Goal: Task Accomplishment & Management: Use online tool/utility

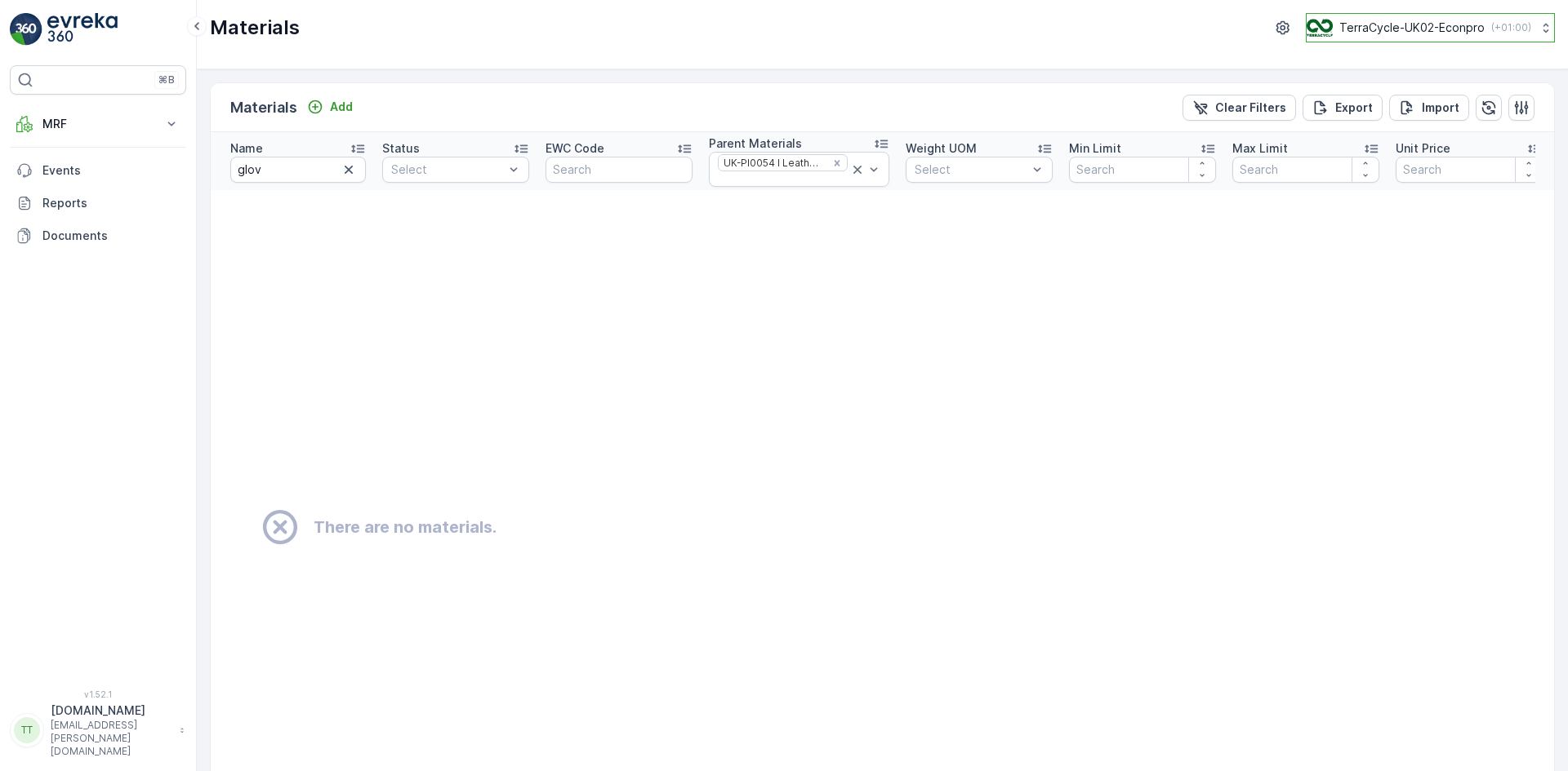
click at [1415, 29] on p "TerraCycle-UK02-Econpro" at bounding box center [1411, 27] width 145 height 16
type input "fr"
click at [1438, 110] on div "TerraCycle- FR02 -MRF Europe/Paris (+02:00)" at bounding box center [1437, 107] width 253 height 36
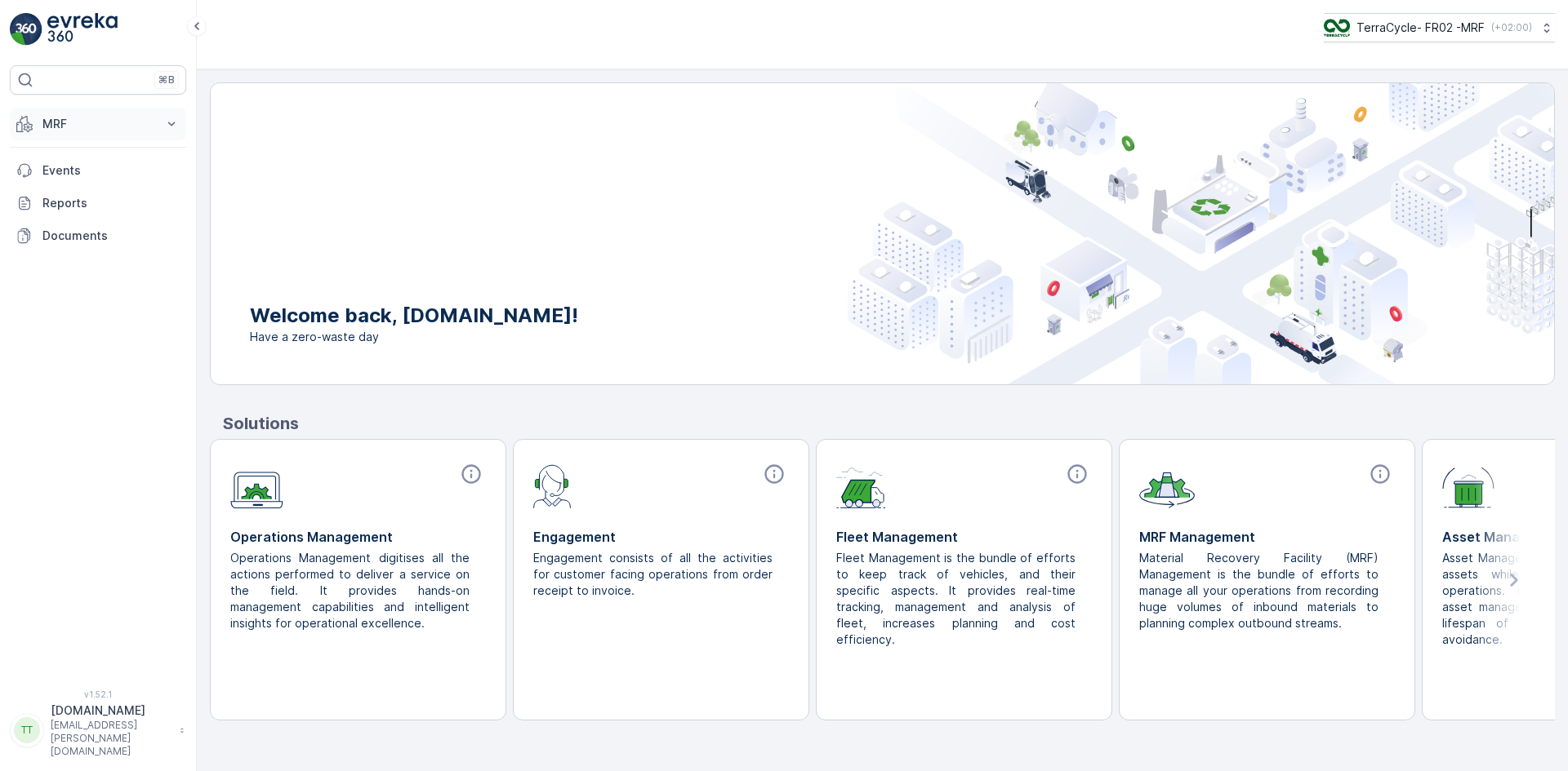
click at [55, 126] on p "MRF" at bounding box center [97, 123] width 111 height 16
click at [74, 196] on p "Palette" at bounding box center [63, 197] width 41 height 16
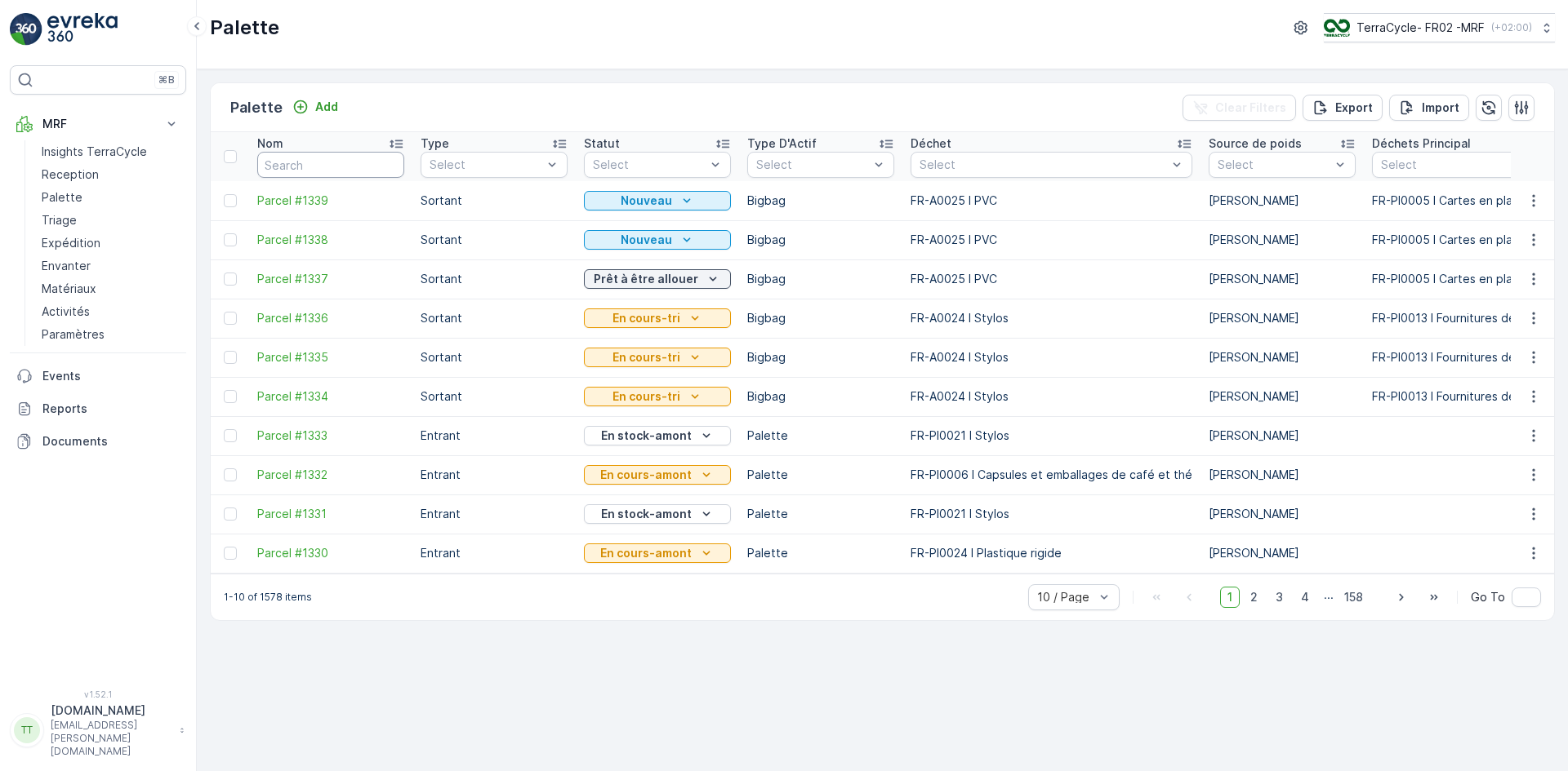
click at [340, 165] on input "text" at bounding box center [330, 164] width 147 height 26
type input "792"
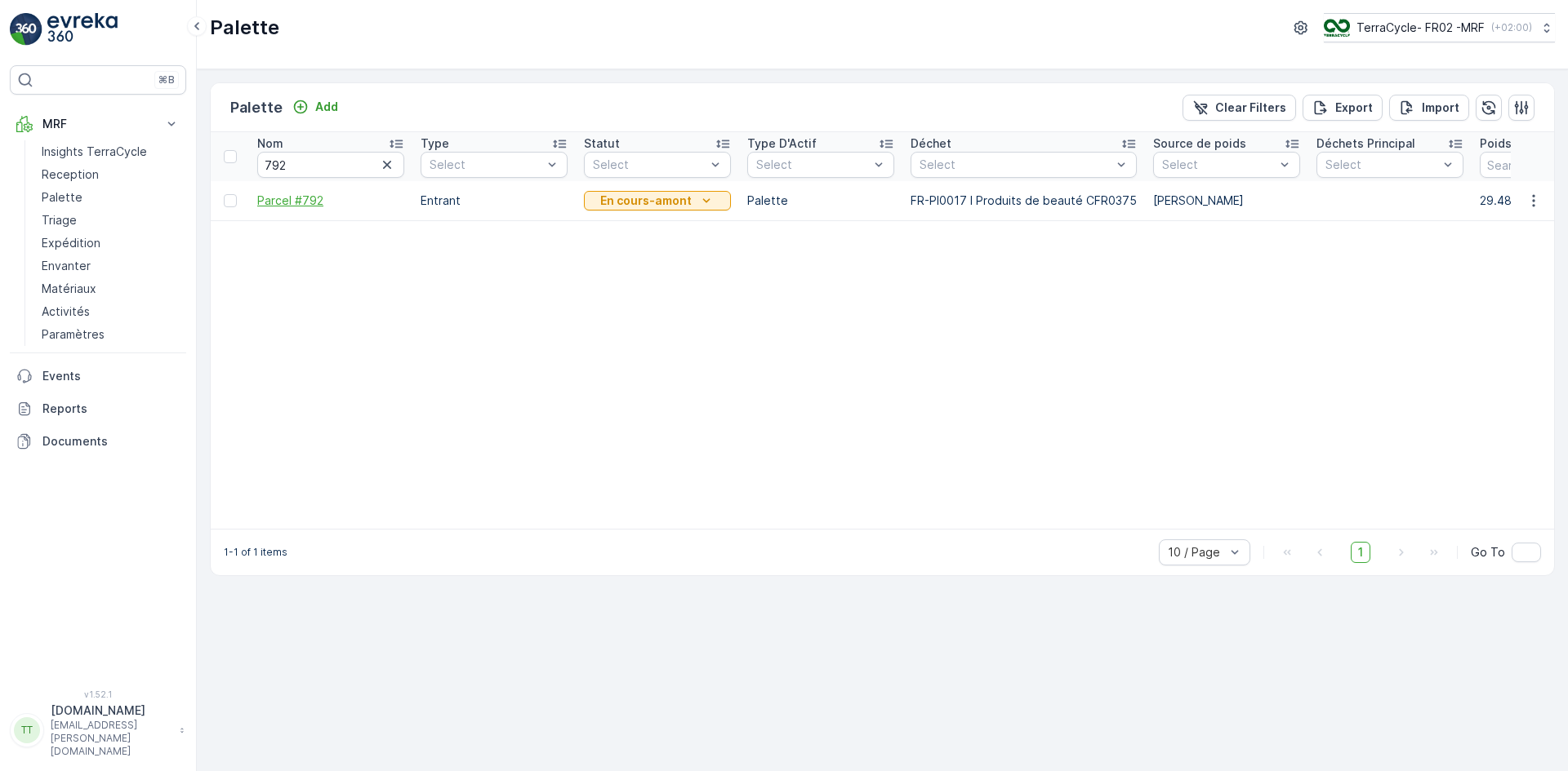
click at [309, 195] on span "Parcel #792" at bounding box center [330, 200] width 147 height 16
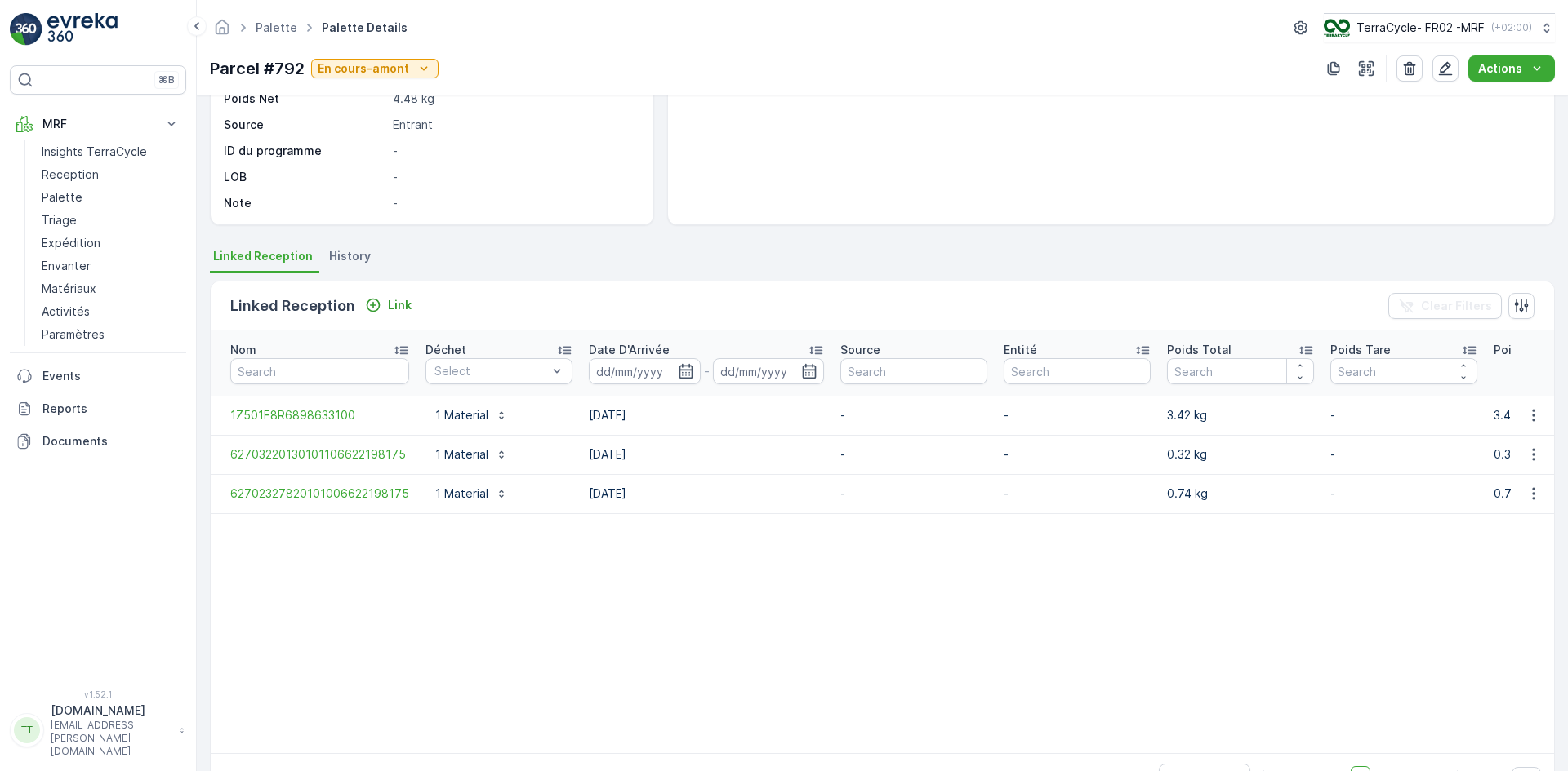
scroll to position [245, 0]
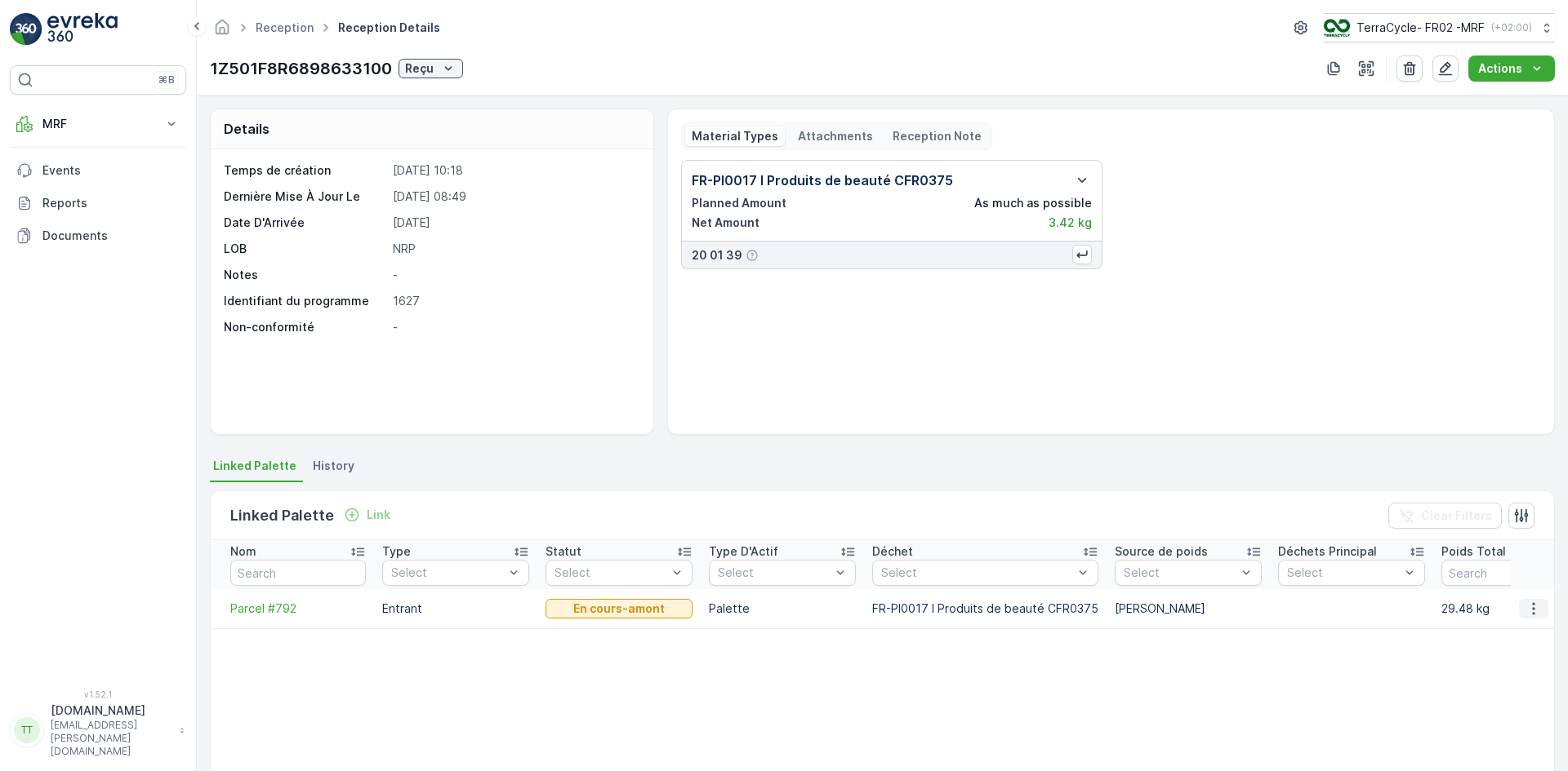
click at [1525, 606] on icon "button" at bounding box center [1532, 608] width 16 height 16
click at [1491, 660] on span "Unlink Palette" at bounding box center [1503, 663] width 76 height 16
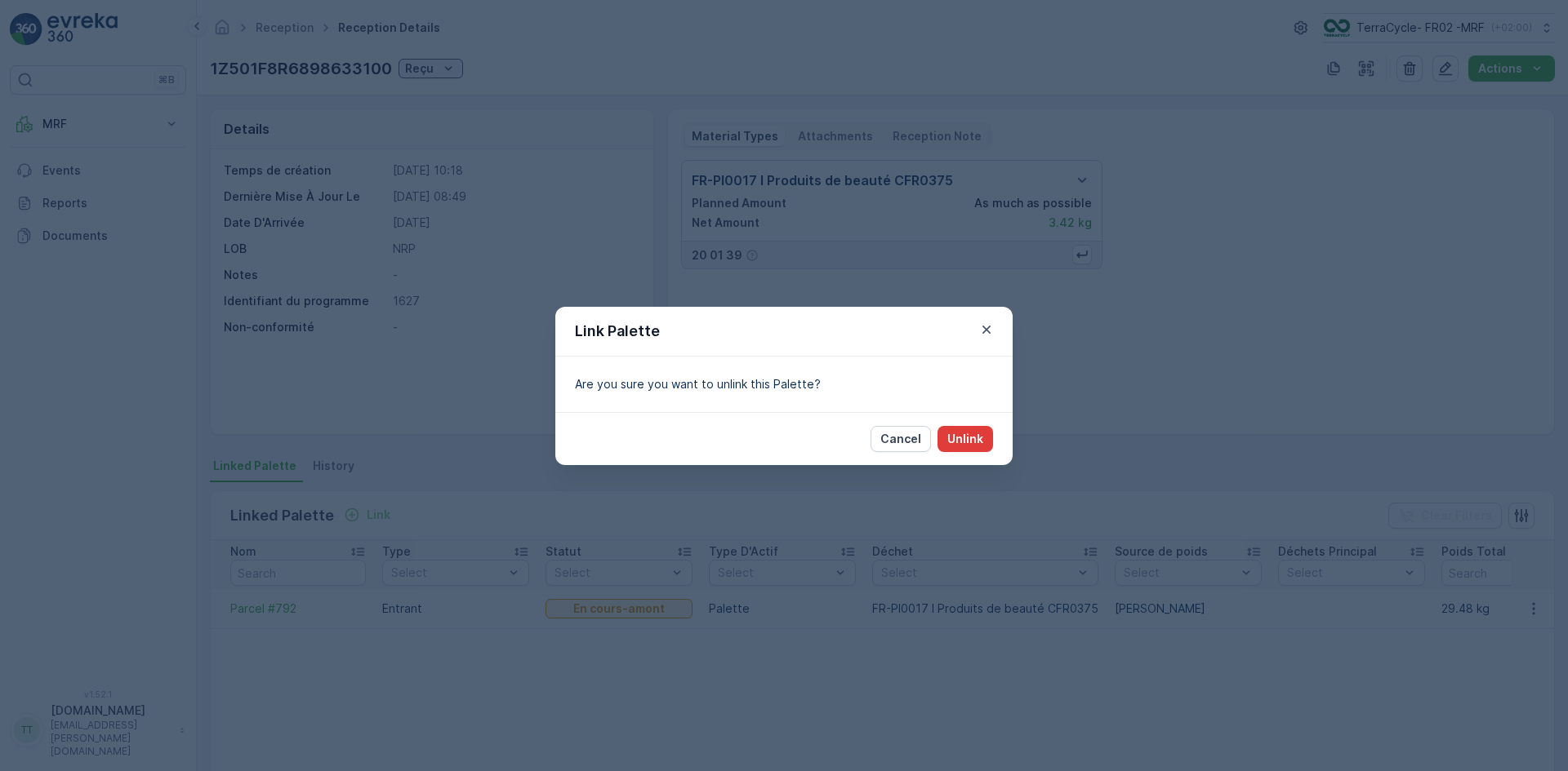
click at [973, 435] on p "Unlink" at bounding box center [965, 438] width 36 height 16
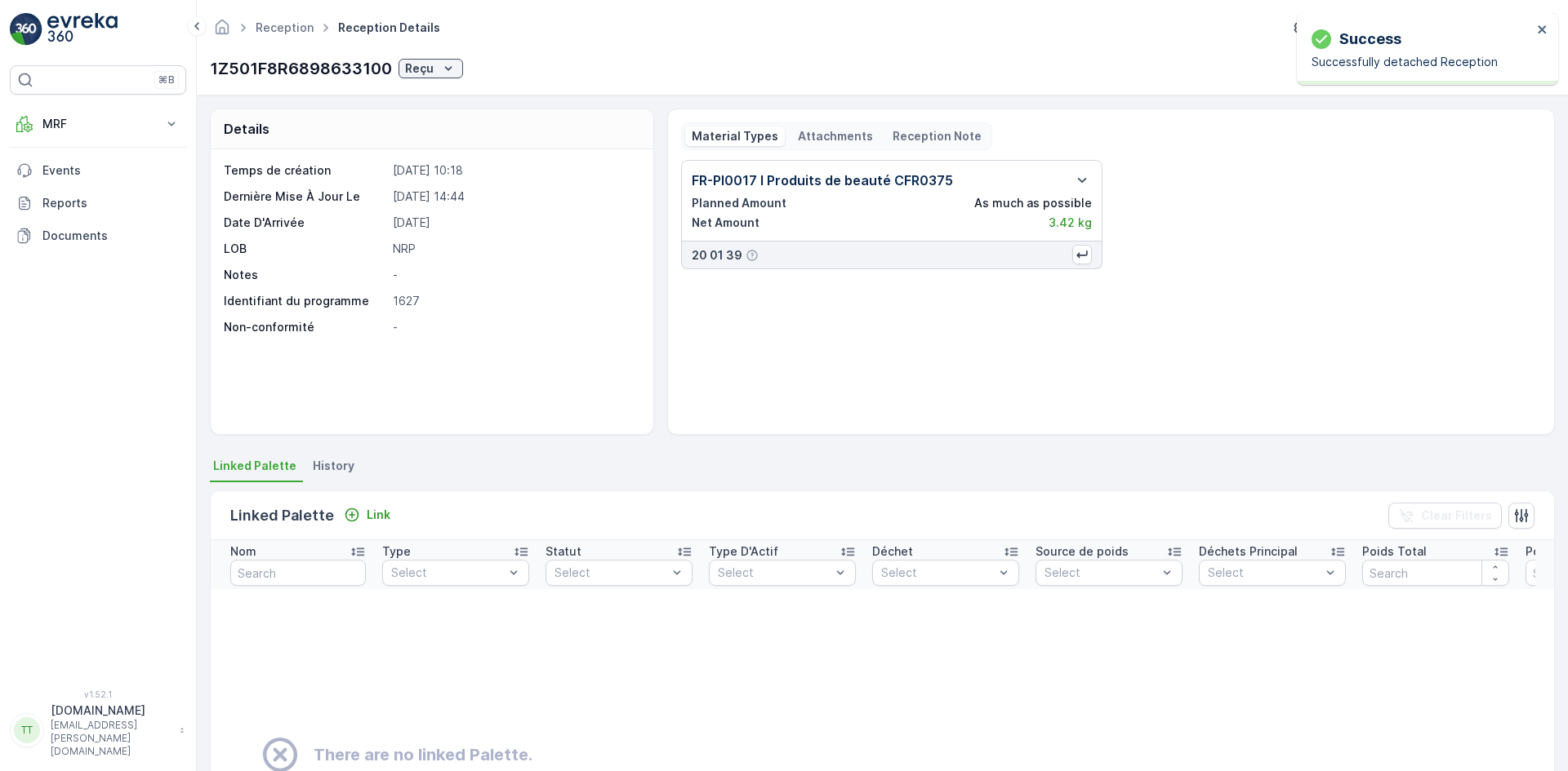
click at [309, 63] on p "1Z501F8R6898633100" at bounding box center [300, 68] width 182 height 24
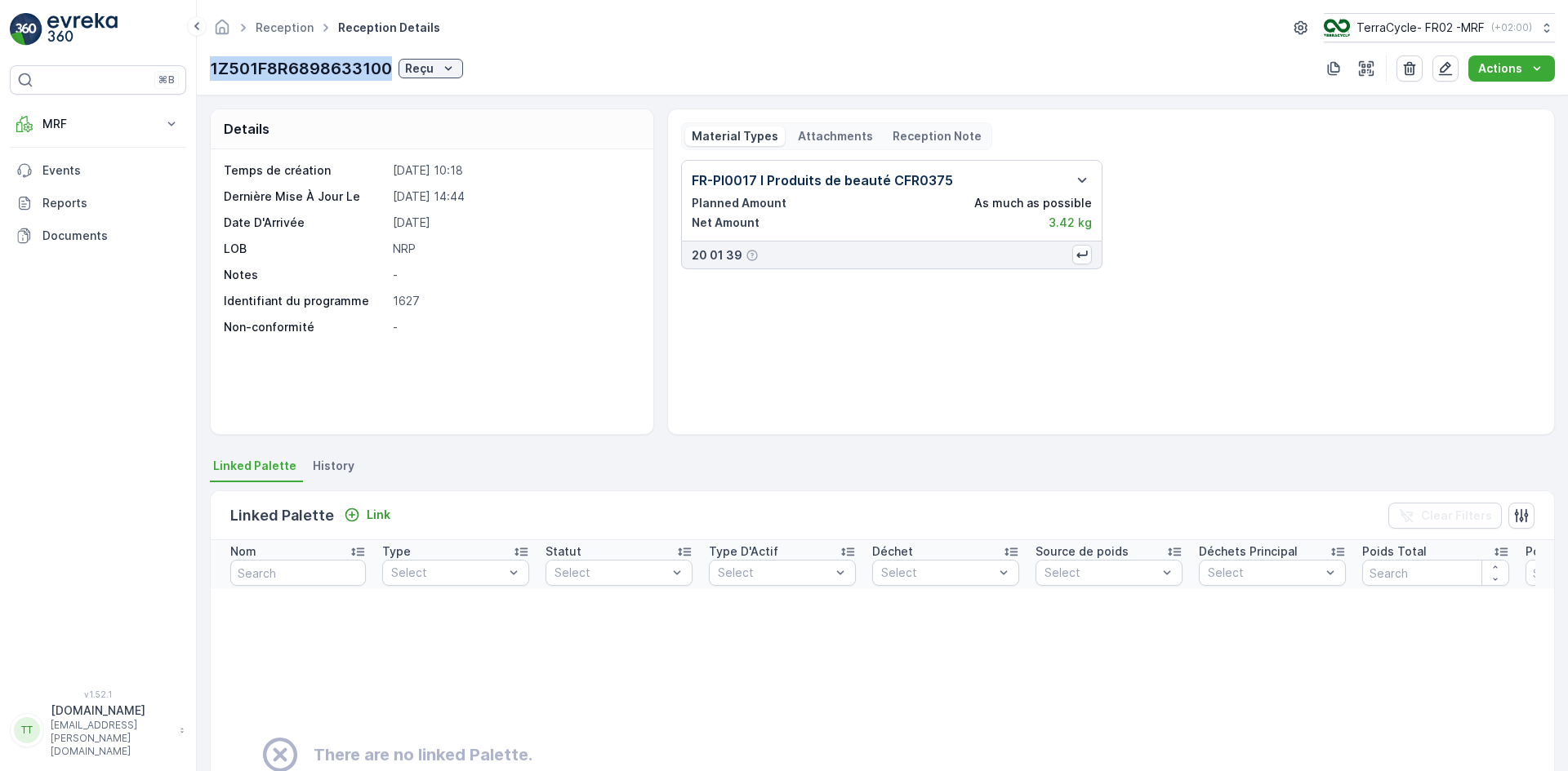
click at [309, 63] on p "1Z501F8R6898633100" at bounding box center [300, 68] width 182 height 24
copy p "1Z501F8R6898633100"
click at [1447, 73] on icon "button" at bounding box center [1445, 68] width 16 height 16
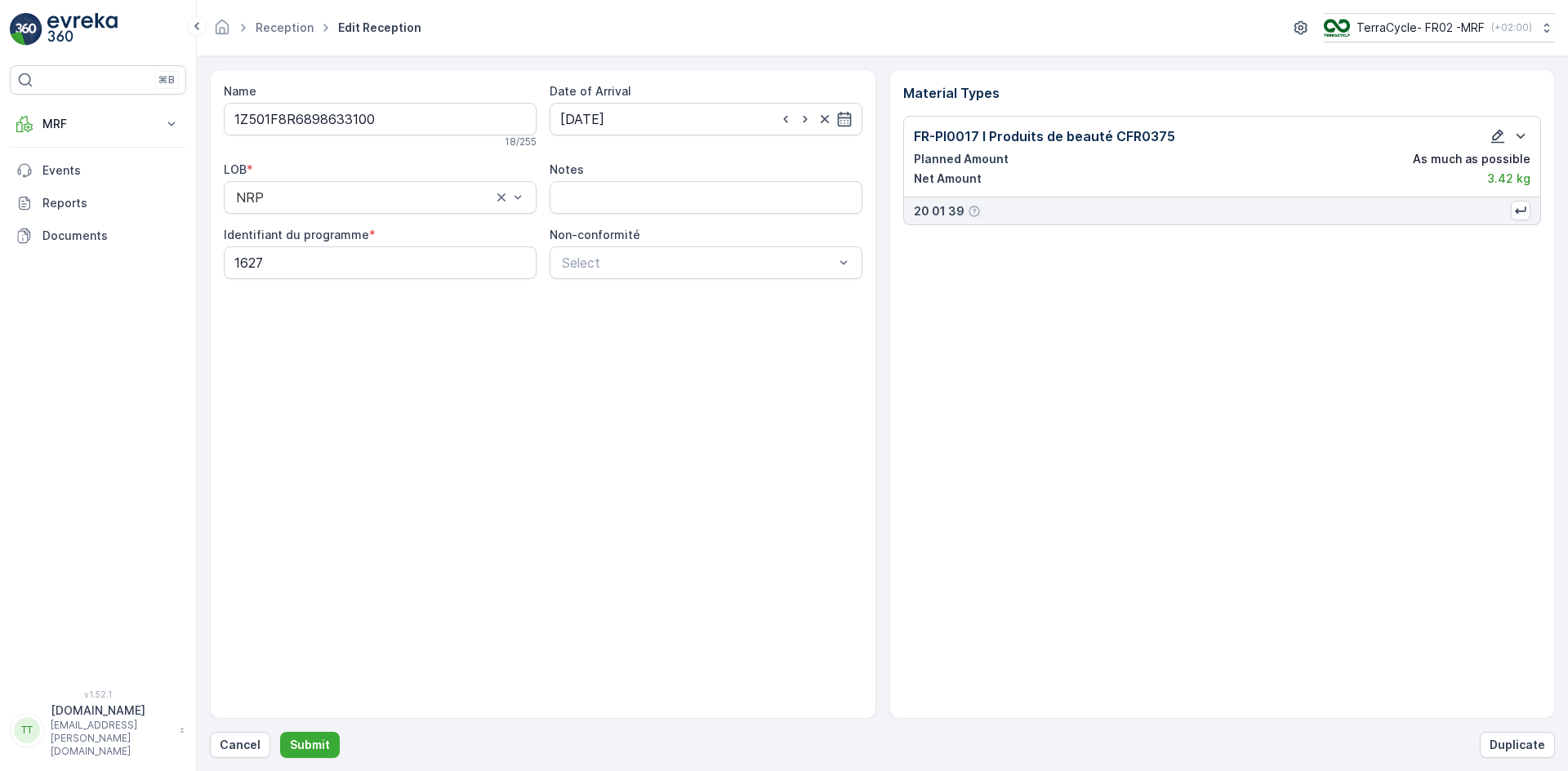
click at [1497, 136] on icon "button" at bounding box center [1497, 136] width 16 height 16
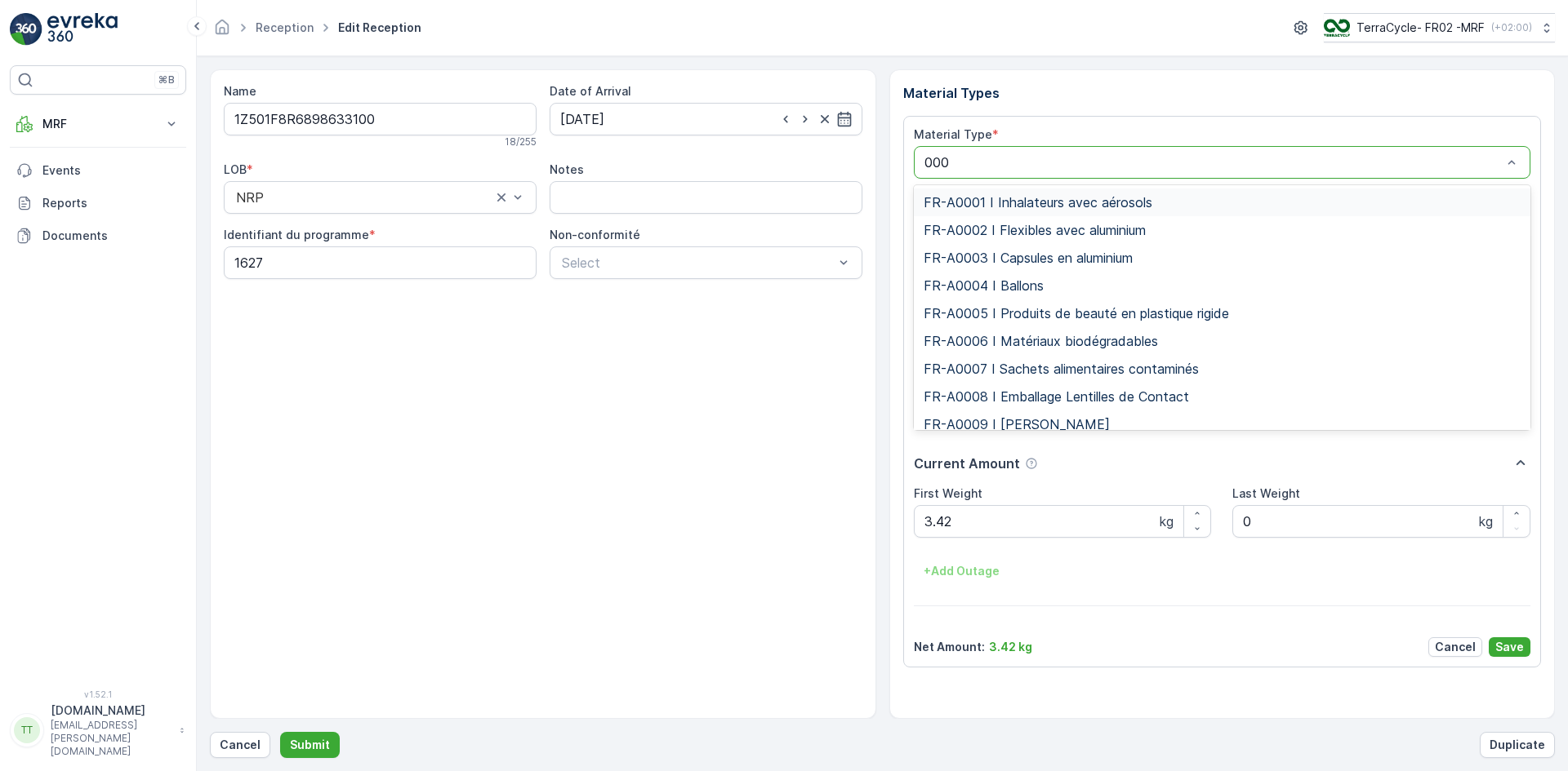
type input "0003"
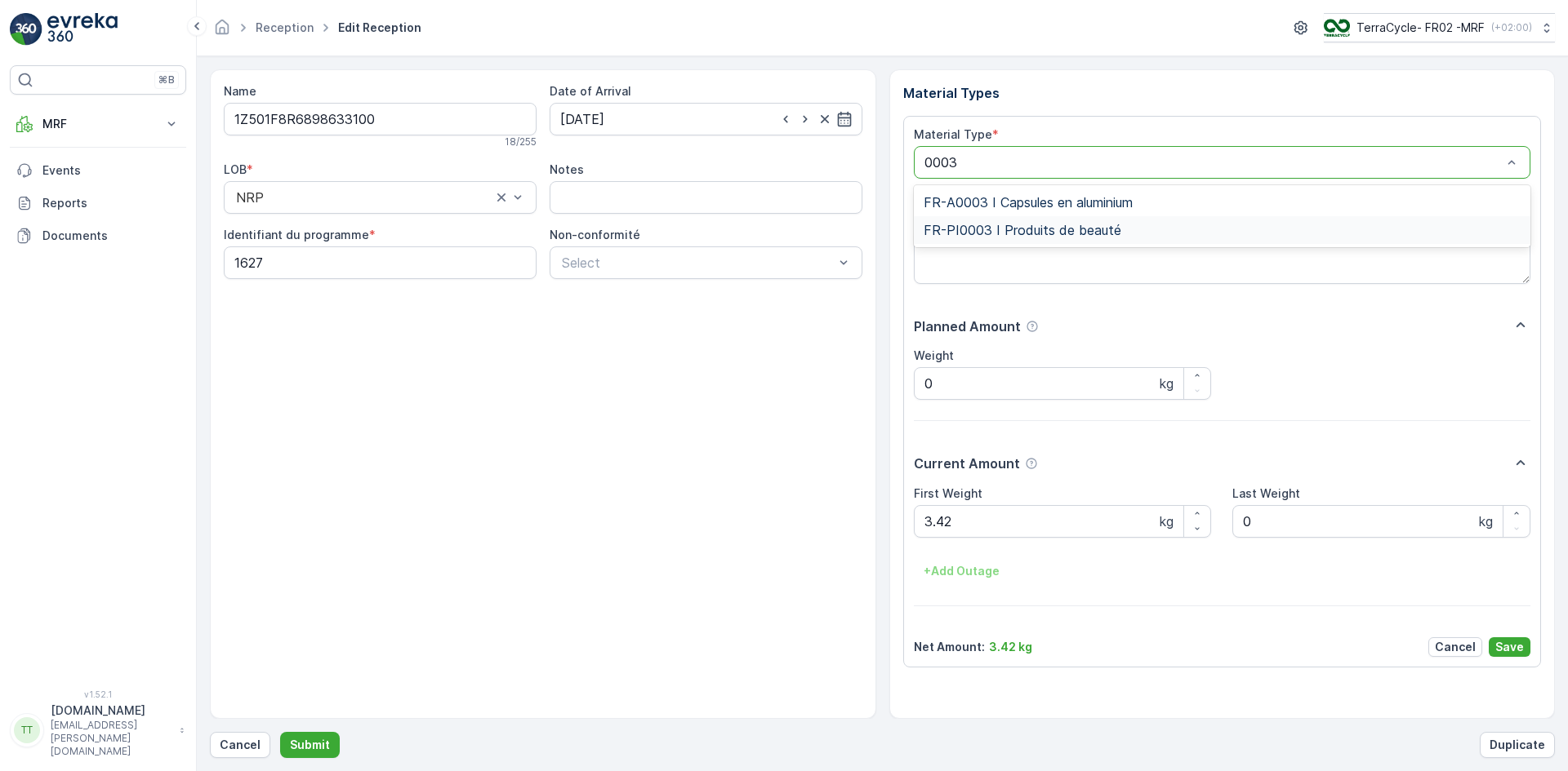
click at [1150, 229] on div "FR-PI0003 I Produits de beauté" at bounding box center [1222, 230] width 597 height 15
click at [1503, 642] on p "Save" at bounding box center [1509, 647] width 29 height 16
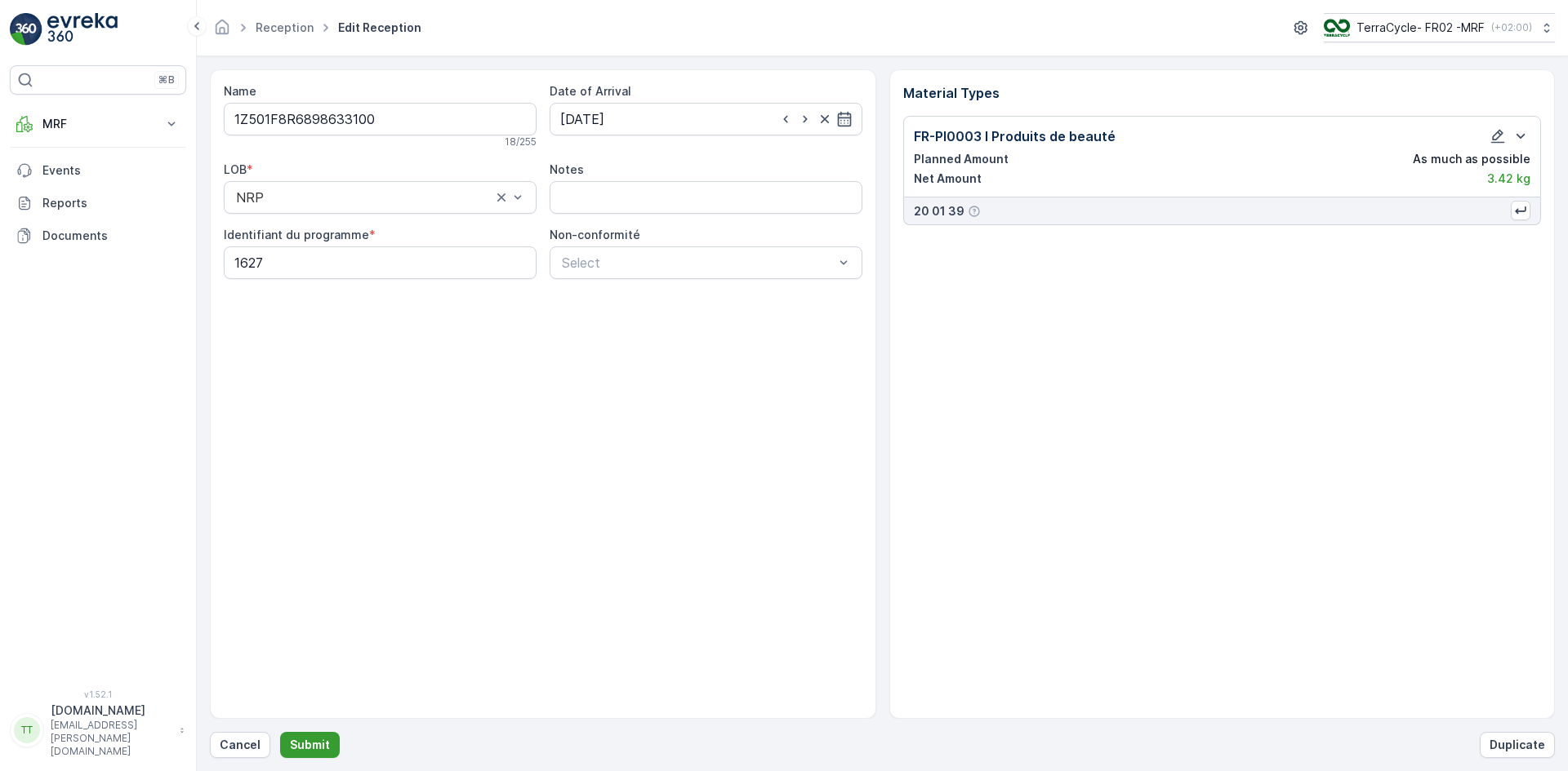
click at [316, 742] on p "Submit" at bounding box center [309, 745] width 40 height 16
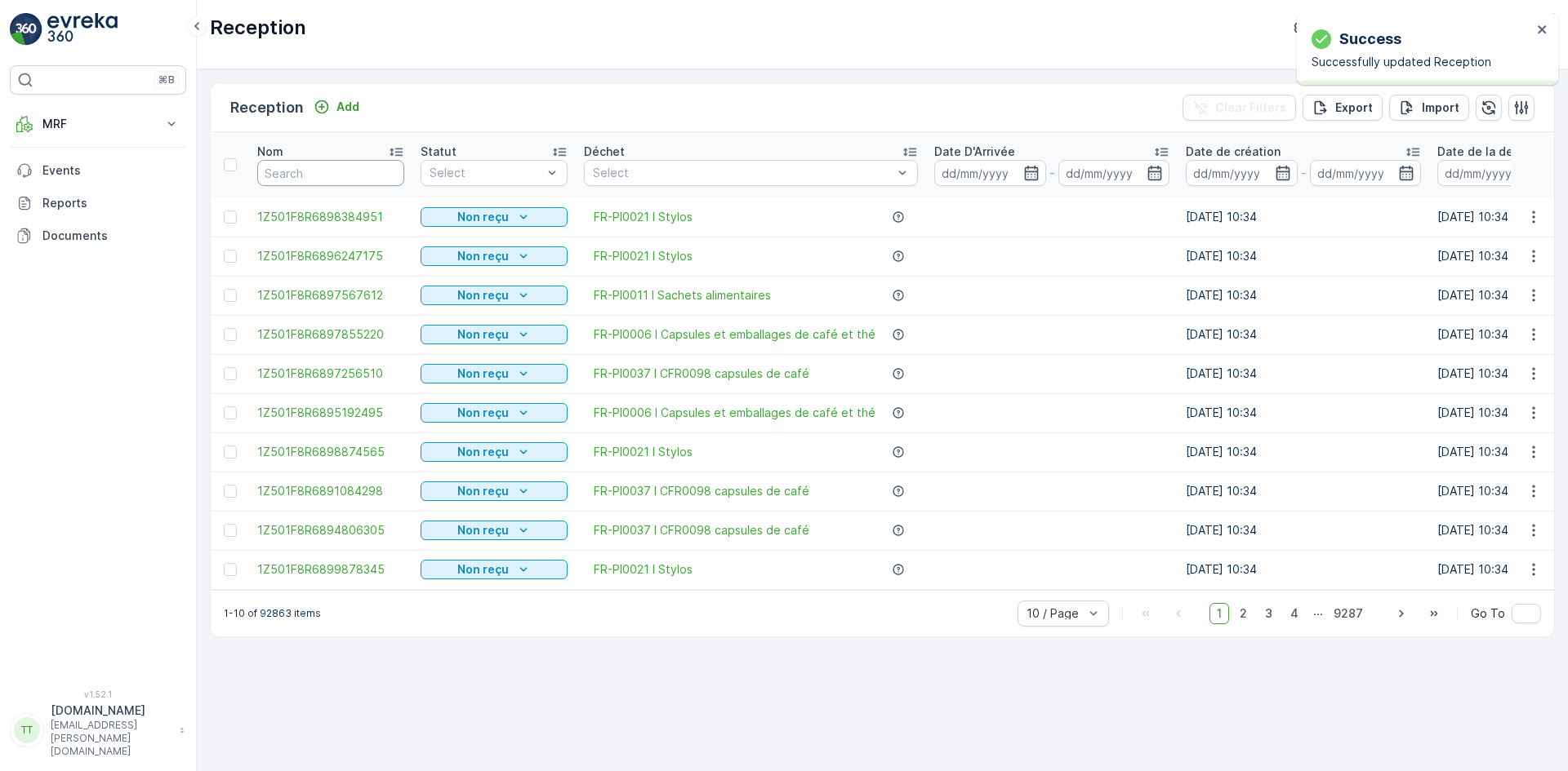
click at [301, 167] on input "text" at bounding box center [330, 173] width 147 height 26
paste input "1Z501F8R6898633100"
type input "1Z501F8R6898633100"
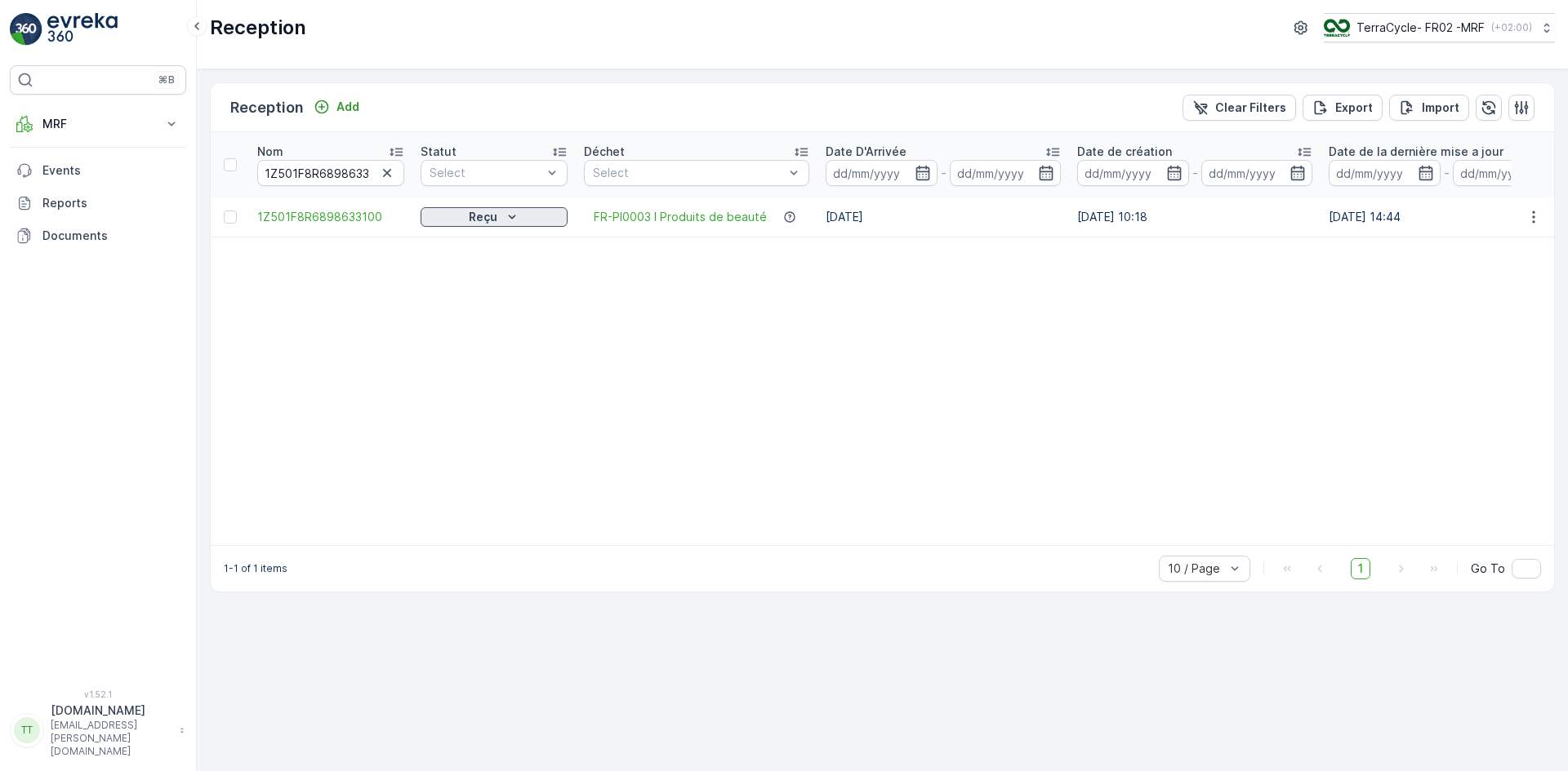
click at [484, 211] on p "Reçu" at bounding box center [482, 217] width 29 height 16
click at [463, 261] on span "Scanné" at bounding box center [451, 264] width 41 height 16
click at [1542, 28] on icon "close" at bounding box center [1542, 29] width 11 height 13
click at [317, 221] on span "1Z501F8R6898633100" at bounding box center [330, 217] width 147 height 16
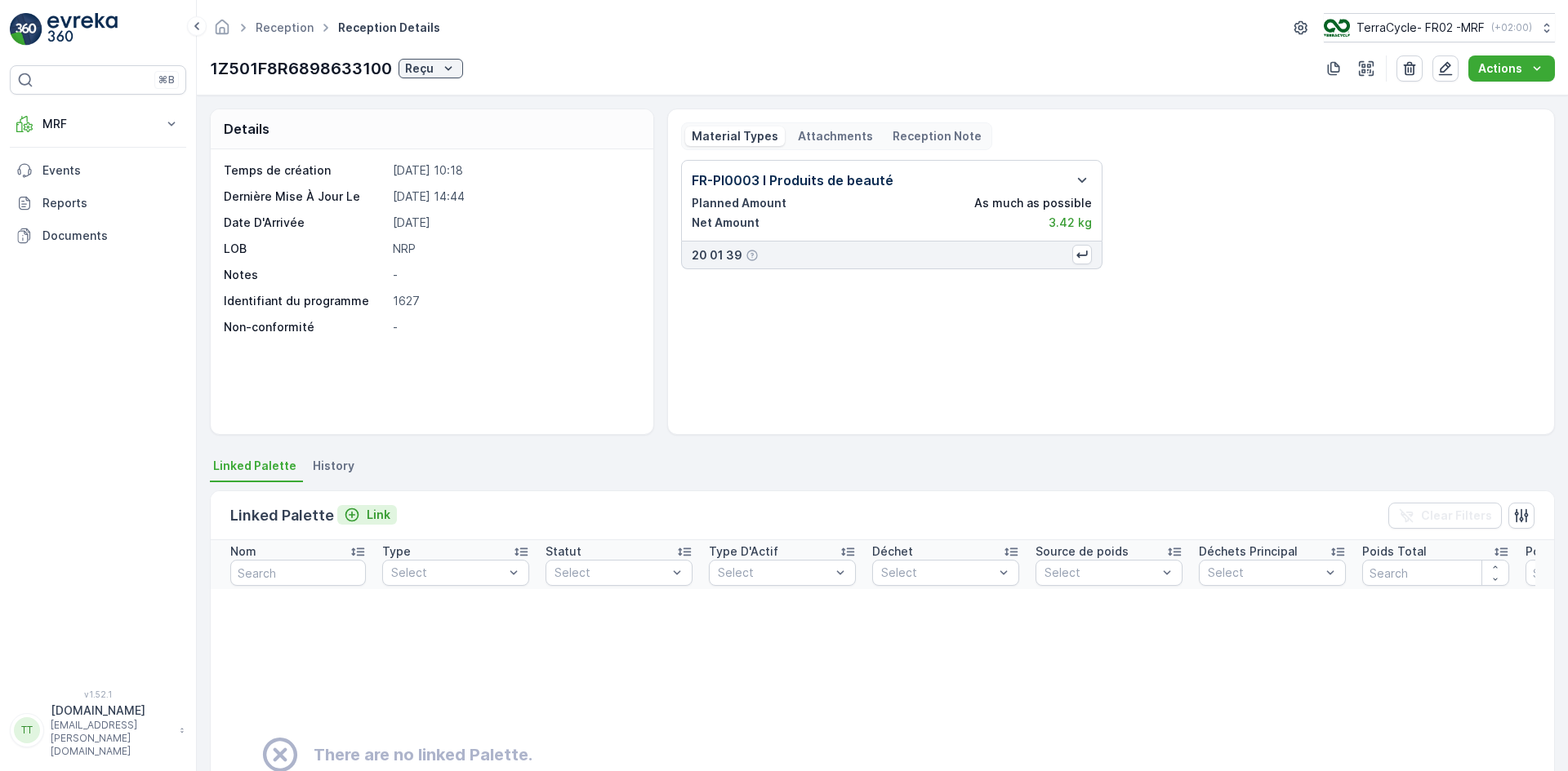
click at [377, 513] on p "Link" at bounding box center [378, 514] width 23 height 16
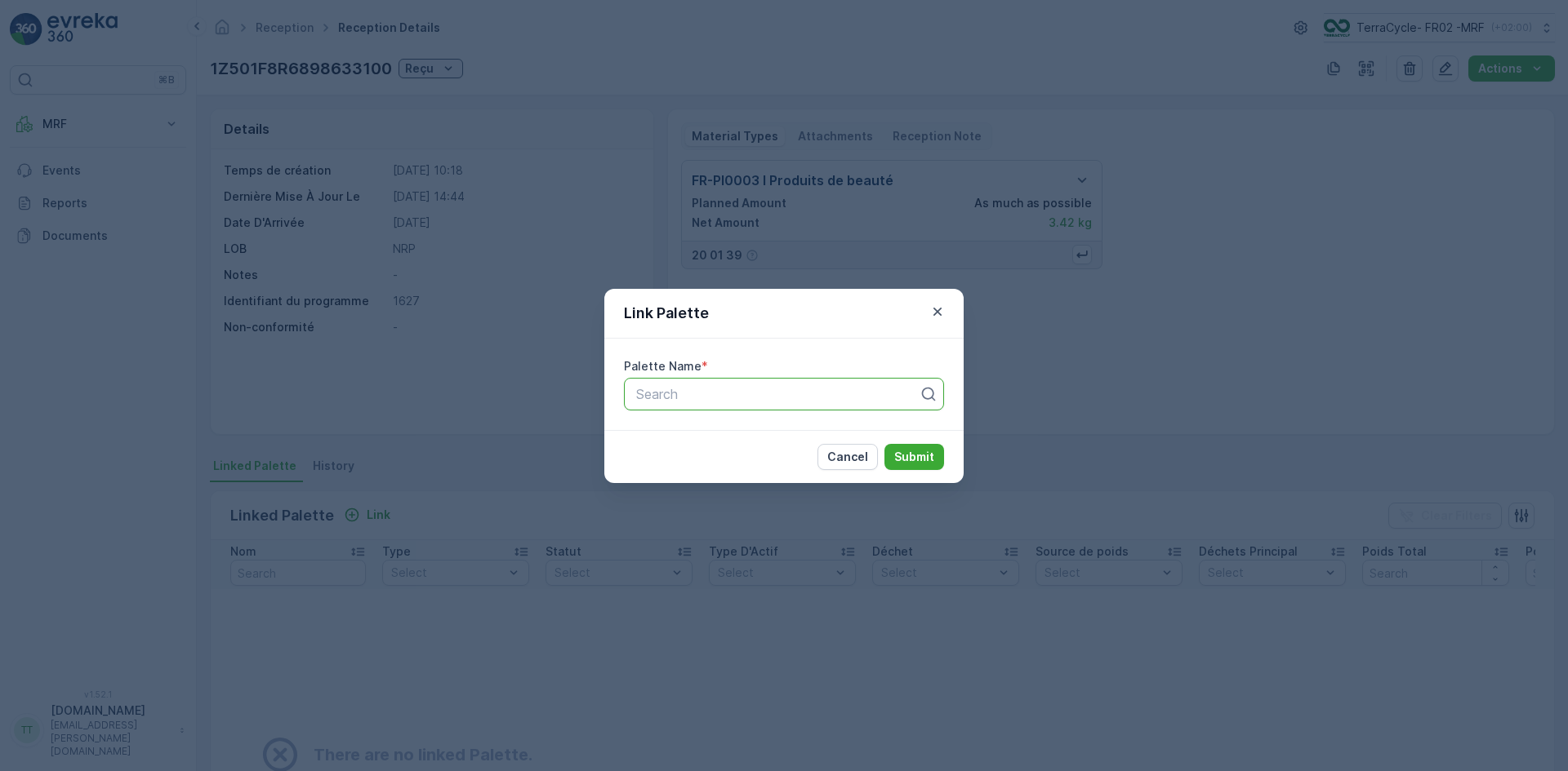
click at [687, 390] on div at bounding box center [778, 394] width 286 height 15
type input "1198"
click at [938, 311] on icon "button" at bounding box center [937, 310] width 8 height 8
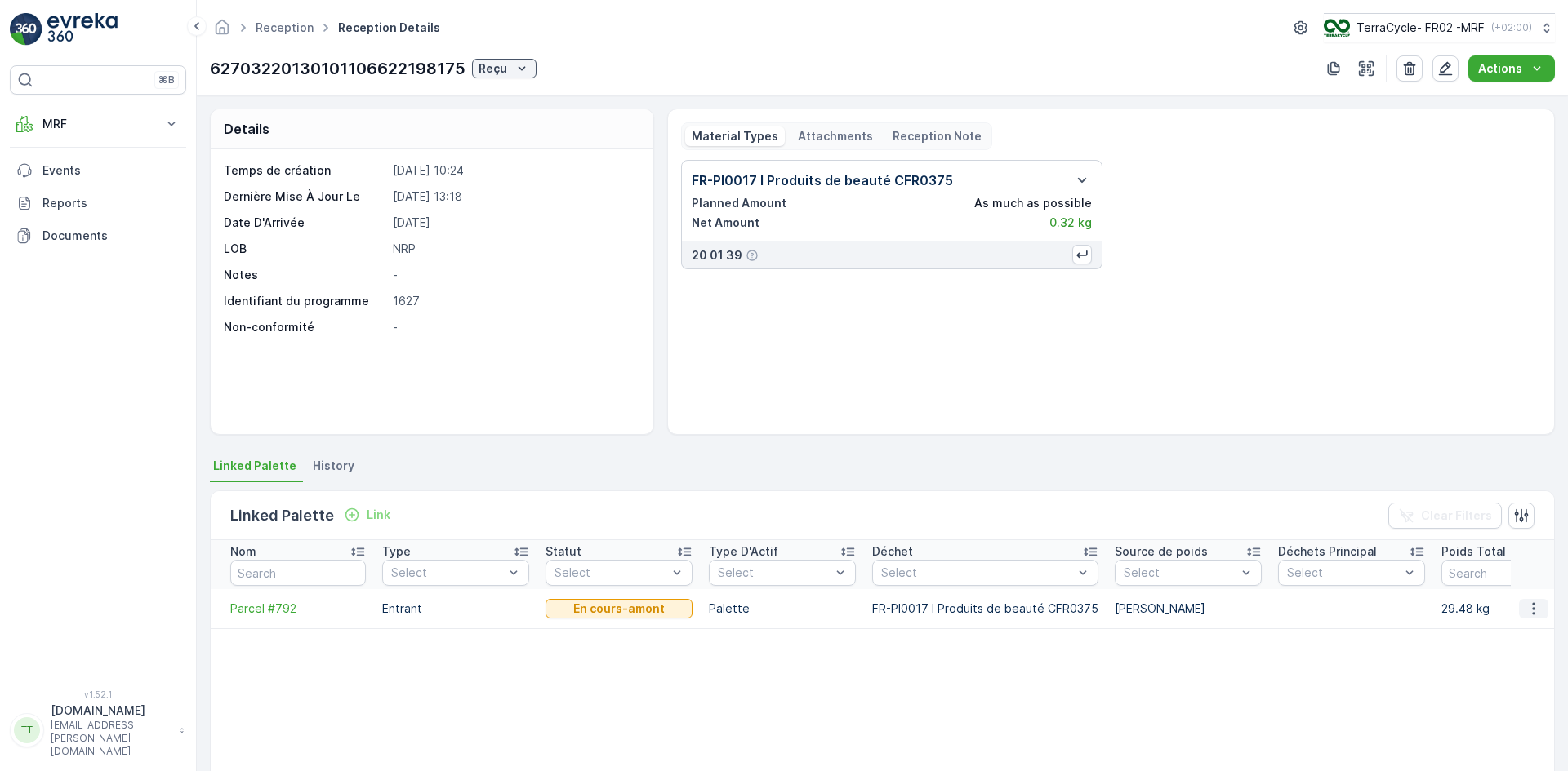
click at [1525, 611] on icon "button" at bounding box center [1532, 608] width 16 height 16
click at [1499, 660] on span "Unlink Palette" at bounding box center [1503, 663] width 76 height 16
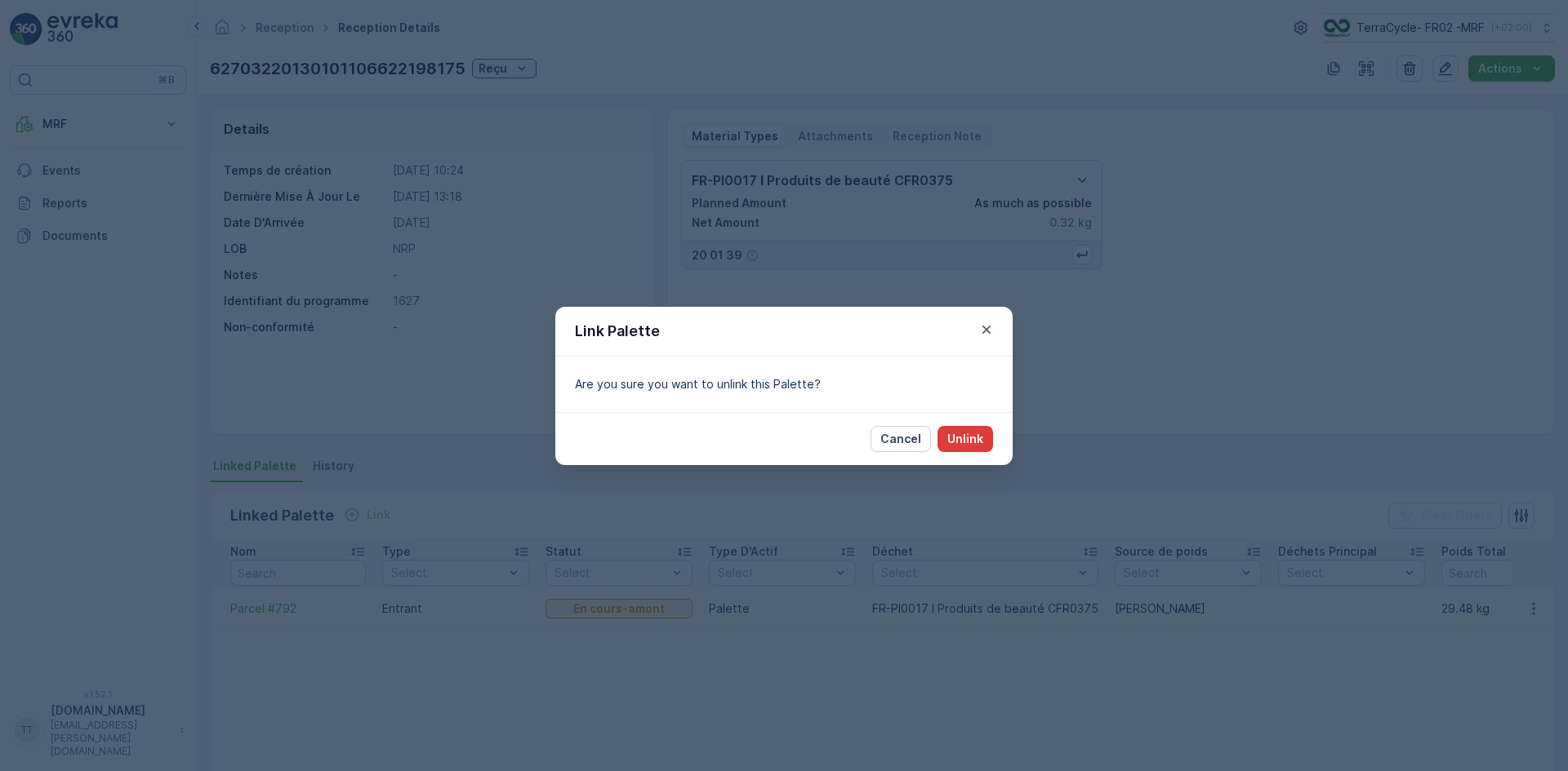
click at [957, 431] on p "Unlink" at bounding box center [965, 438] width 36 height 16
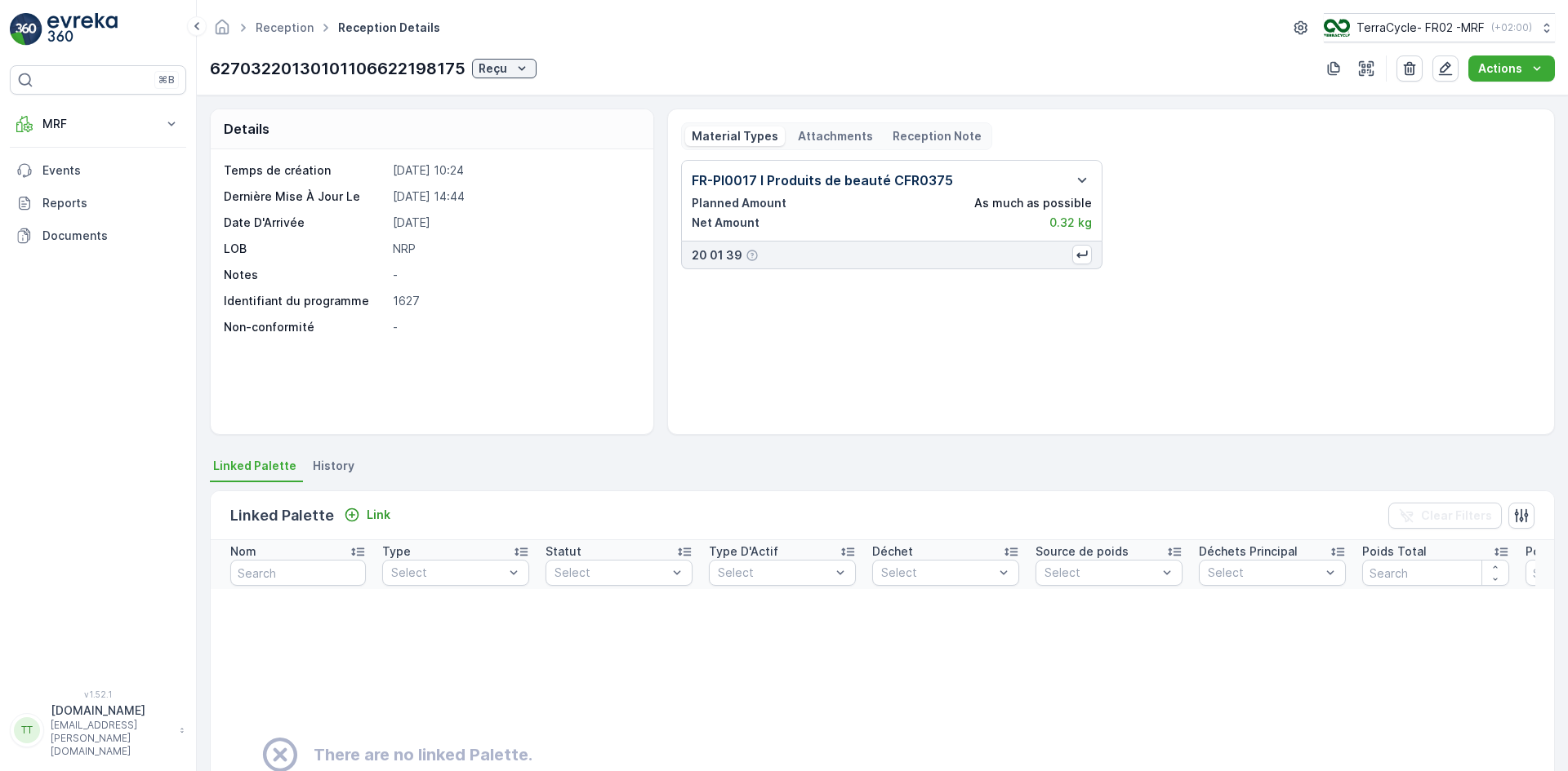
click at [304, 64] on p "62703220130101106622198175" at bounding box center [337, 68] width 255 height 24
click at [305, 64] on p "62703220130101106622198175" at bounding box center [337, 68] width 255 height 24
copy p "62703220130101106622198175"
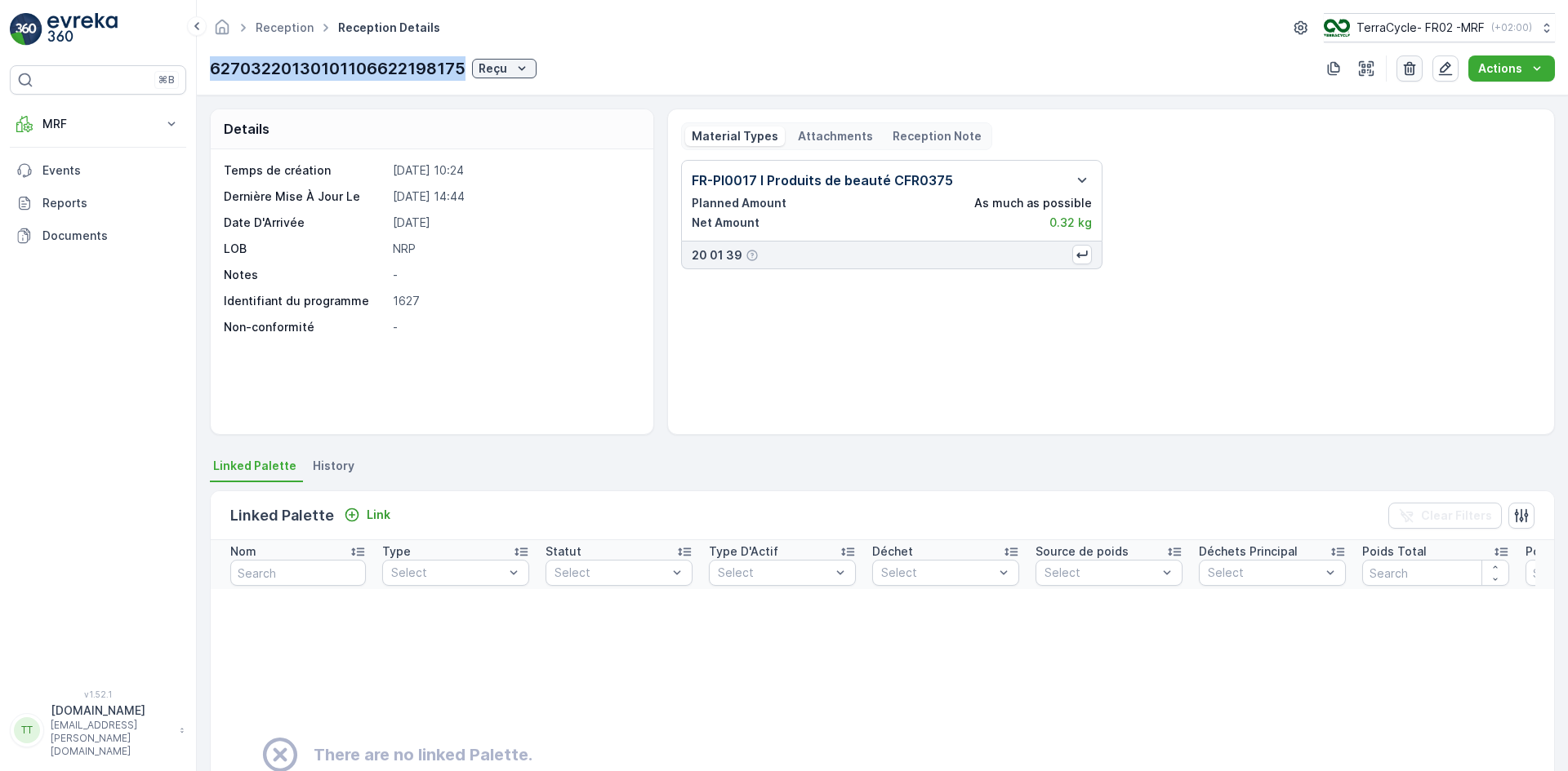
click at [1408, 62] on icon "button" at bounding box center [1409, 68] width 16 height 16
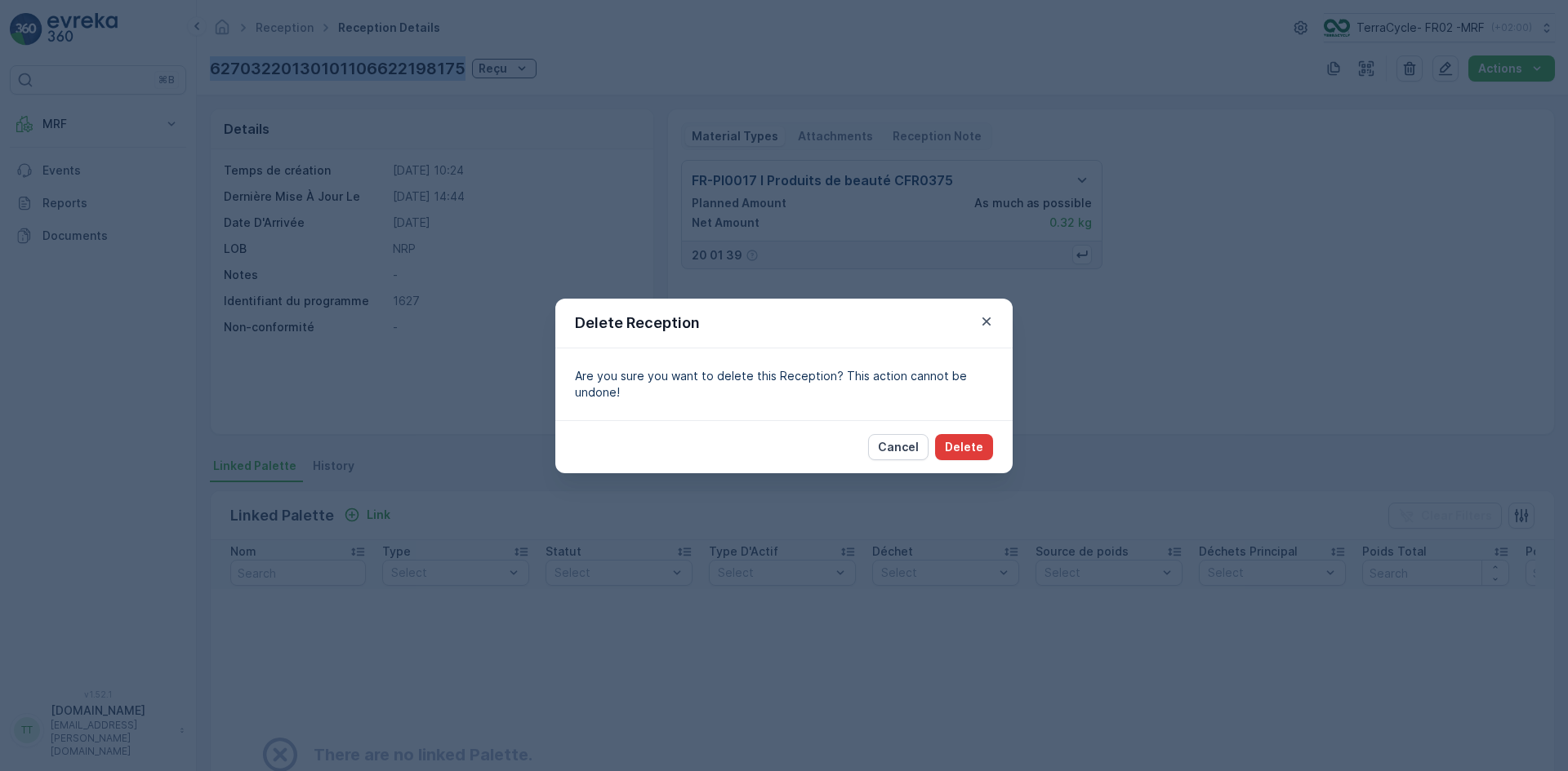
click at [970, 445] on p "Delete" at bounding box center [963, 447] width 38 height 16
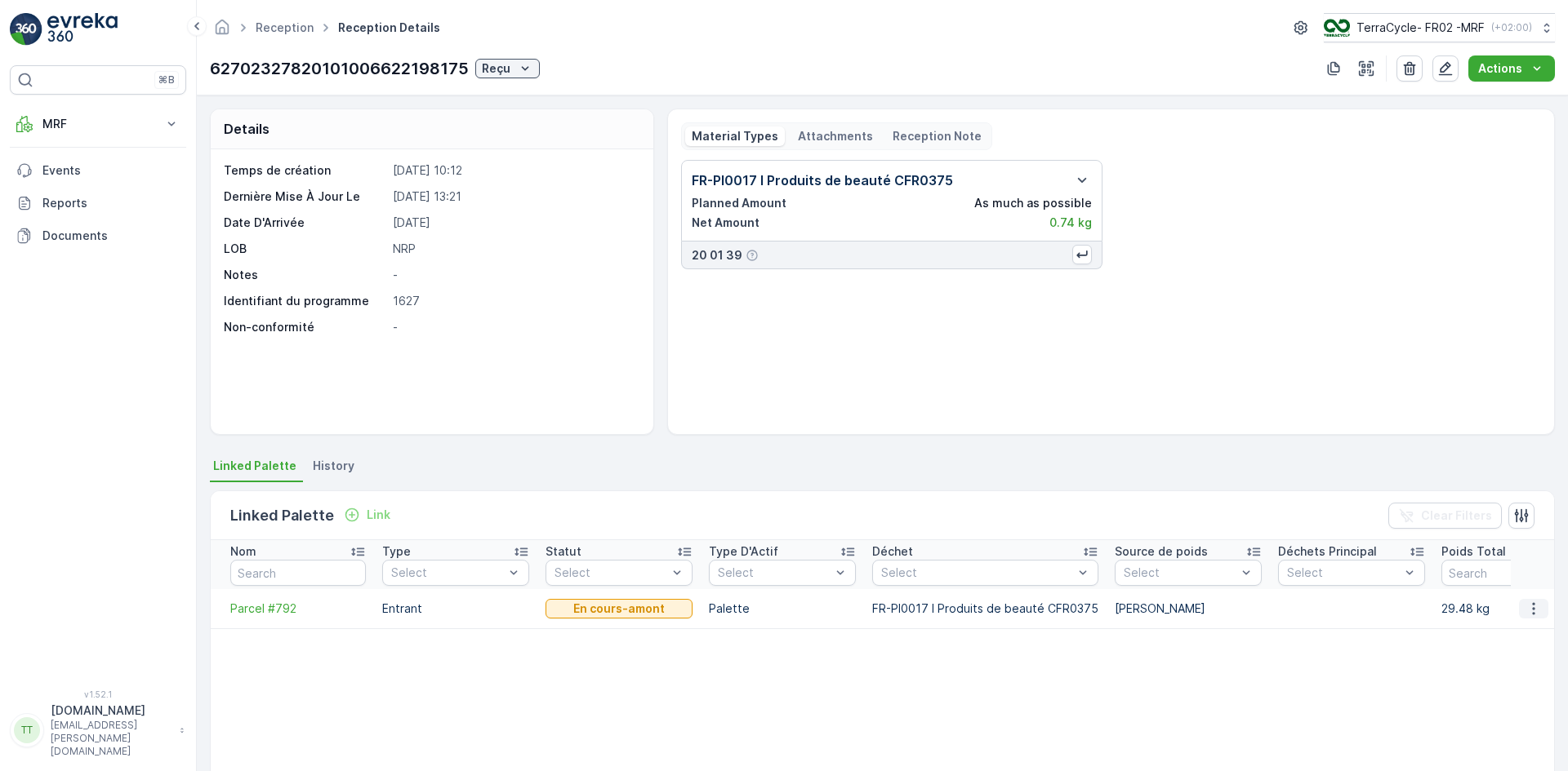
click at [1529, 606] on icon "button" at bounding box center [1532, 608] width 16 height 16
click at [1488, 662] on span "Unlink Palette" at bounding box center [1503, 663] width 76 height 16
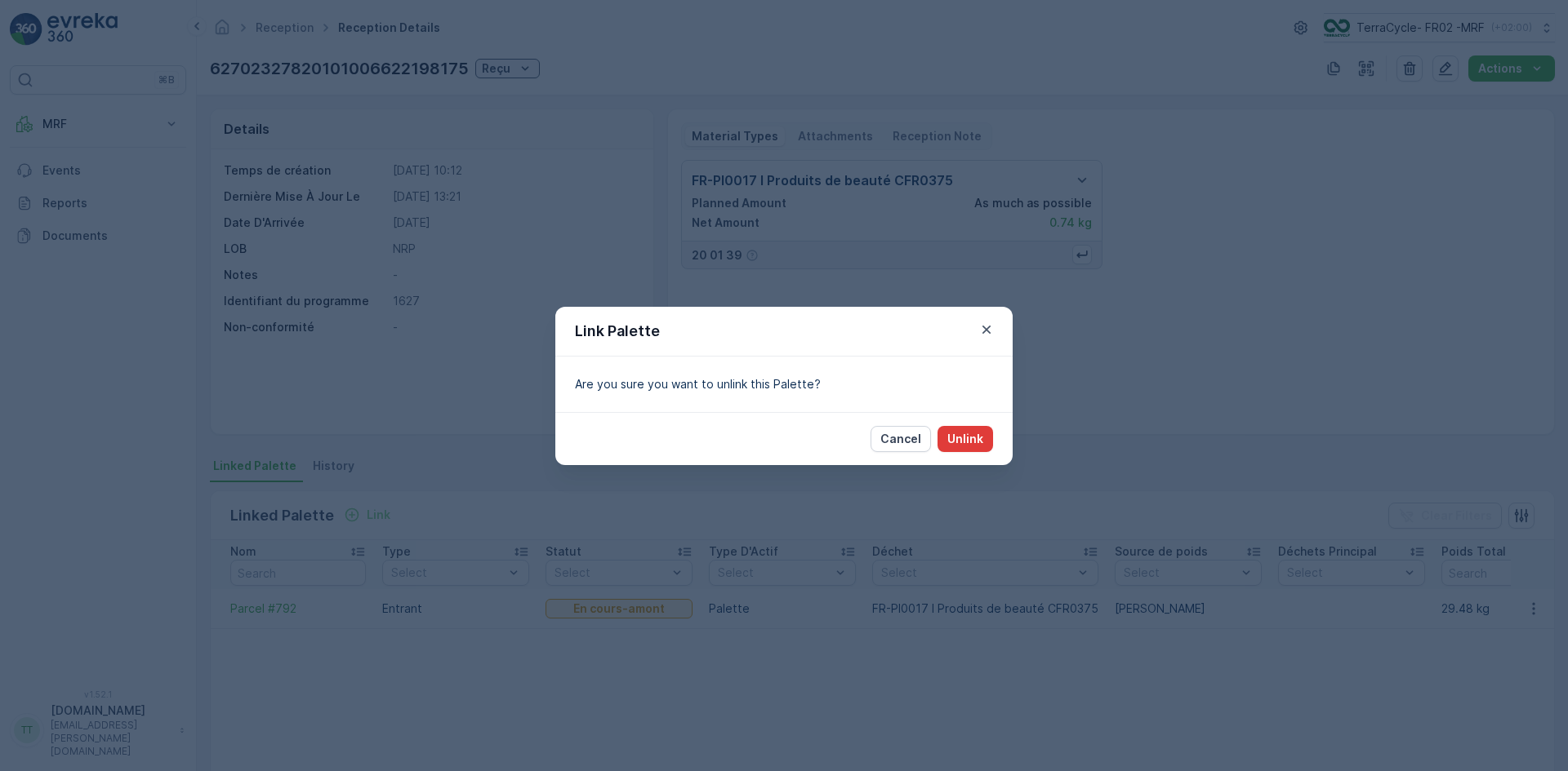
click at [963, 441] on p "Unlink" at bounding box center [965, 438] width 36 height 16
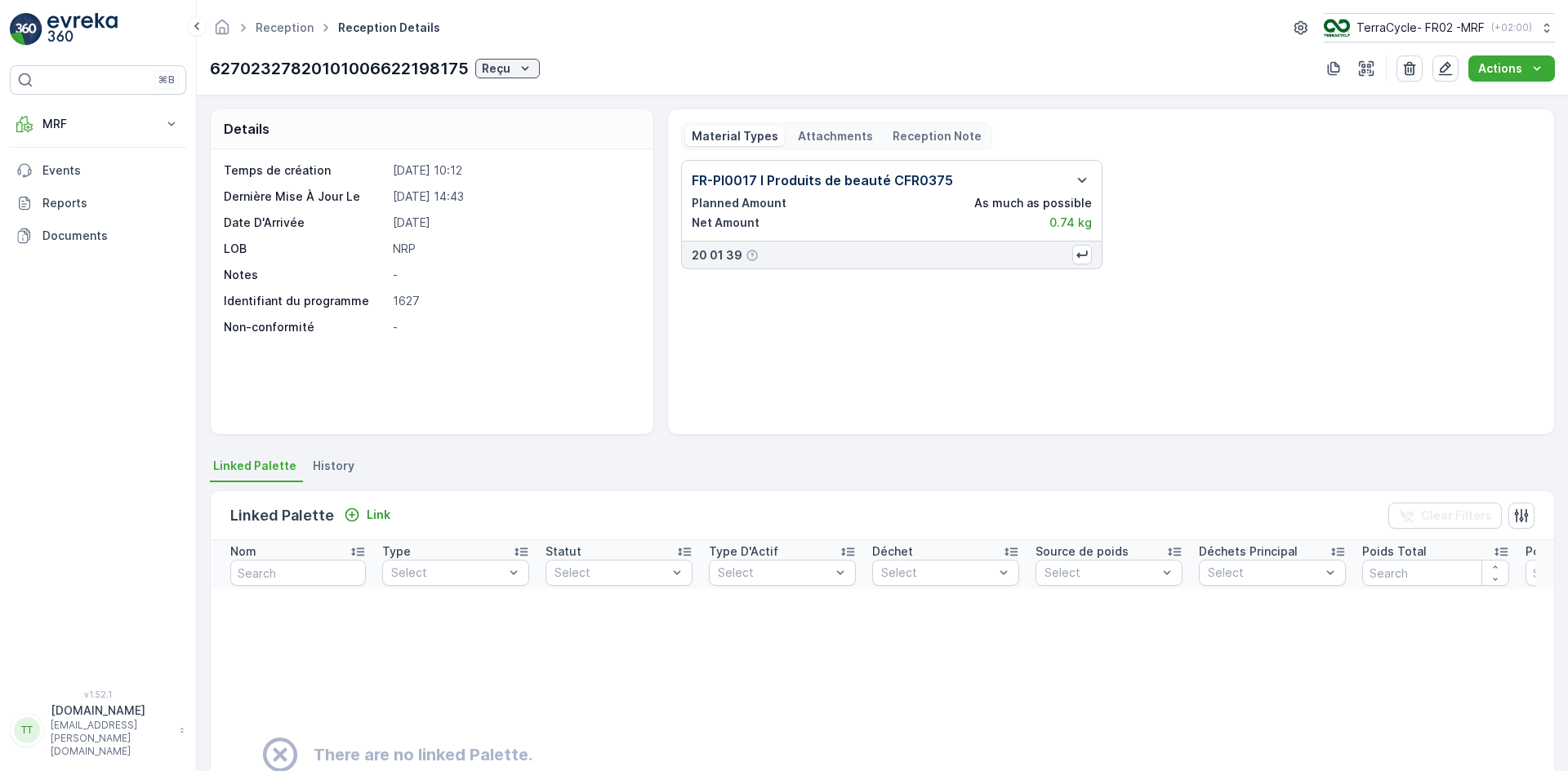
click at [429, 65] on p "62702327820101006622198175" at bounding box center [338, 68] width 259 height 24
copy p "62702327820101006622198175"
click at [1408, 67] on icon "button" at bounding box center [1409, 68] width 16 height 16
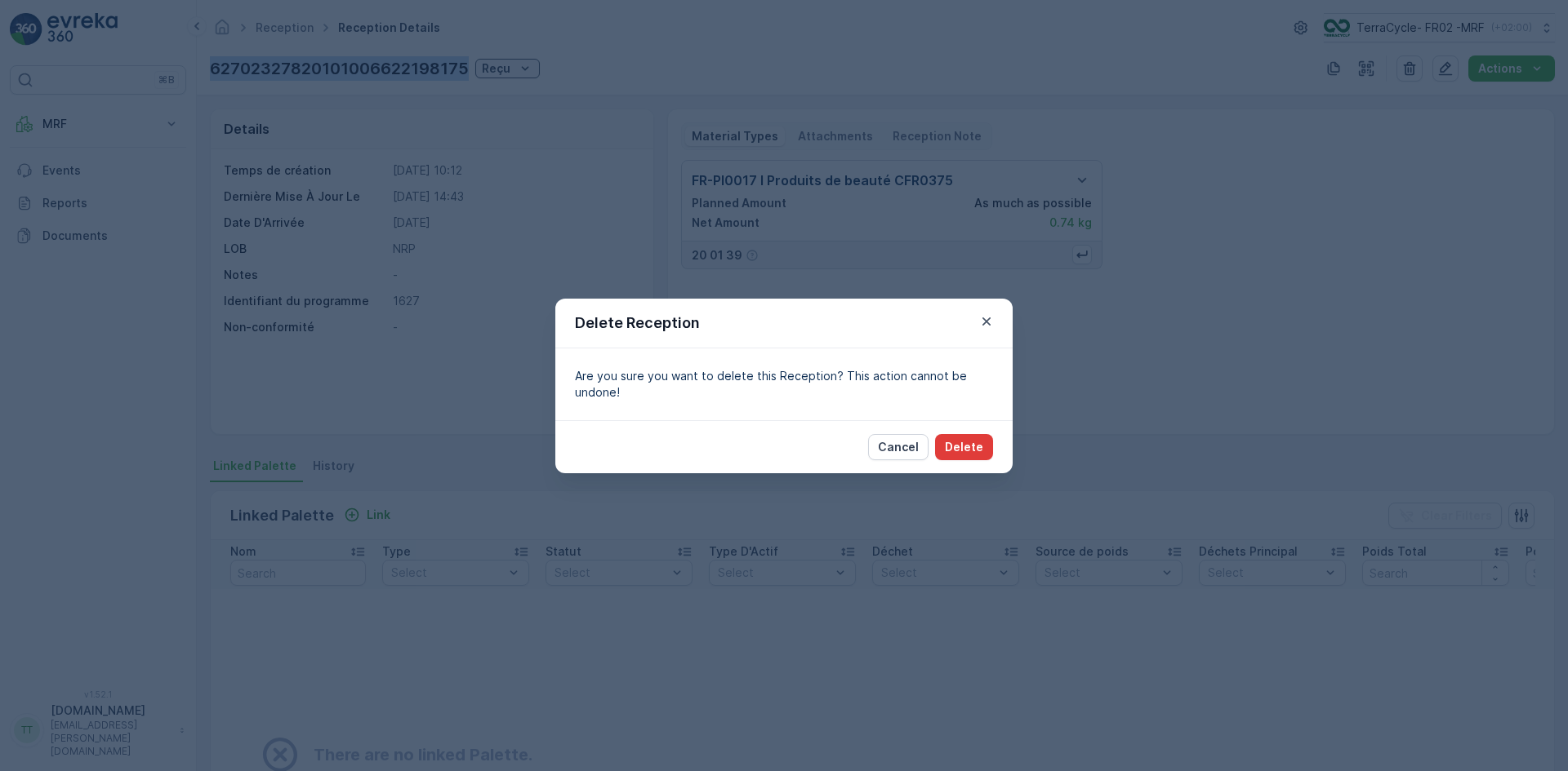
click at [976, 448] on p "Delete" at bounding box center [963, 447] width 38 height 16
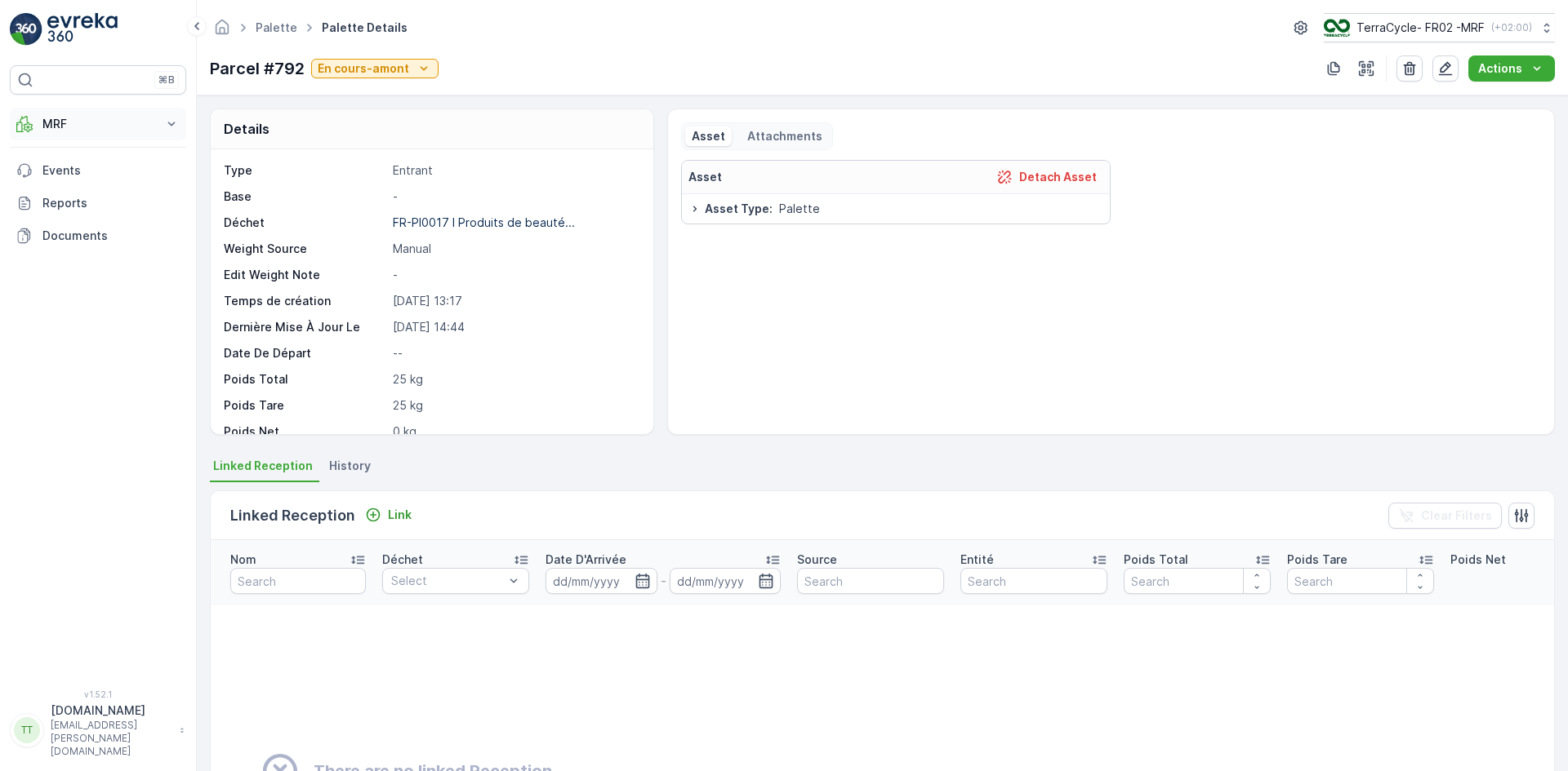
click at [71, 119] on p "MRF" at bounding box center [97, 123] width 111 height 16
click at [79, 202] on p "Palette" at bounding box center [63, 197] width 41 height 16
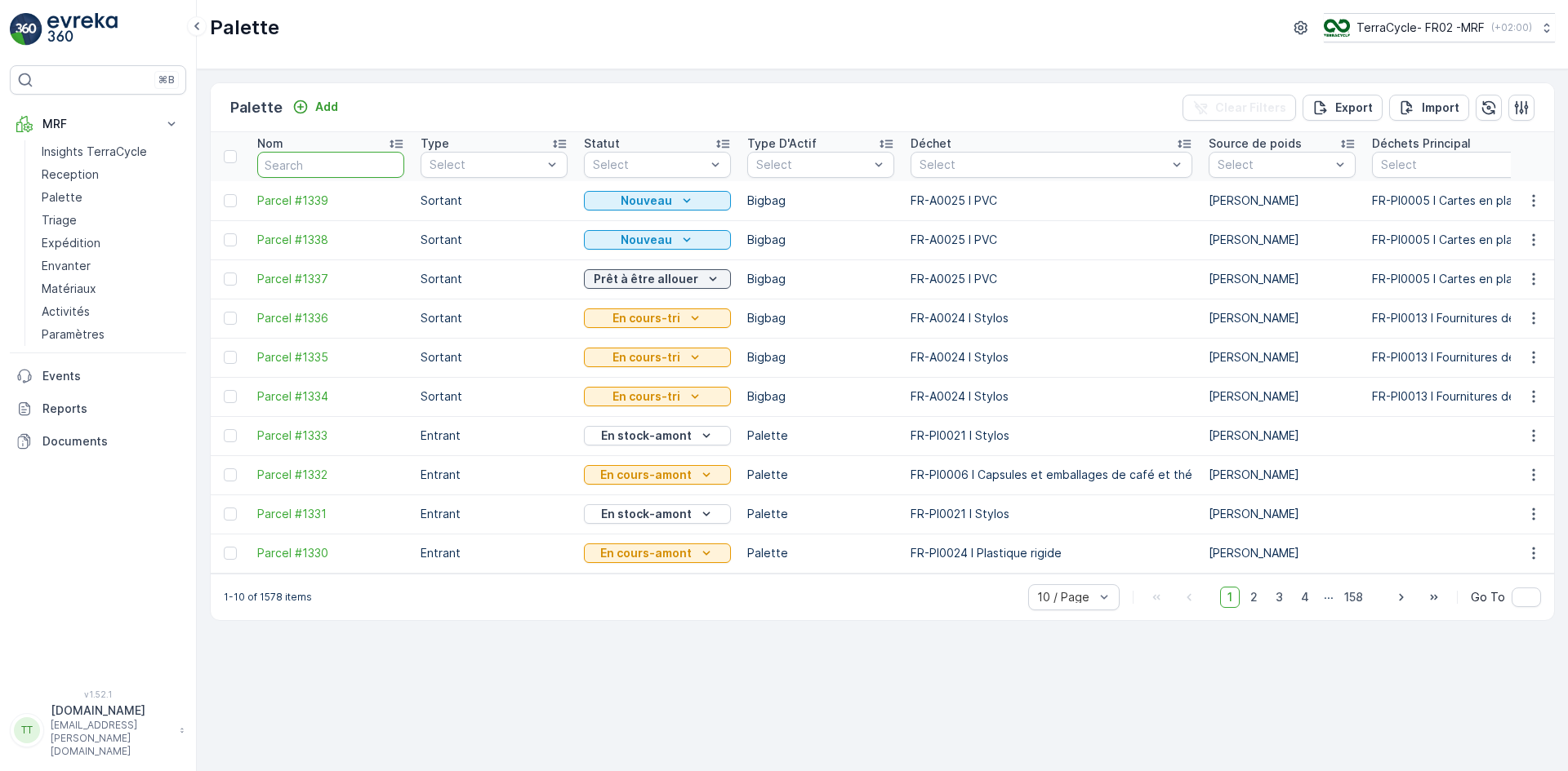
click at [324, 160] on input "text" at bounding box center [330, 164] width 147 height 26
type input "1198"
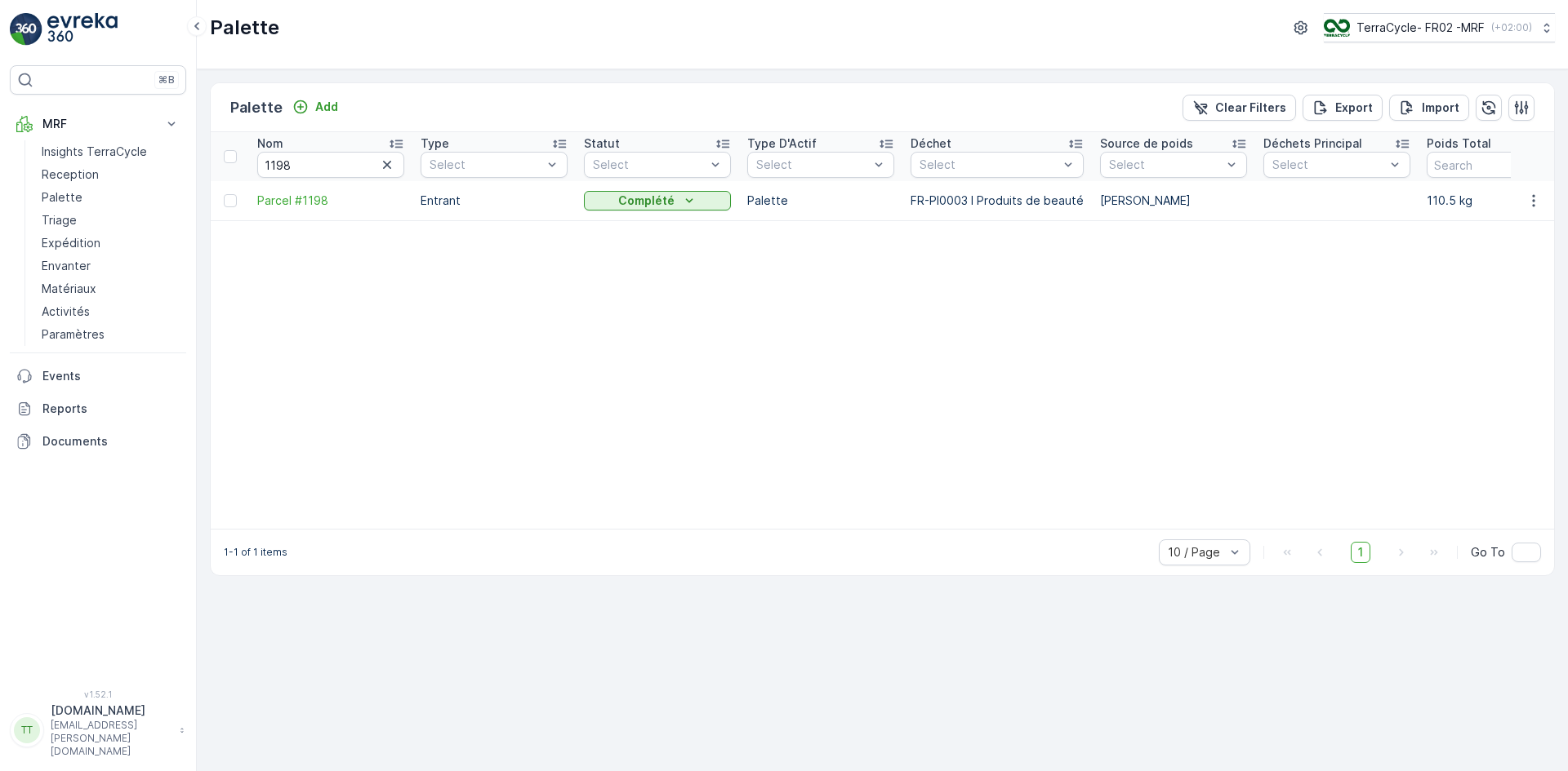
click at [301, 203] on span "Parcel #1198" at bounding box center [330, 200] width 147 height 16
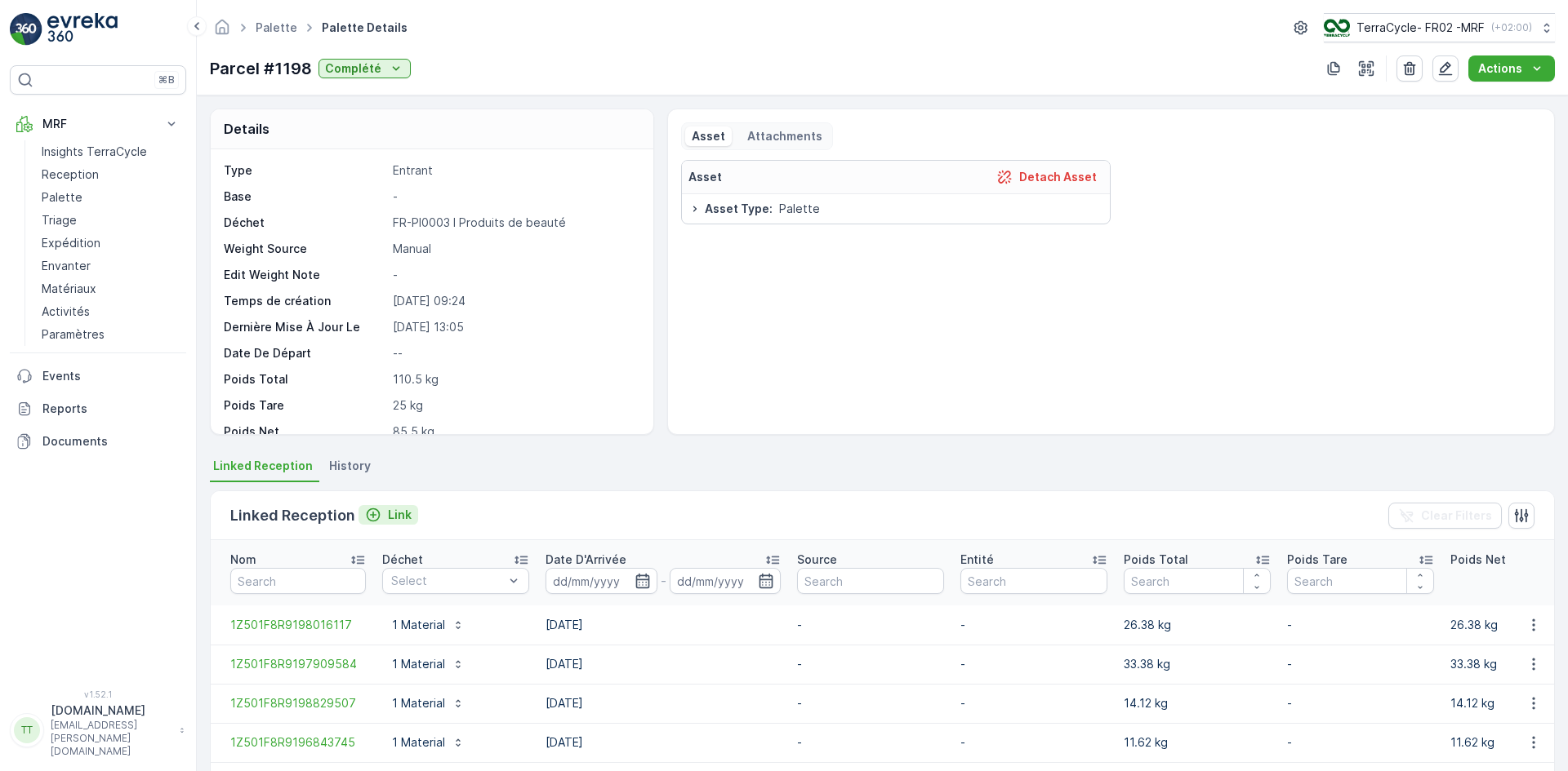
click at [403, 512] on p "Link" at bounding box center [399, 514] width 23 height 16
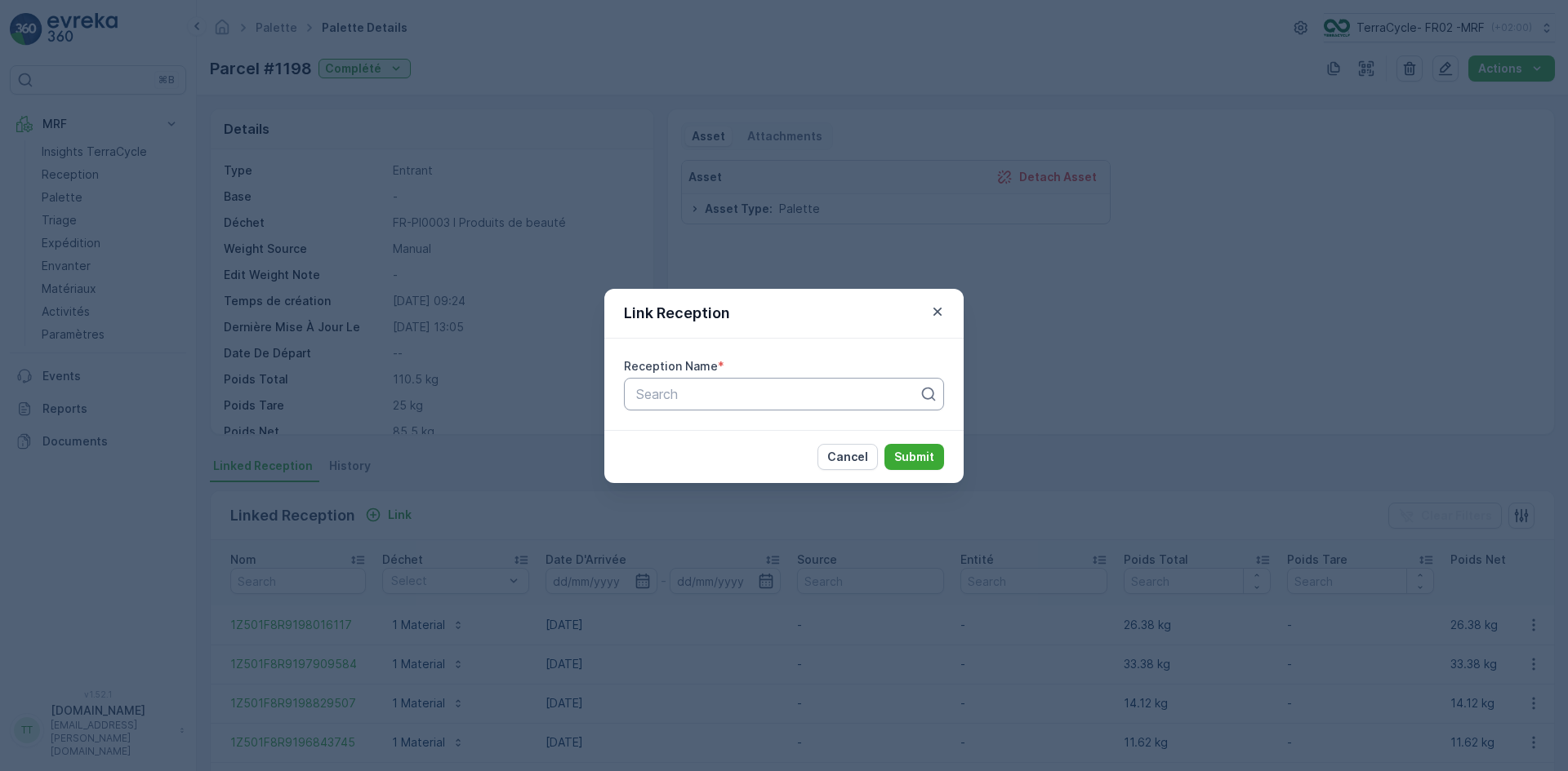
click at [649, 398] on div at bounding box center [778, 394] width 286 height 15
paste input "1Z501F8R6898633100"
type input "1Z501F8R6898633100"
click at [935, 307] on icon "button" at bounding box center [937, 311] width 16 height 16
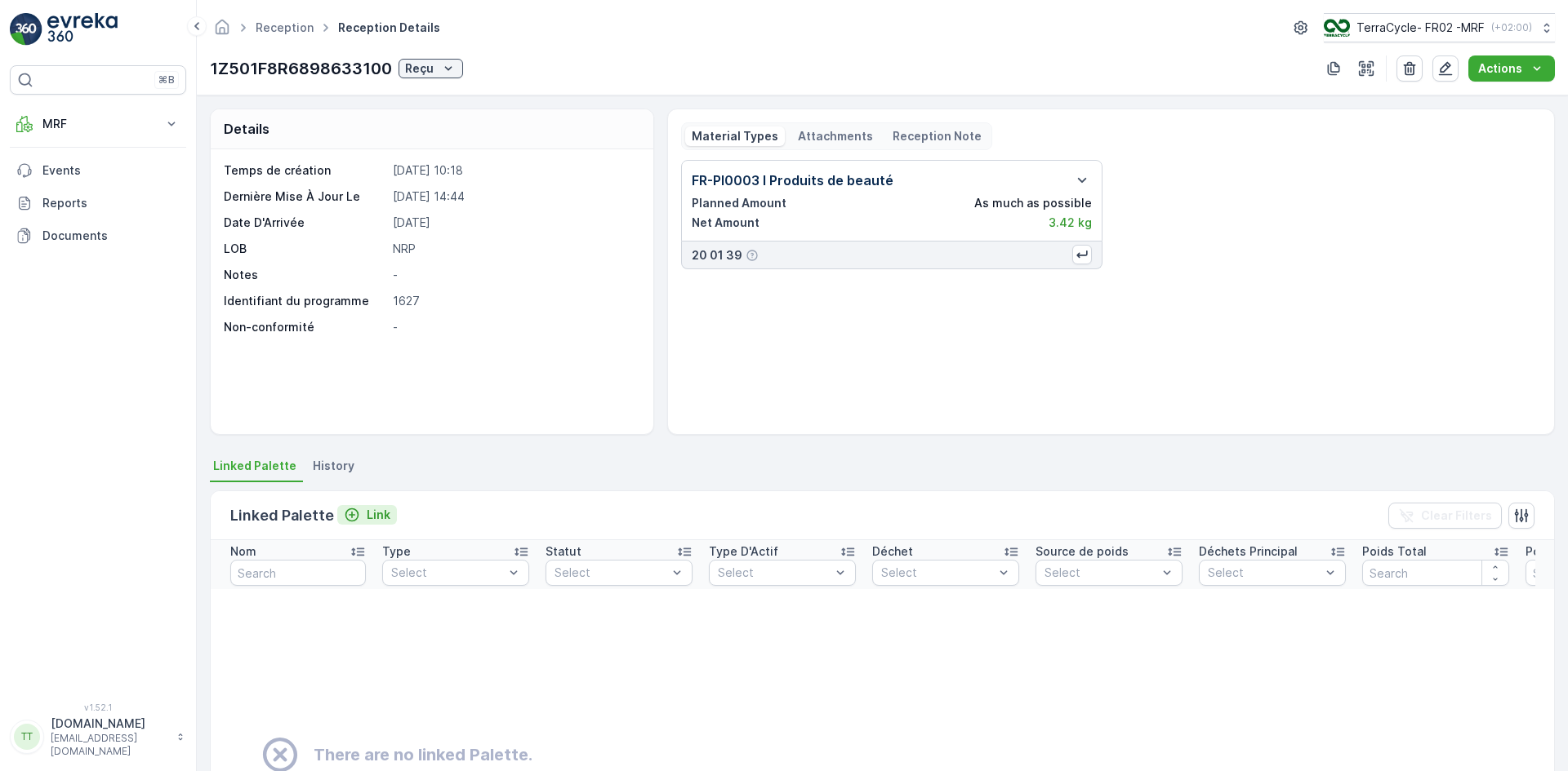
click at [373, 516] on p "Link" at bounding box center [378, 514] width 23 height 16
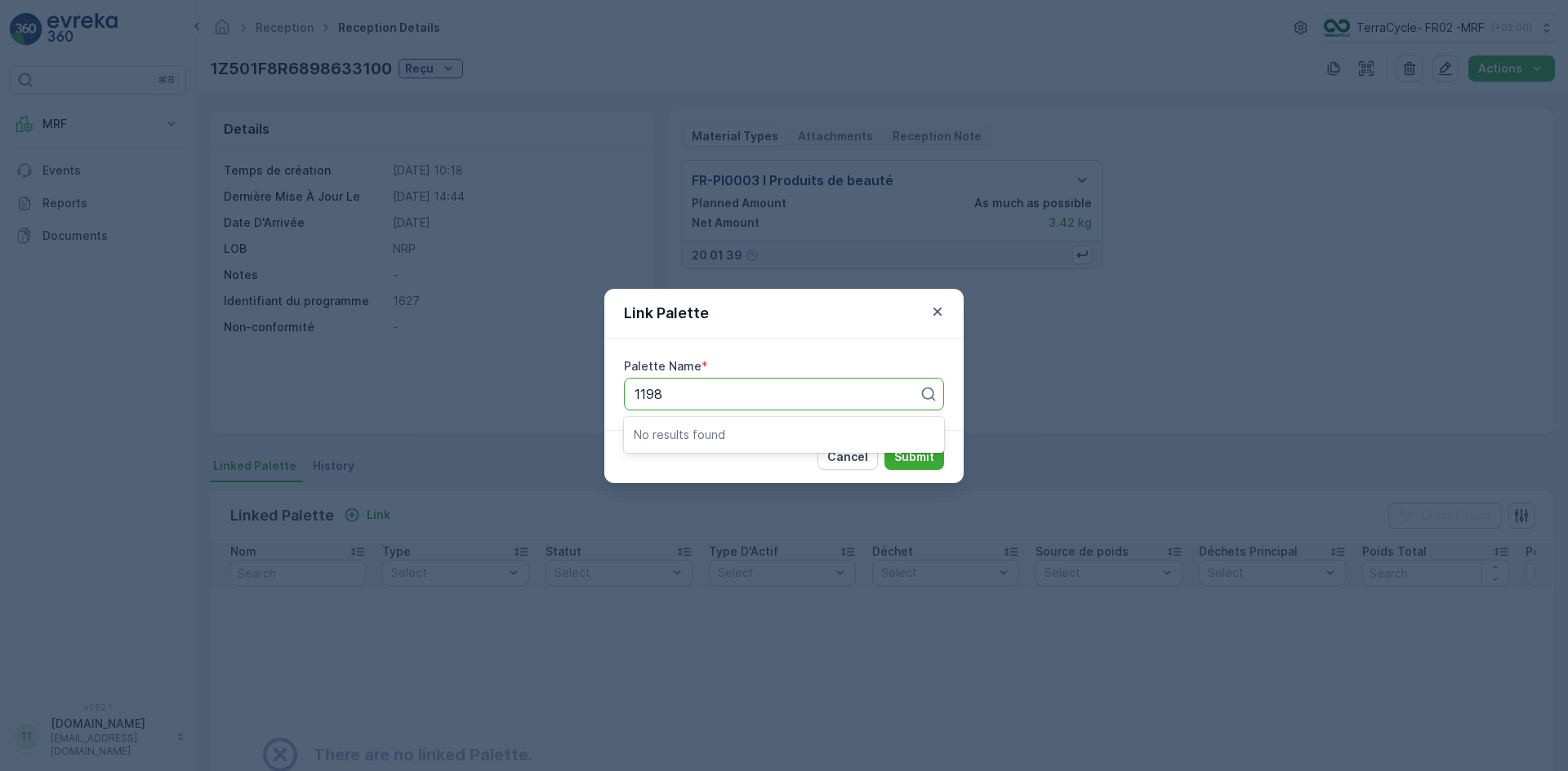
type input "1198"
click at [938, 306] on icon "button" at bounding box center [937, 311] width 16 height 16
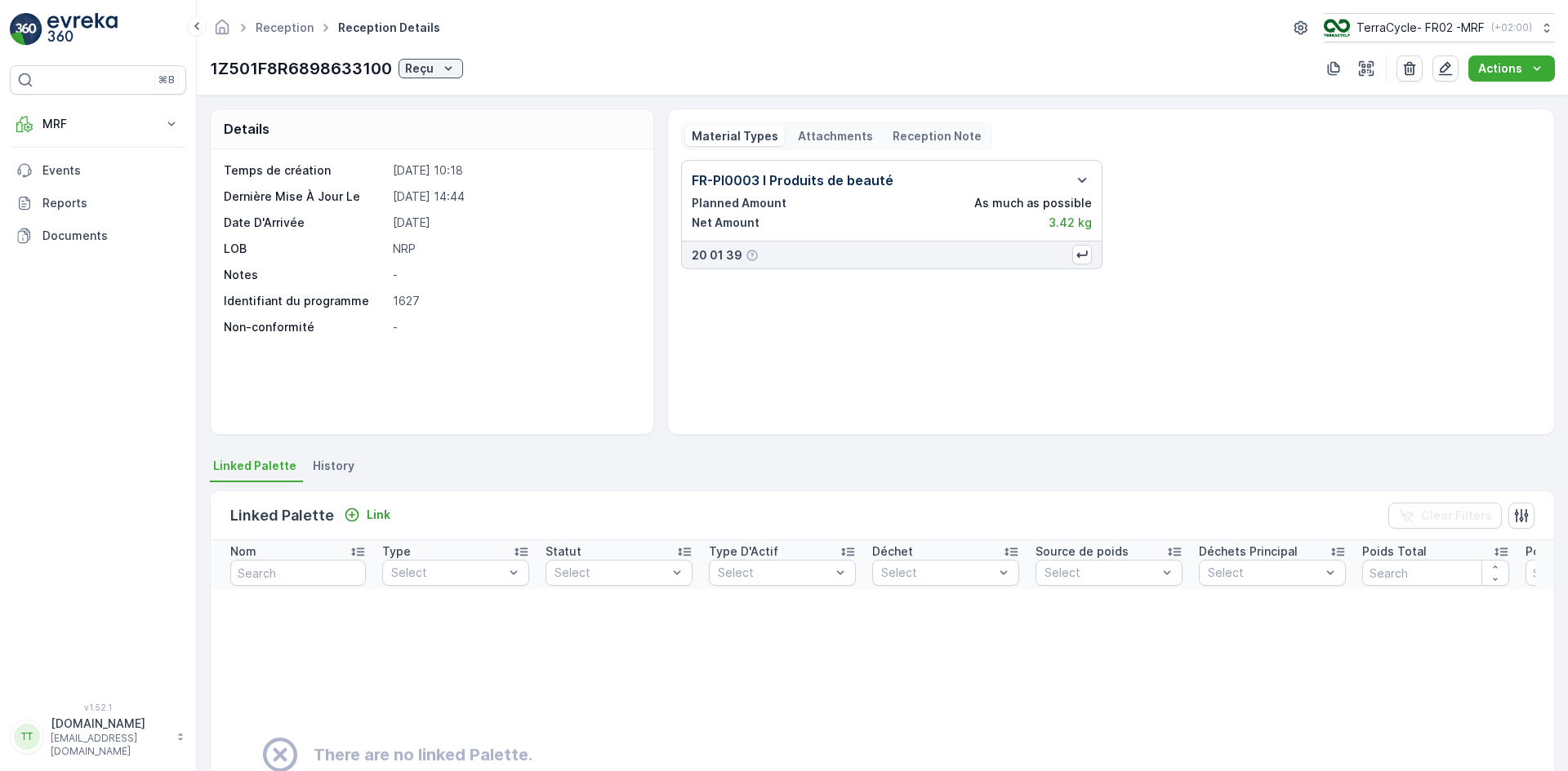
click at [336, 69] on p "1Z501F8R6898633100" at bounding box center [300, 68] width 182 height 24
copy p "1Z501F8R6898633100"
drag, startPoint x: 689, startPoint y: 180, endPoint x: 887, endPoint y: 183, distance: 198.0
click at [887, 183] on div "FR-PI0003 I Produits de beauté Planned Amount As much as possible Net Amount 3.…" at bounding box center [891, 200] width 422 height 81
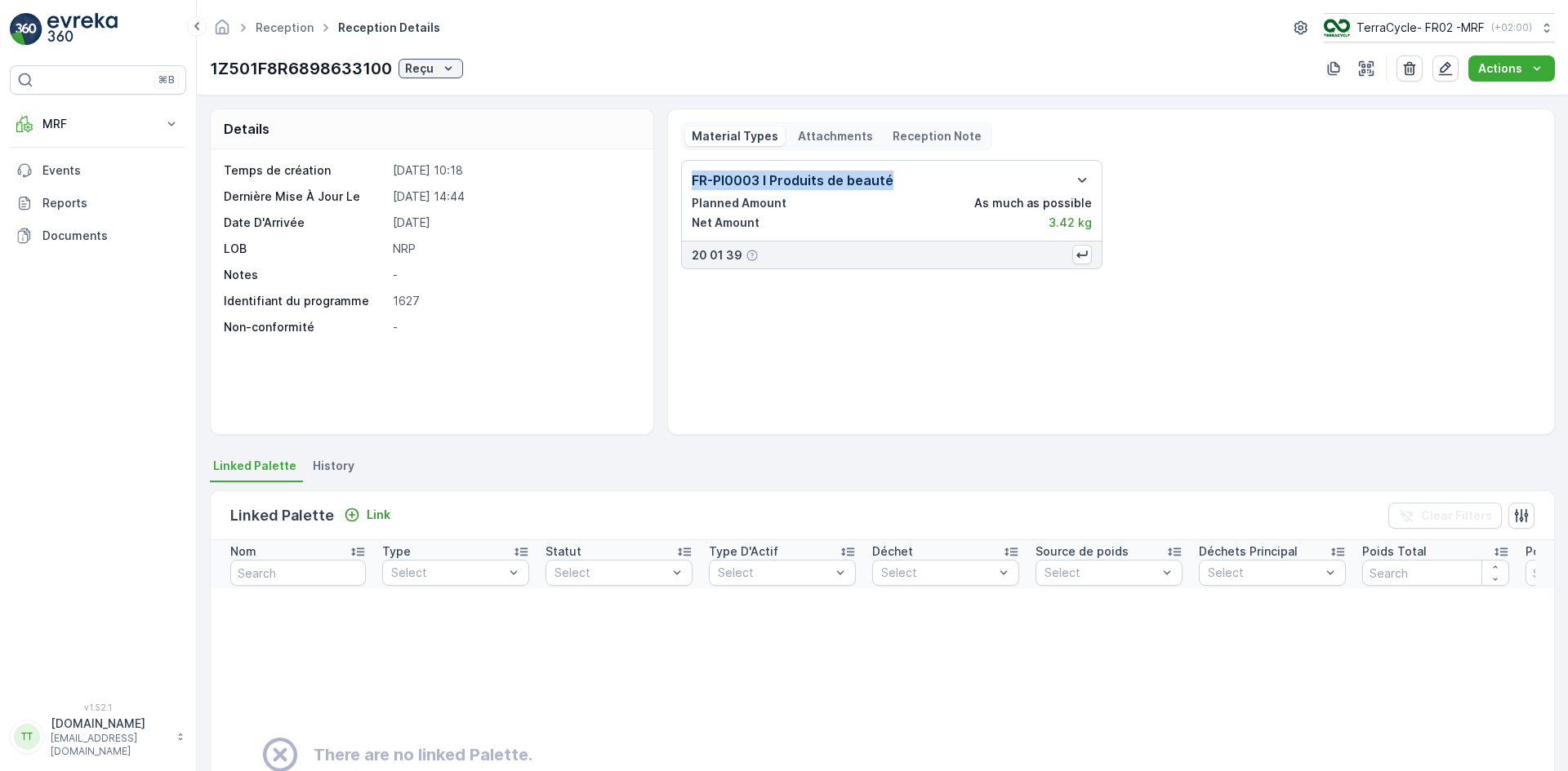
copy p "FR-PI0003 I Produits de beauté"
click at [1410, 65] on icon "button" at bounding box center [1409, 68] width 12 height 14
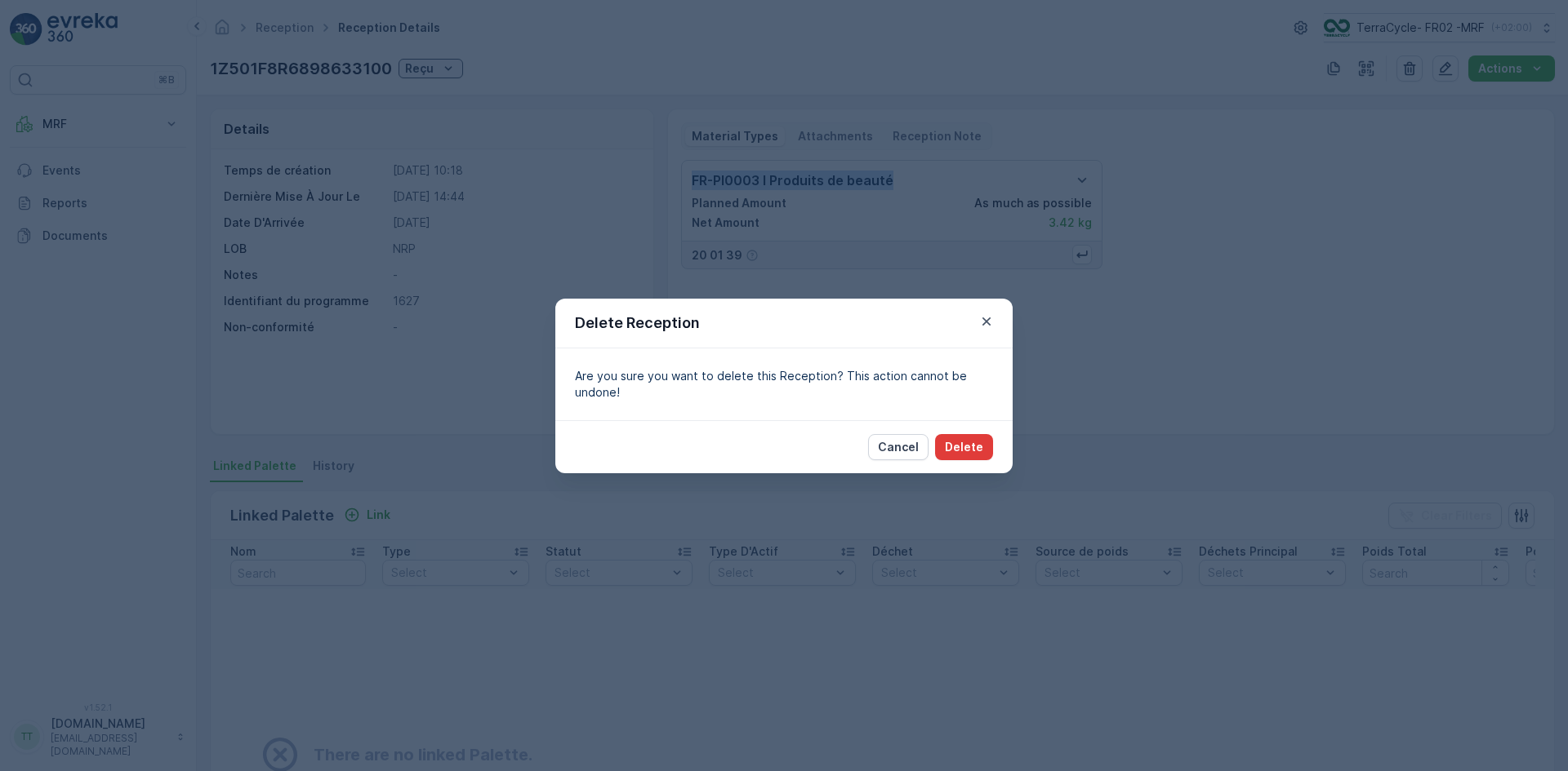
click at [963, 449] on p "Delete" at bounding box center [963, 447] width 38 height 16
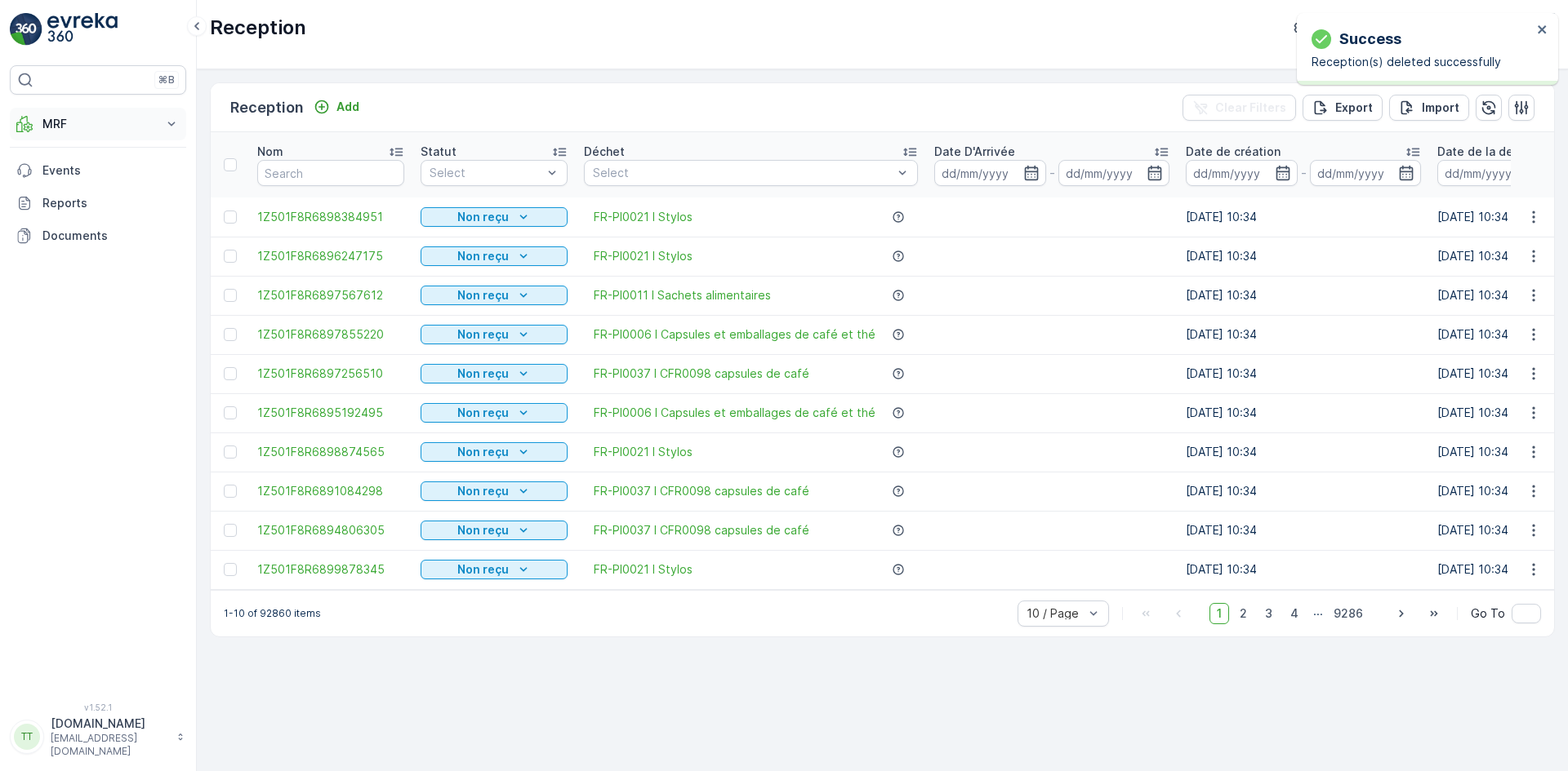
click at [74, 121] on p "MRF" at bounding box center [97, 123] width 111 height 16
click at [1437, 100] on p "Import" at bounding box center [1440, 107] width 37 height 16
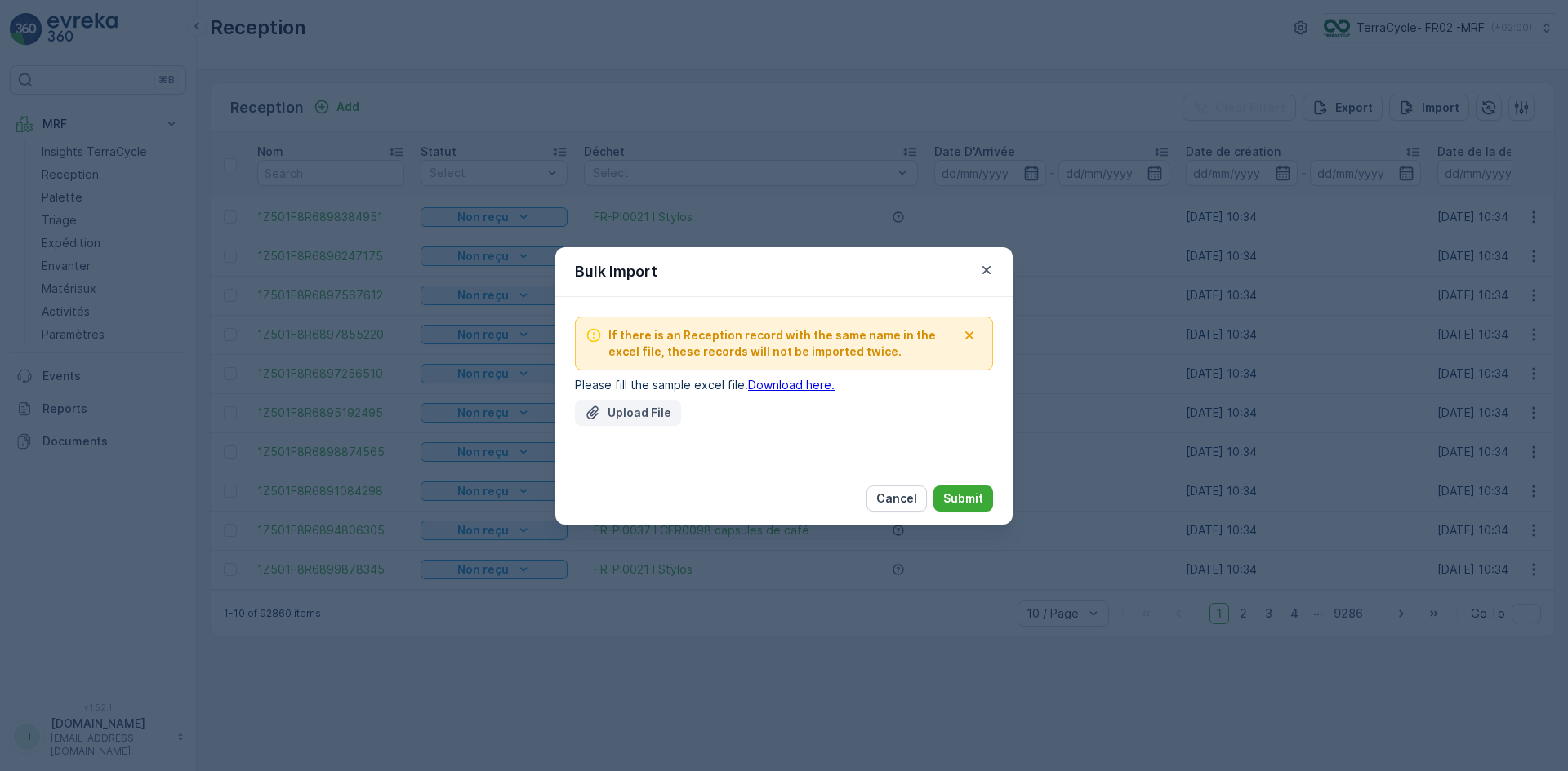
click at [654, 405] on p "Upload File" at bounding box center [640, 412] width 64 height 16
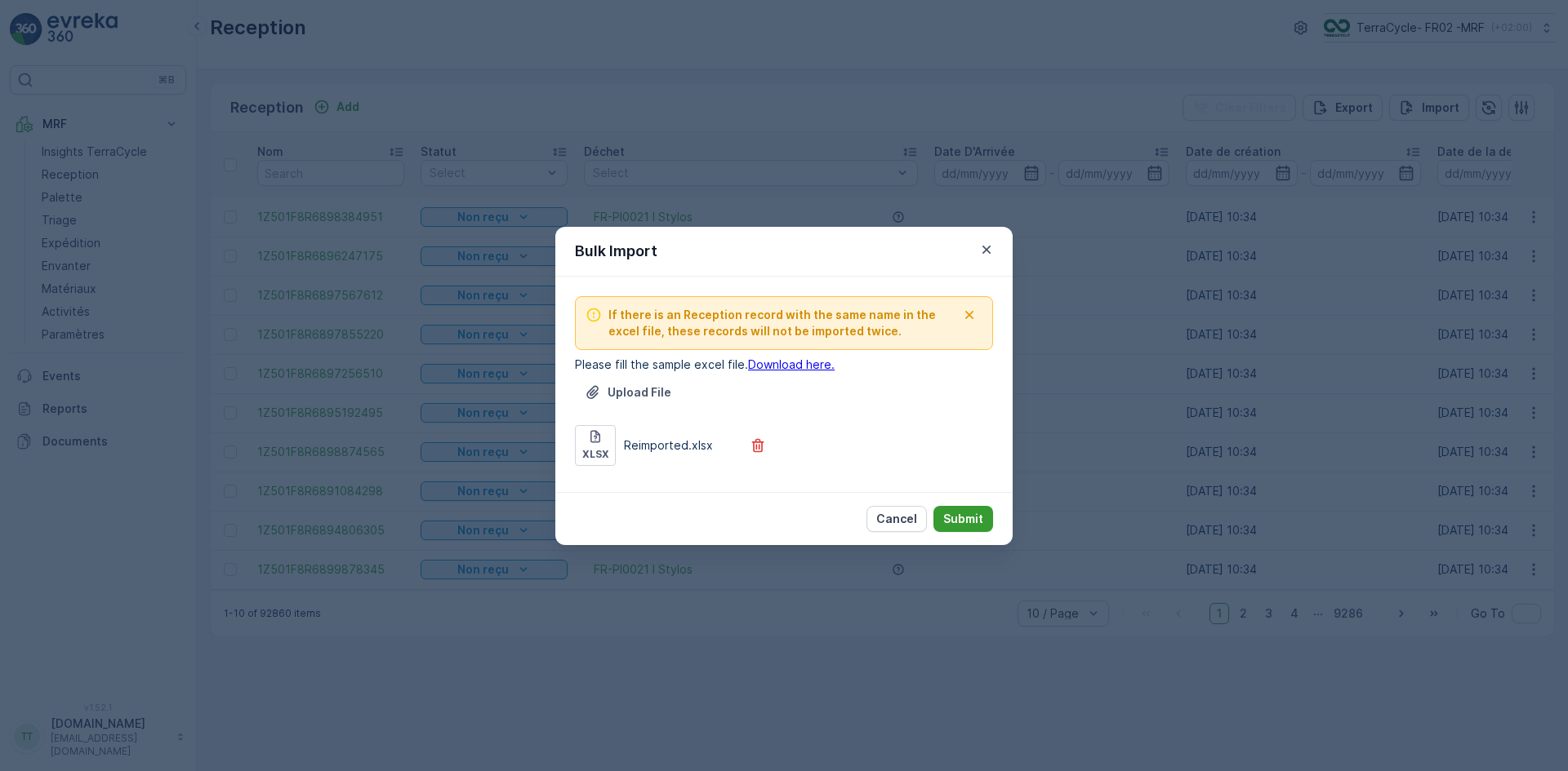
click at [971, 518] on p "Submit" at bounding box center [963, 519] width 40 height 16
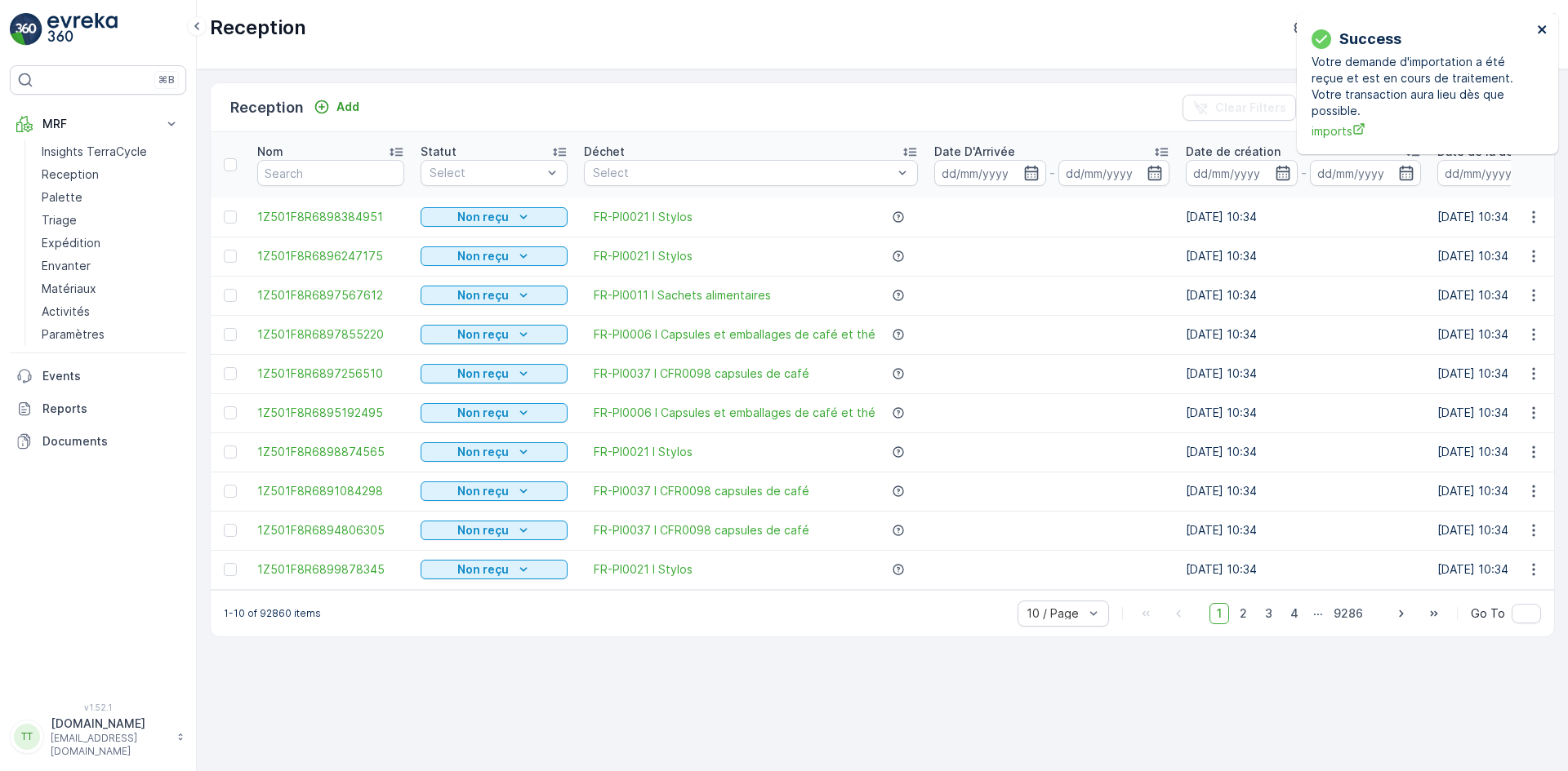
click at [1544, 20] on div "Success Votre demande d'importation a été reçue et est en cours de traitement. …" at bounding box center [1423, 16] width 261 height 7
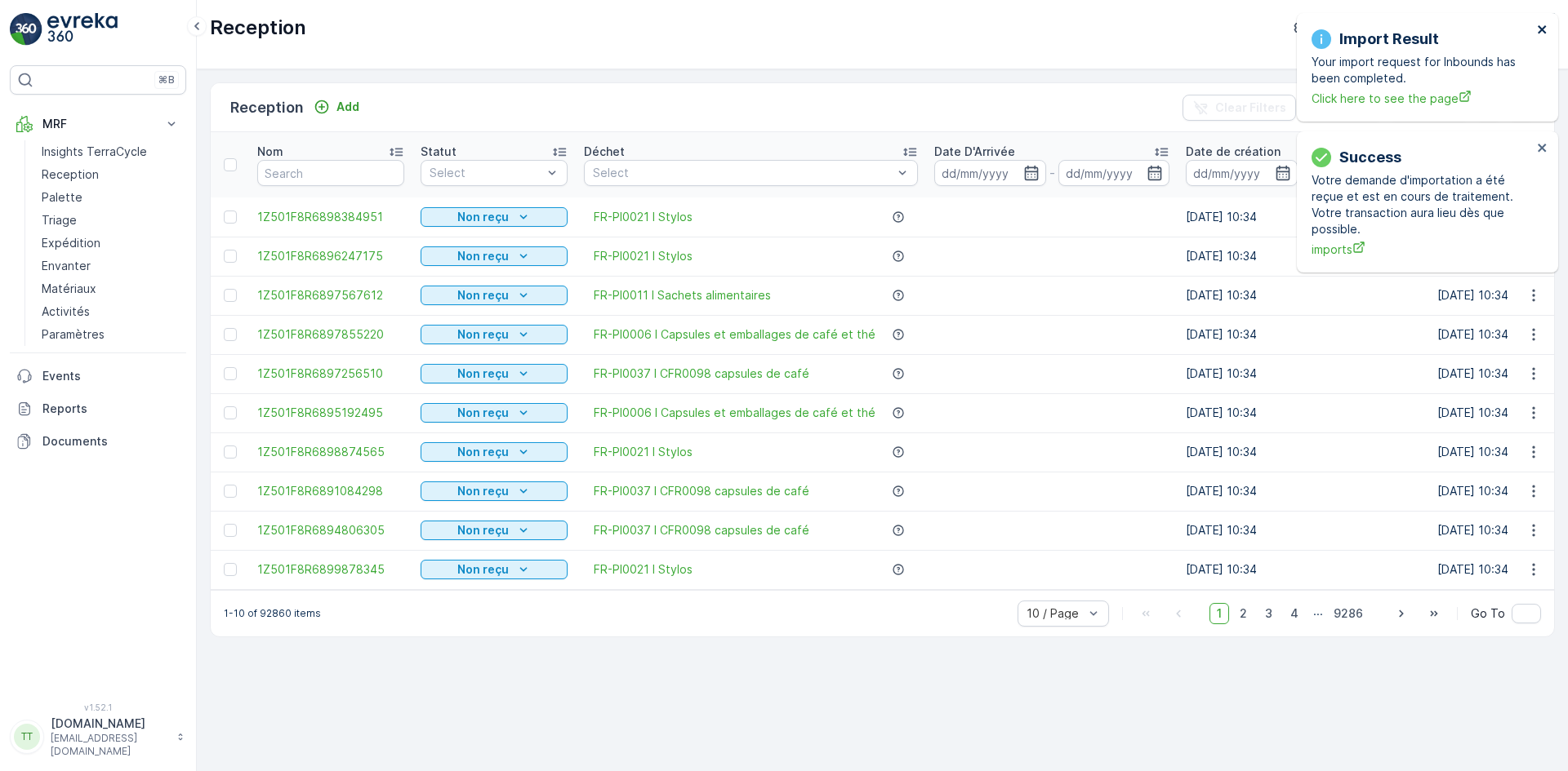
click at [1541, 27] on icon "close" at bounding box center [1542, 29] width 11 height 13
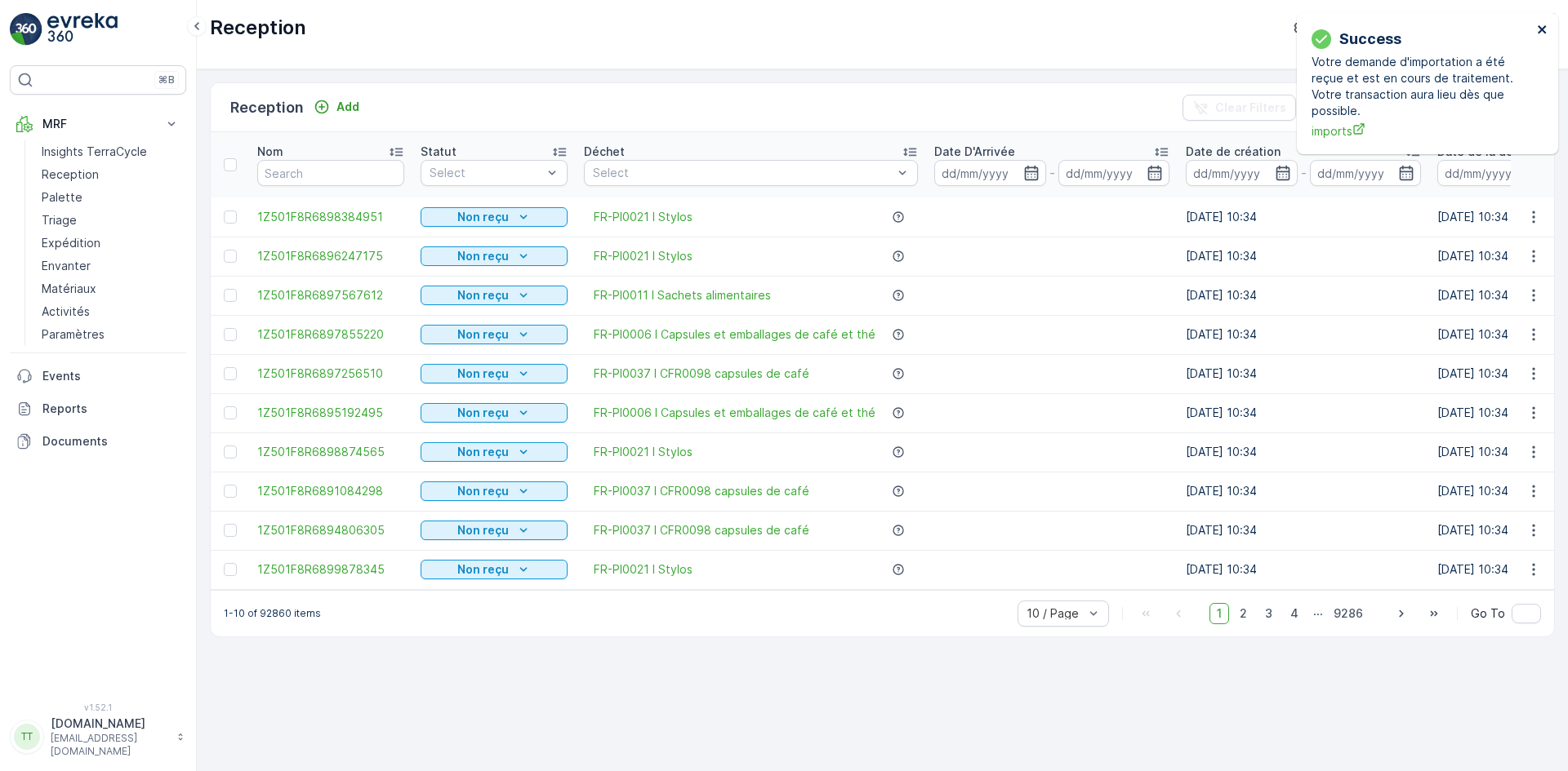
click at [1541, 27] on icon "close" at bounding box center [1542, 29] width 11 height 13
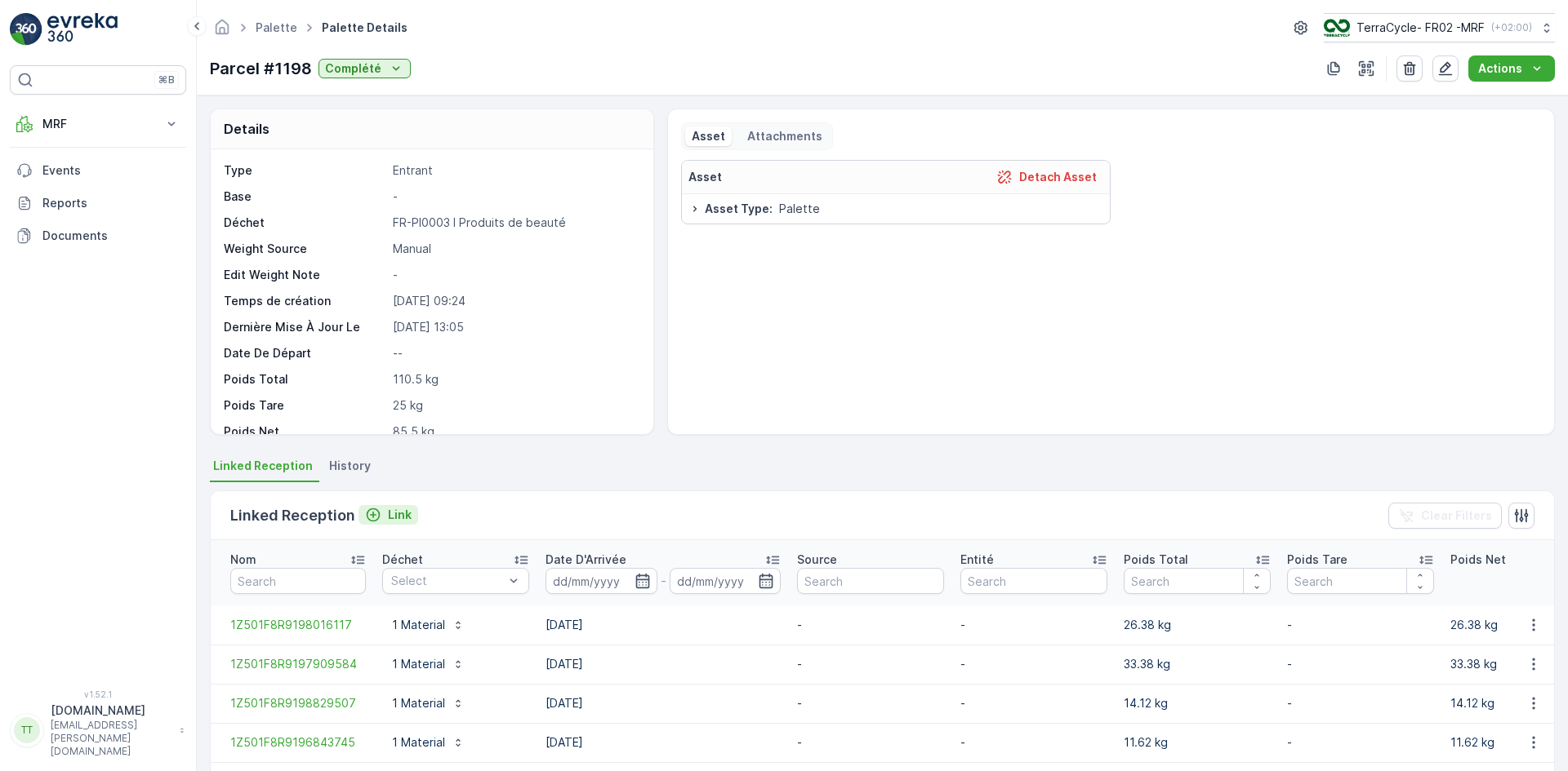
click at [396, 521] on p "Link" at bounding box center [399, 514] width 23 height 16
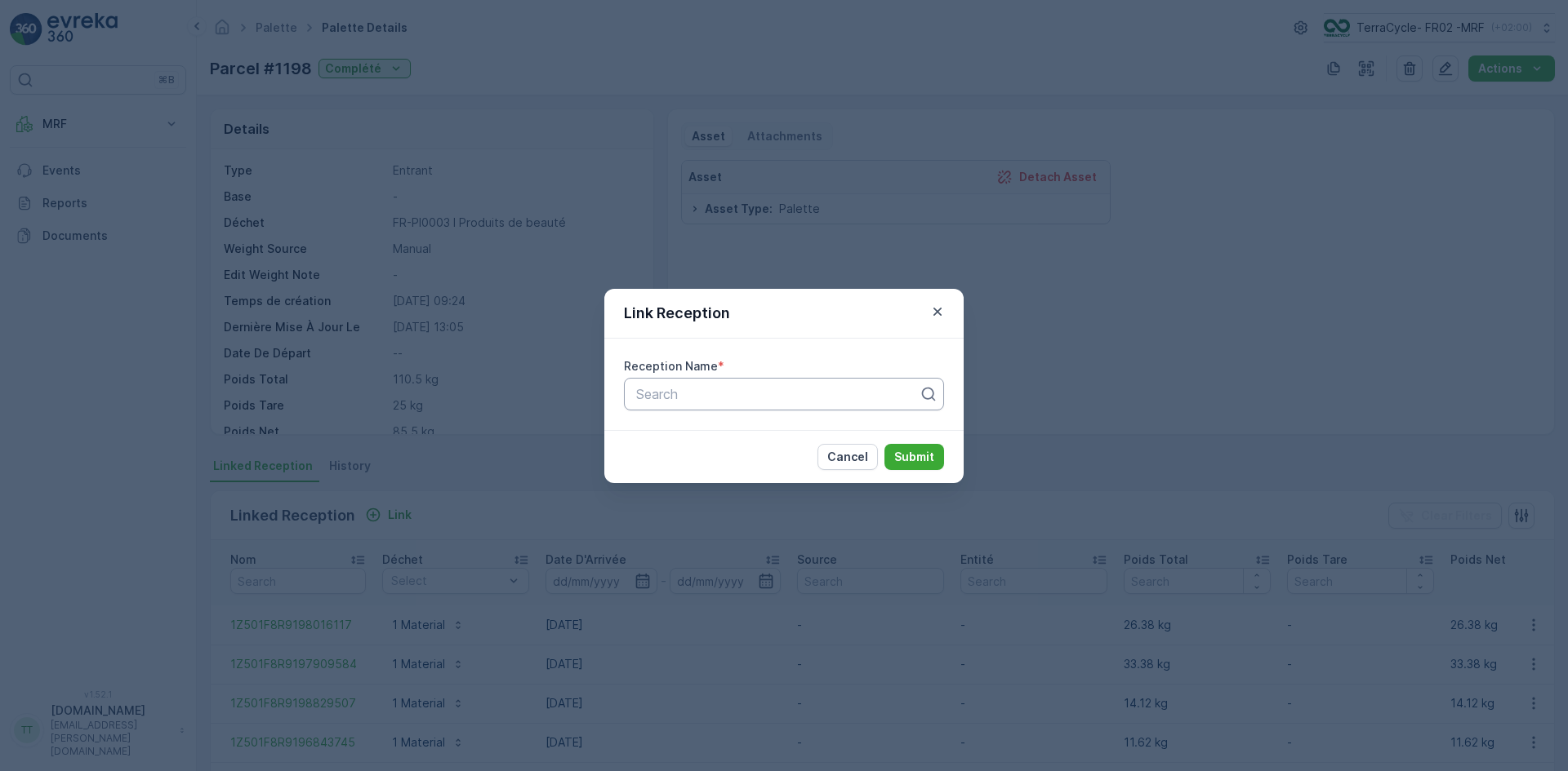
click at [674, 387] on div at bounding box center [778, 394] width 286 height 15
paste input "1Z501F8R6898633100"
type input "1Z501F8R6898633100"
click at [935, 308] on icon "button" at bounding box center [937, 310] width 8 height 8
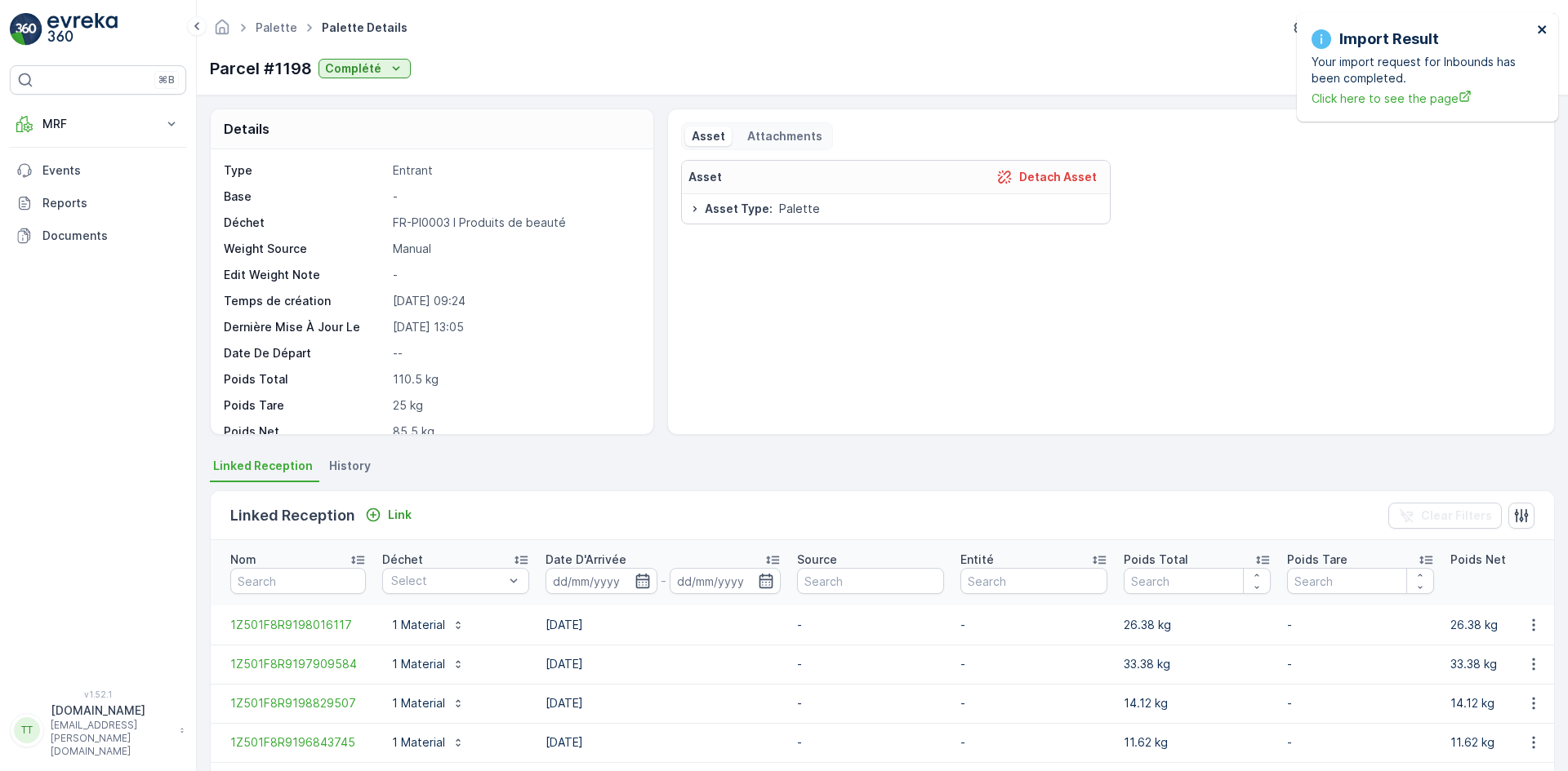
click at [1542, 29] on icon "close" at bounding box center [1541, 29] width 8 height 8
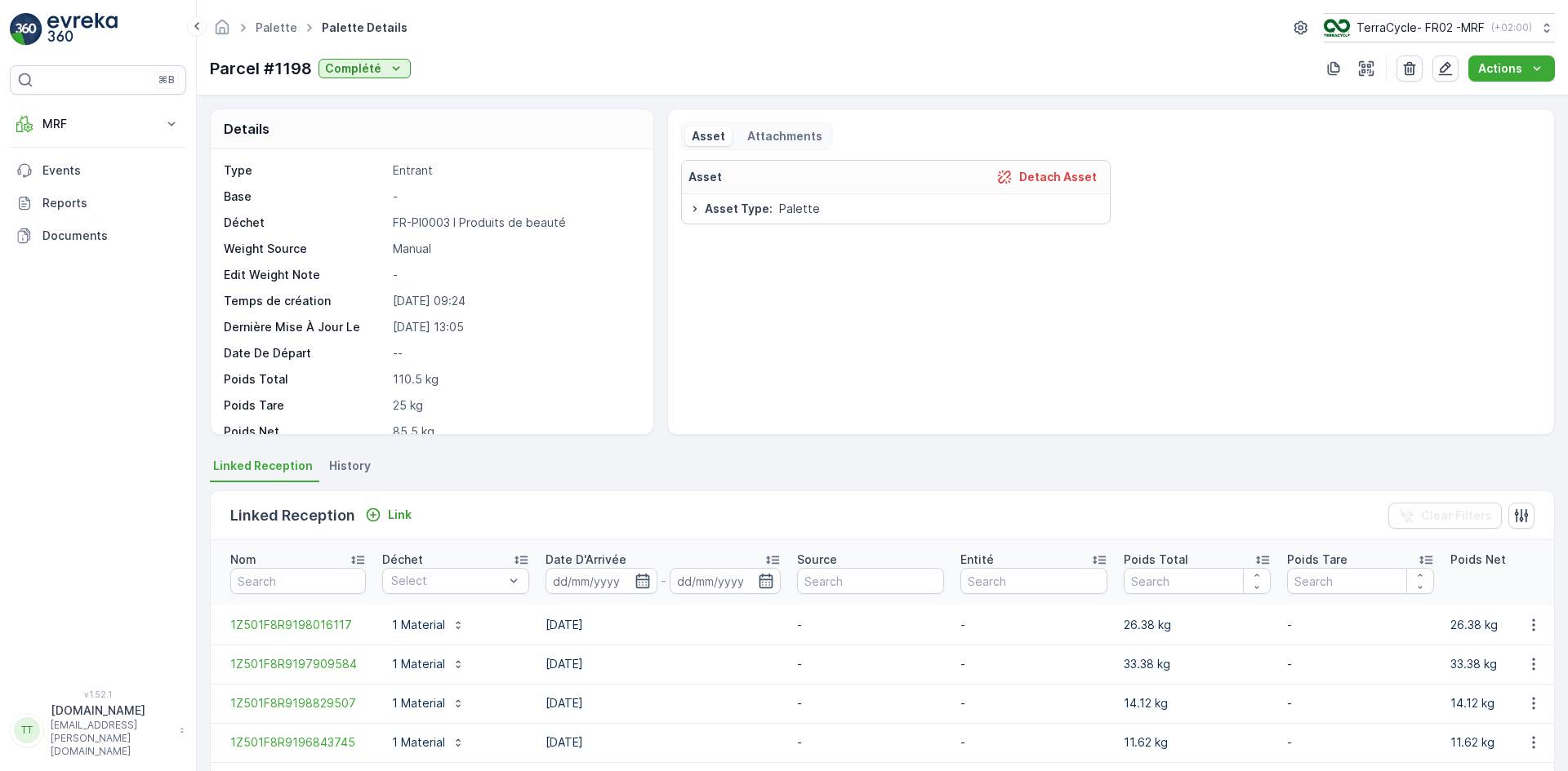
click at [281, 72] on p "Parcel #1198" at bounding box center [260, 68] width 102 height 24
copy p "1198"
click at [56, 122] on p "MRF" at bounding box center [97, 123] width 111 height 16
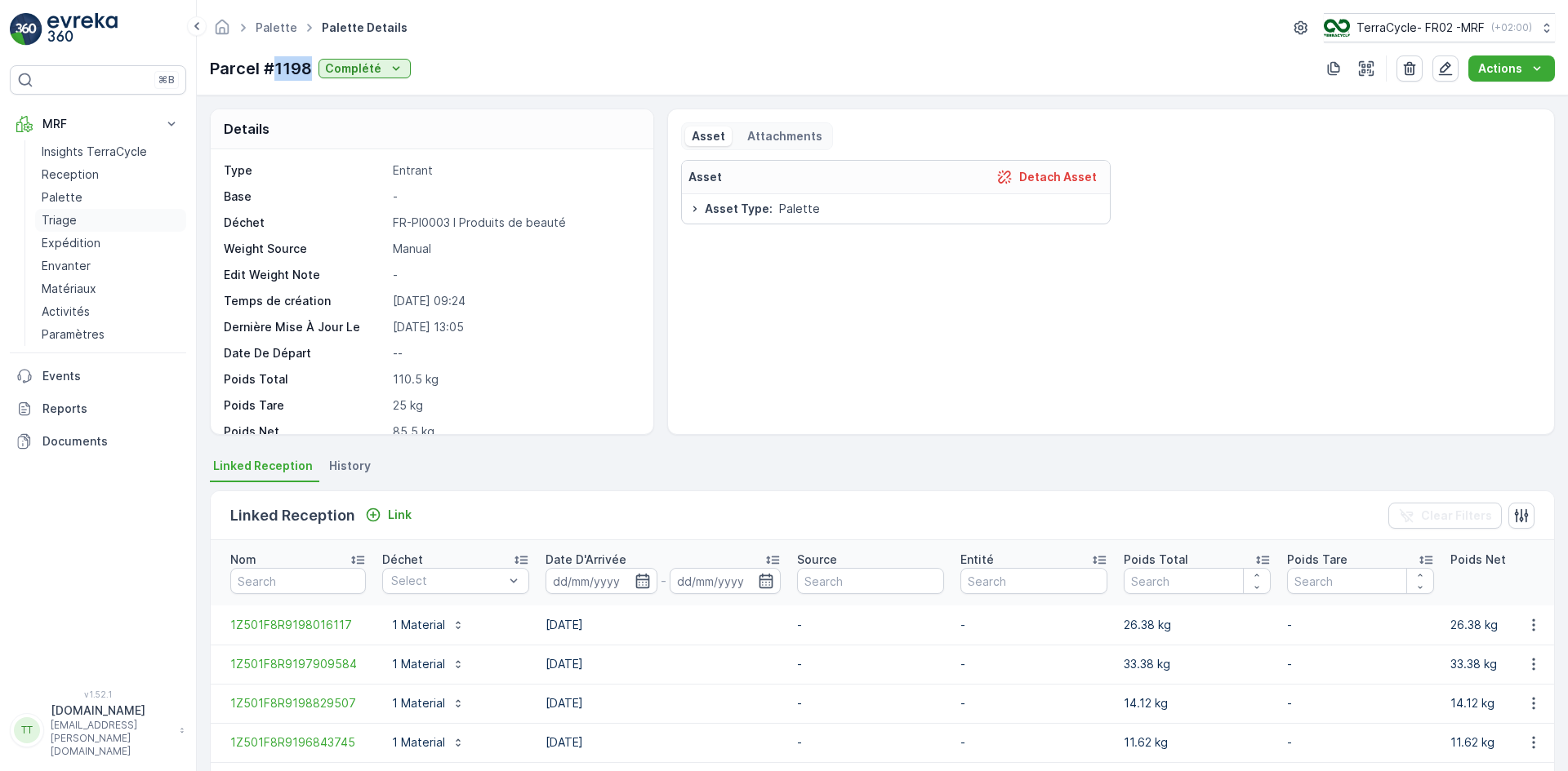
click at [79, 221] on link "Triage" at bounding box center [111, 221] width 151 height 22
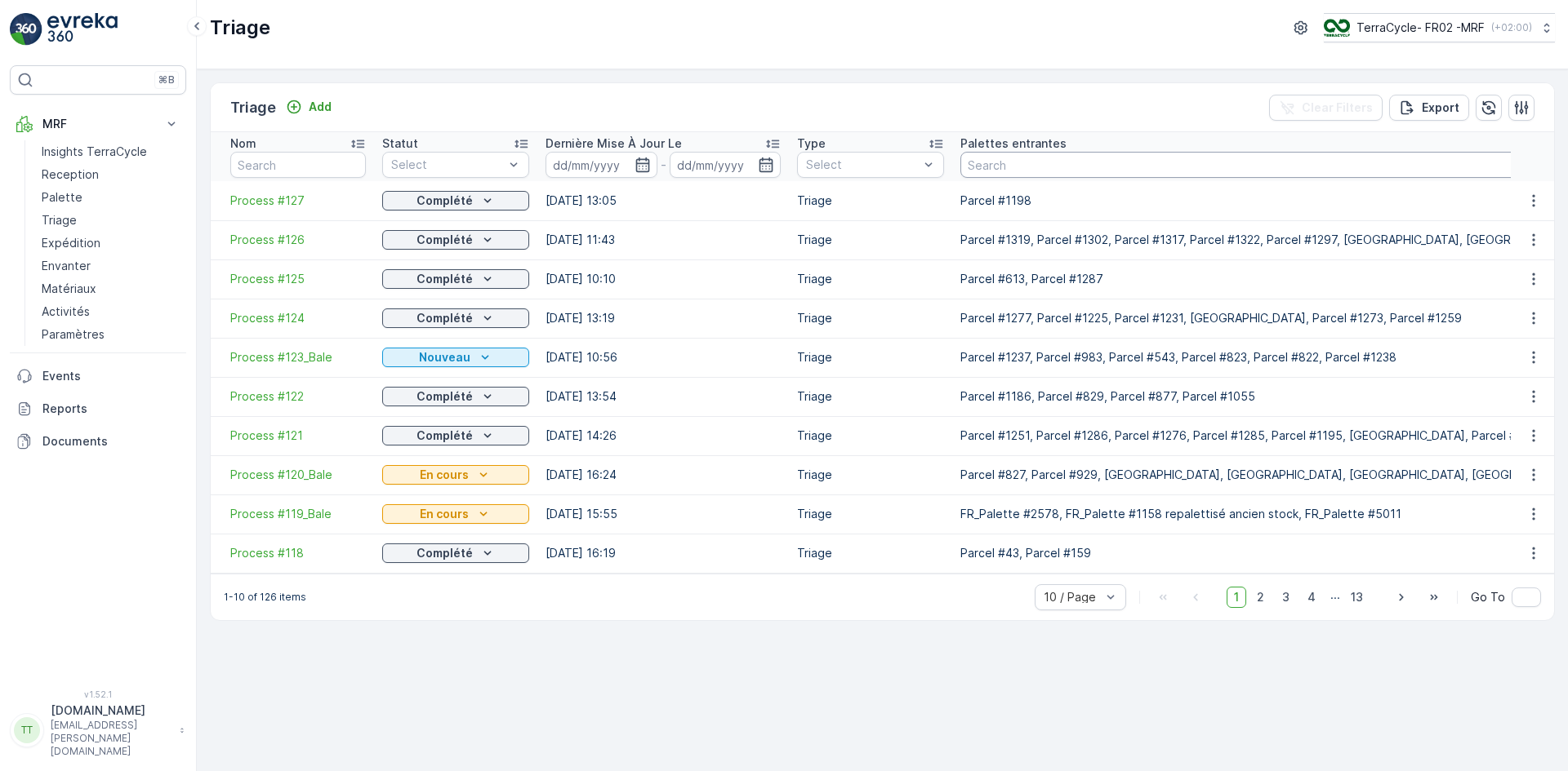
click at [1044, 159] on input "text" at bounding box center [1390, 164] width 860 height 26
paste input "1198"
type input "1198"
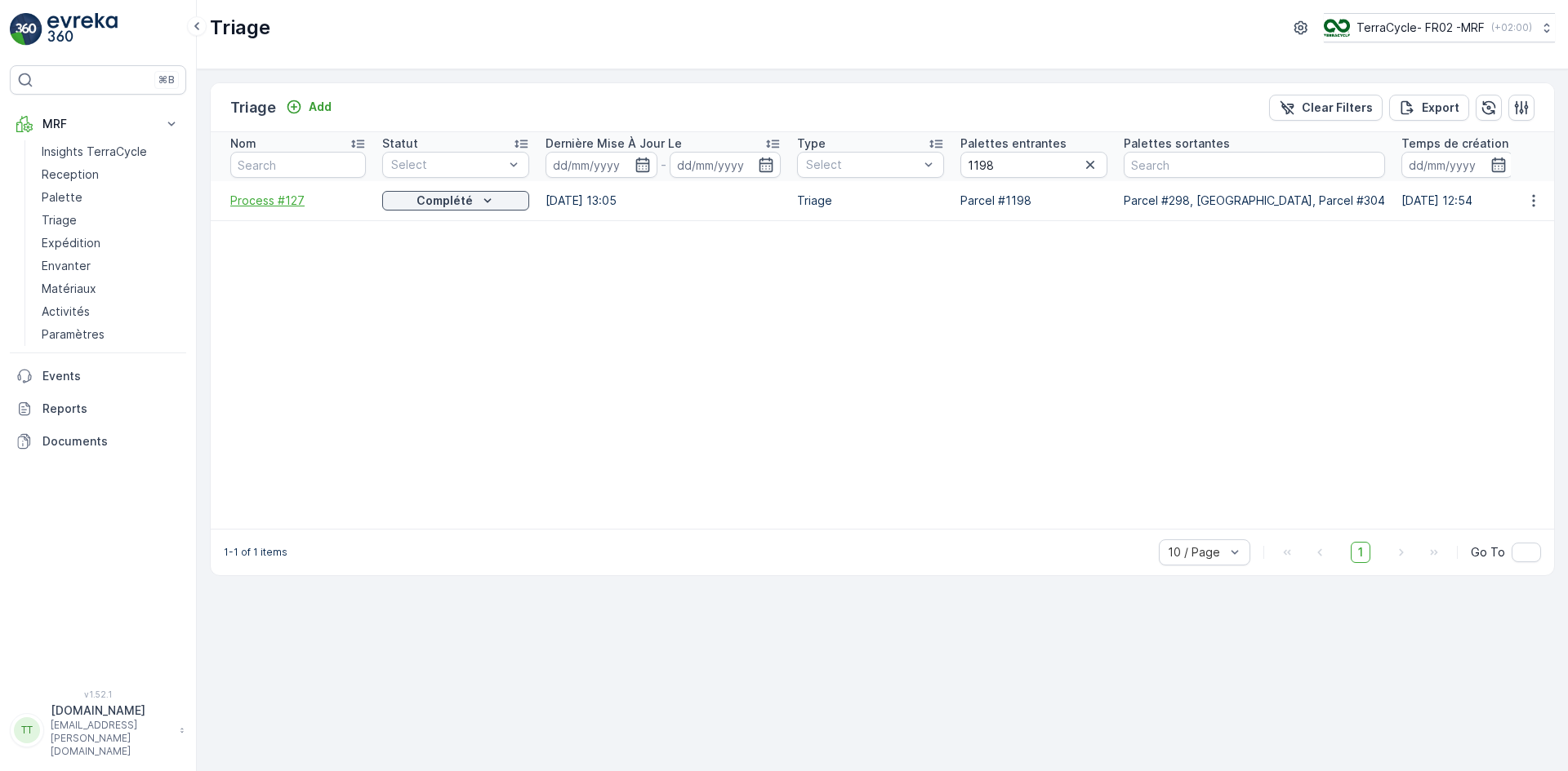
click at [287, 201] on span "Process #127" at bounding box center [297, 200] width 136 height 16
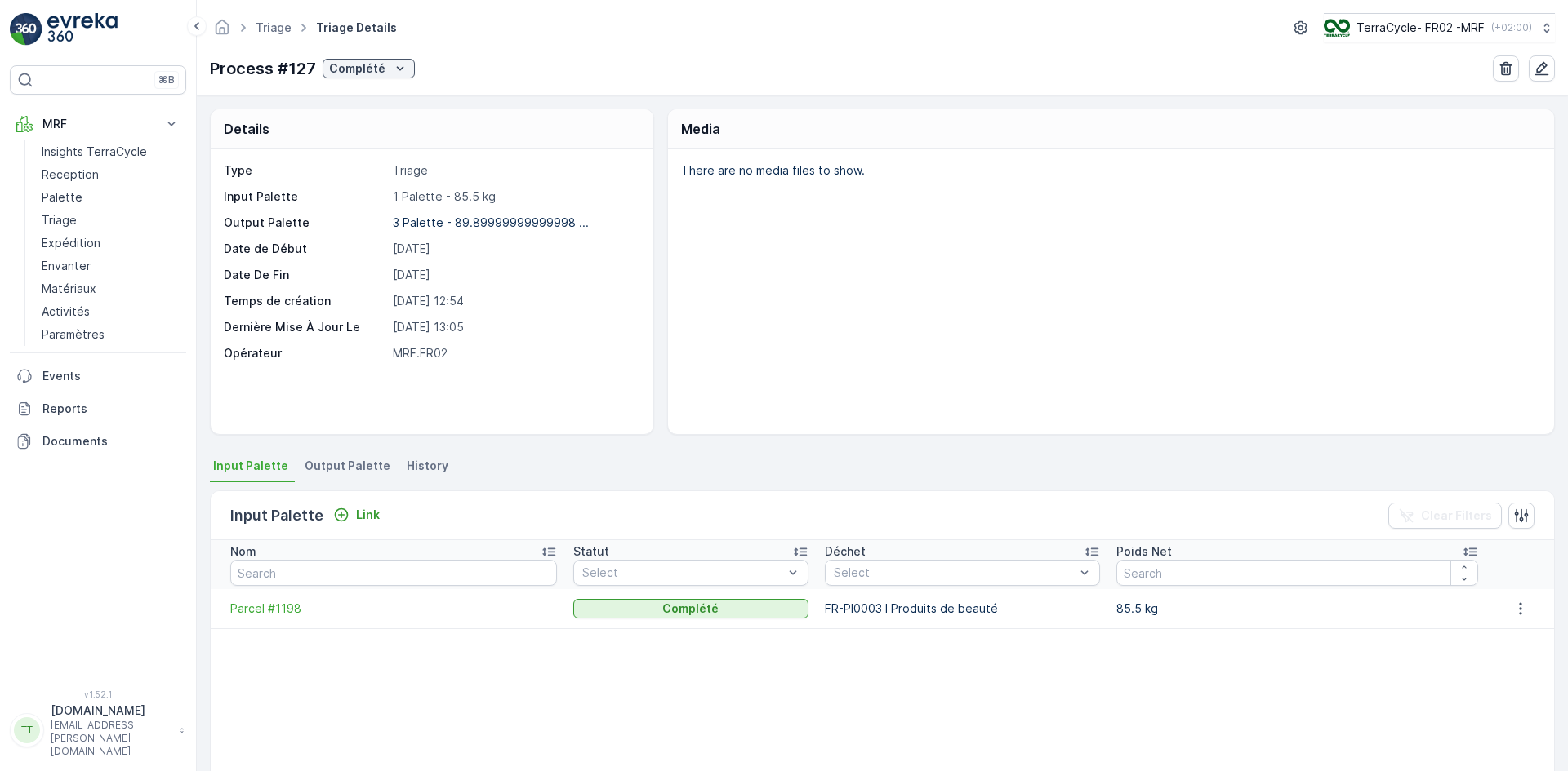
click at [347, 462] on span "Output Palette" at bounding box center [348, 465] width 86 height 16
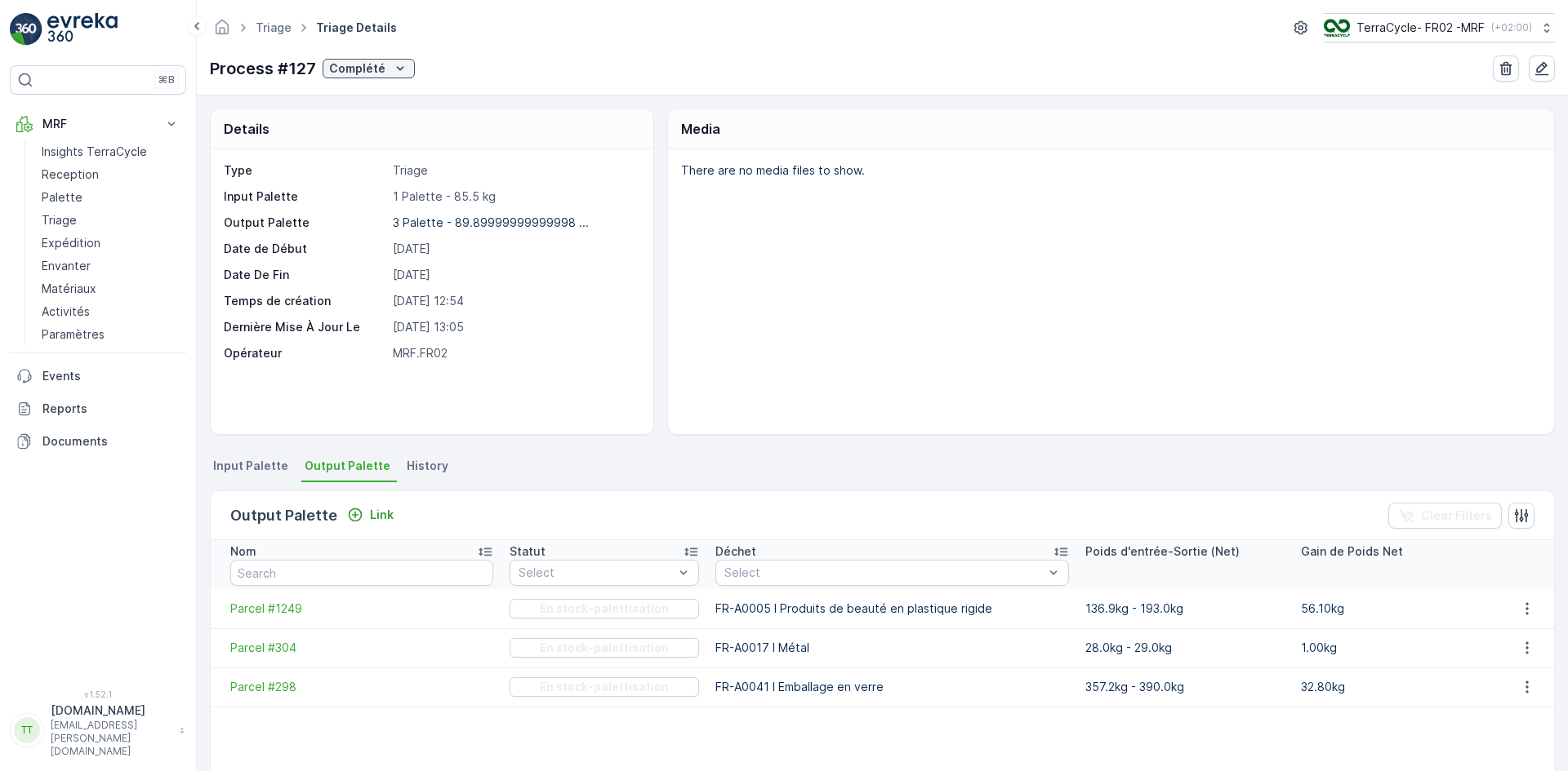
click at [262, 461] on span "Input Palette" at bounding box center [251, 465] width 75 height 16
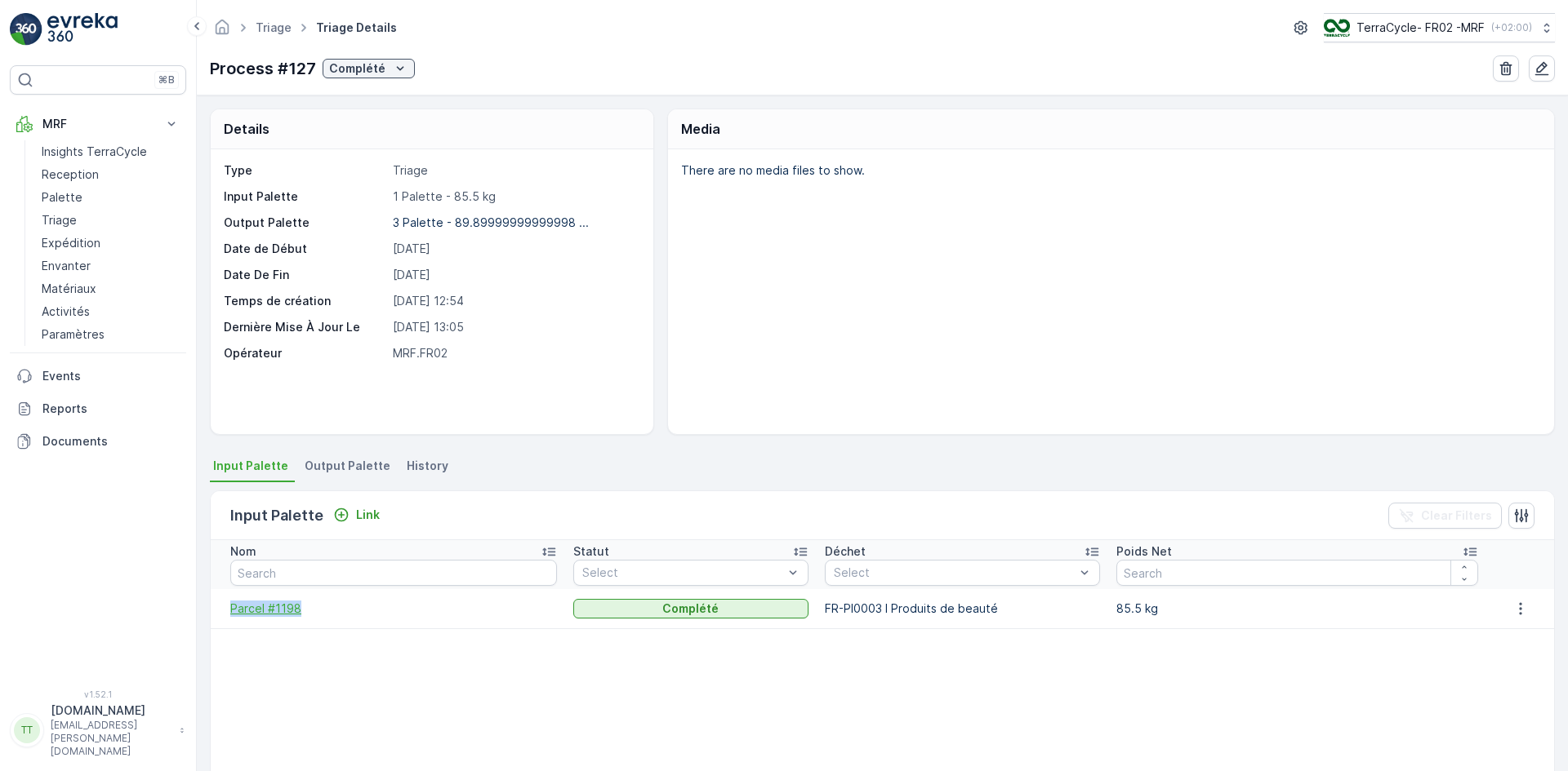
drag, startPoint x: 221, startPoint y: 608, endPoint x: 308, endPoint y: 614, distance: 87.2
click at [308, 614] on td "Parcel #1198" at bounding box center [387, 608] width 354 height 39
copy span "Parcel #1198"
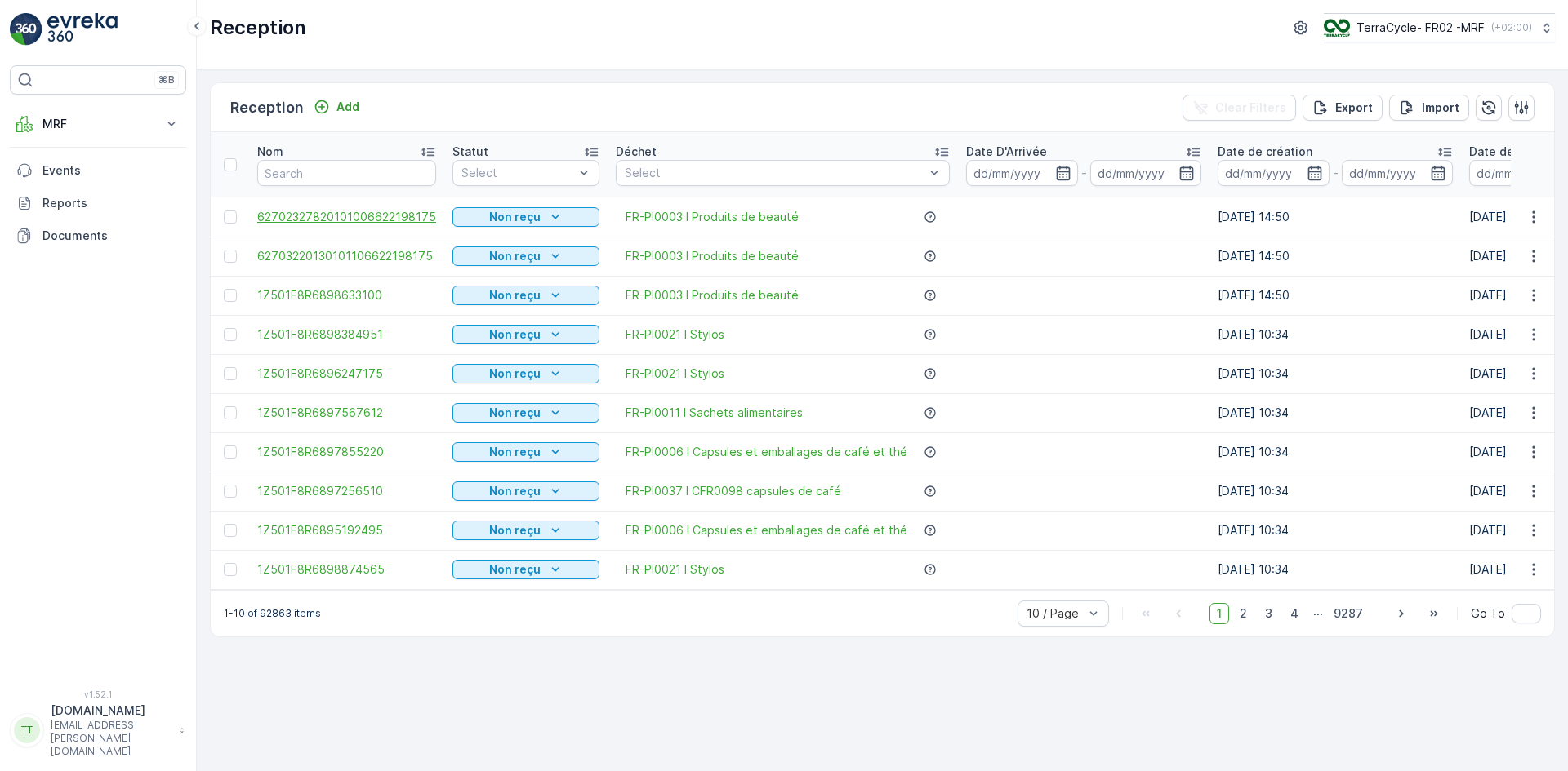
click at [349, 218] on span "62702327820101006622198175" at bounding box center [346, 217] width 179 height 16
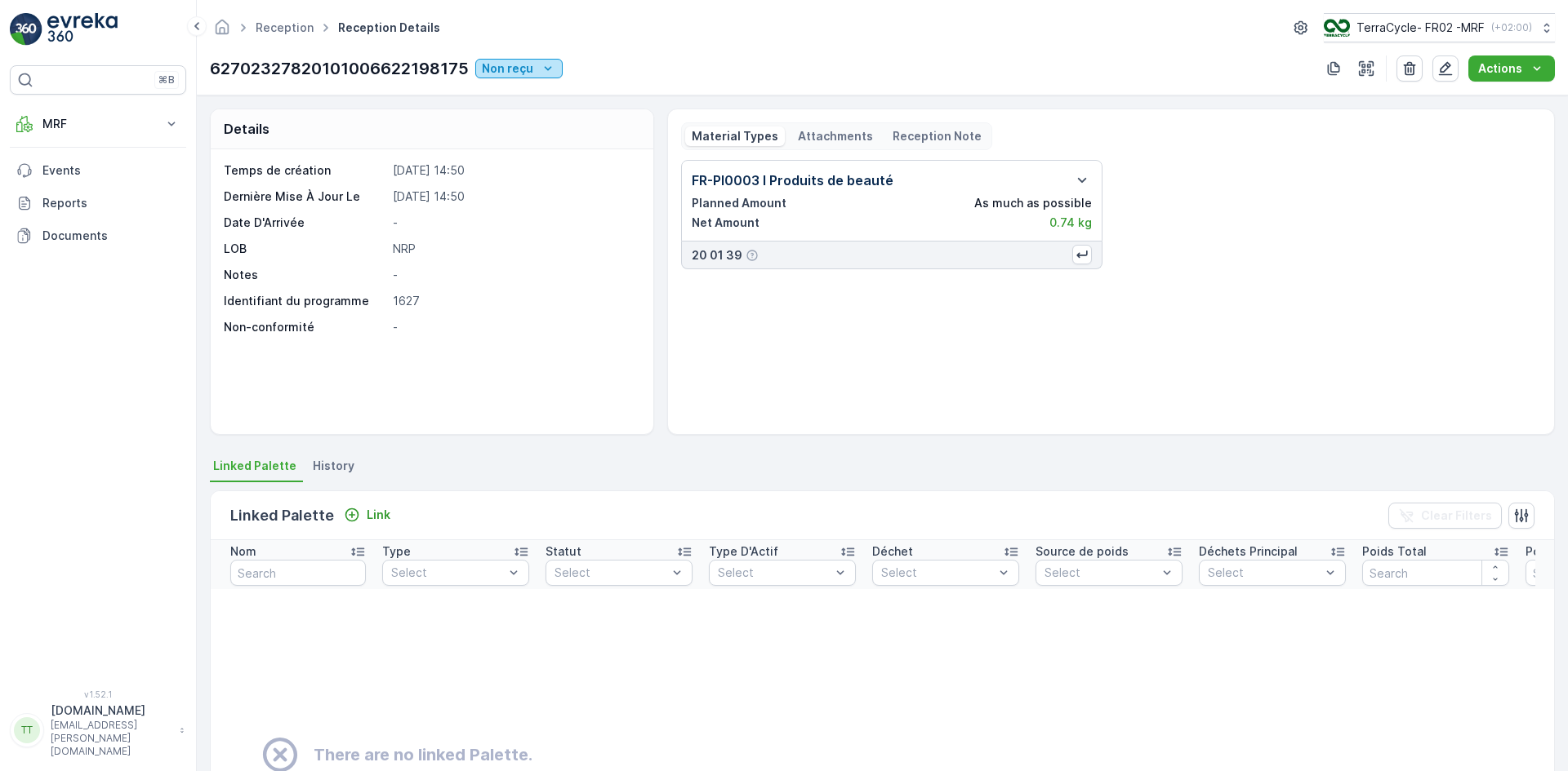
click at [525, 68] on p "Non reçu" at bounding box center [507, 68] width 51 height 16
click at [513, 107] on div "Scanné" at bounding box center [511, 116] width 63 height 22
click at [1545, 29] on icon "close" at bounding box center [1542, 29] width 11 height 13
click at [374, 516] on p "Link" at bounding box center [378, 514] width 23 height 16
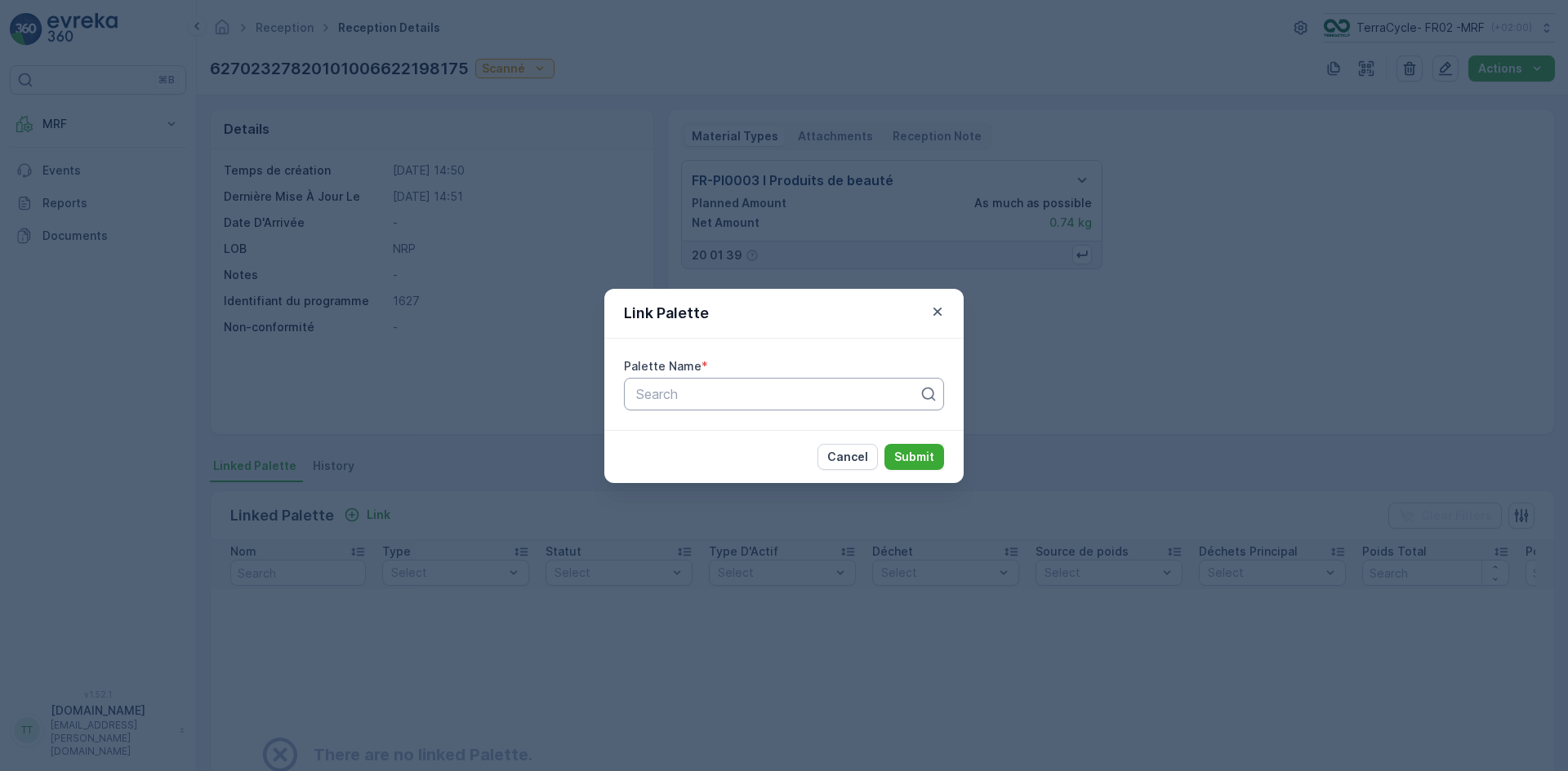
click at [688, 391] on div at bounding box center [778, 394] width 286 height 15
type input "1198"
click at [942, 307] on icon "button" at bounding box center [937, 311] width 16 height 16
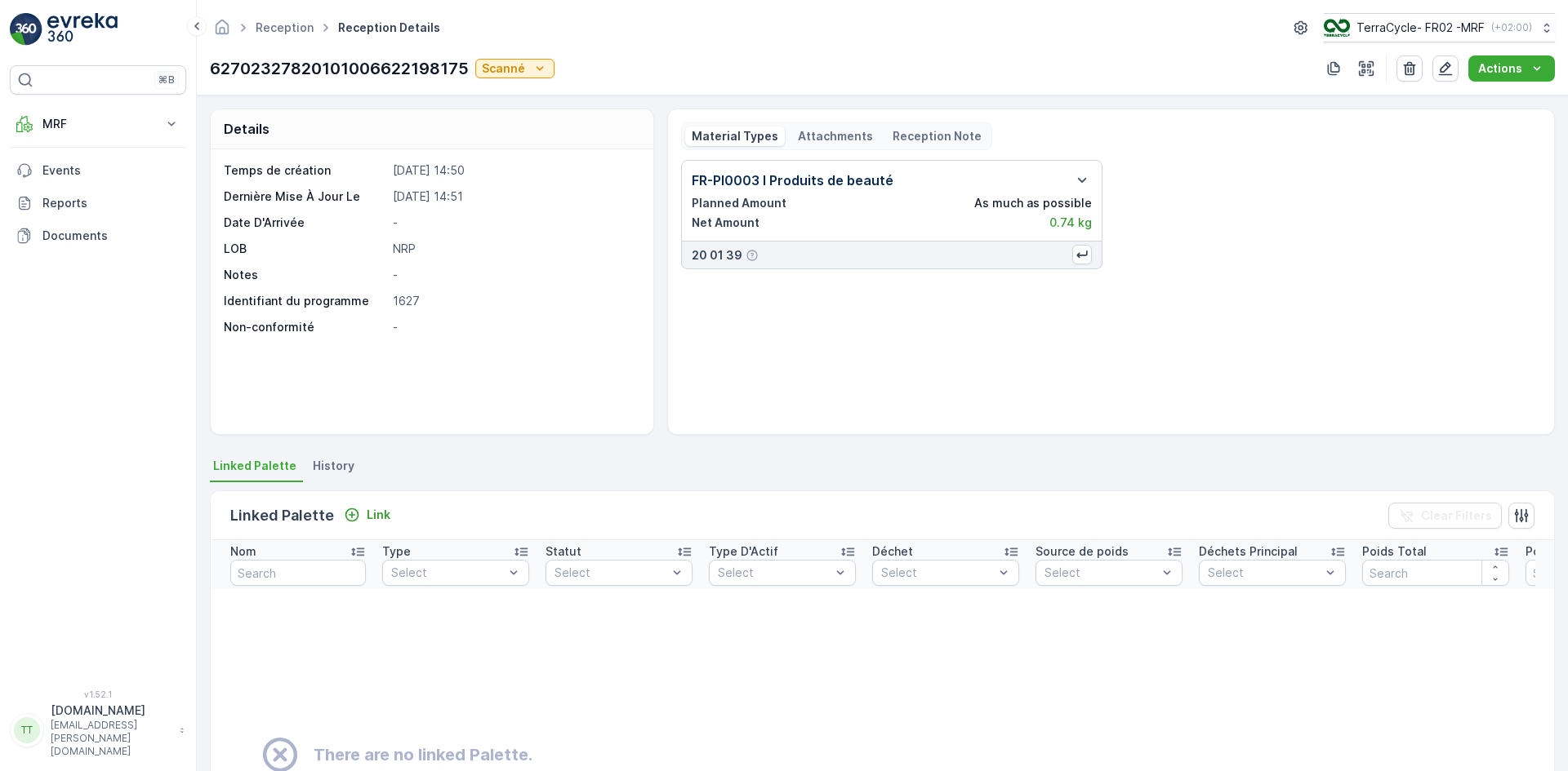
click at [364, 61] on p "62702327820101006622198175" at bounding box center [338, 68] width 259 height 24
copy p "62702327820101006622198175"
click at [526, 305] on p "1627" at bounding box center [514, 301] width 243 height 16
click at [1444, 70] on icon "button" at bounding box center [1445, 68] width 16 height 16
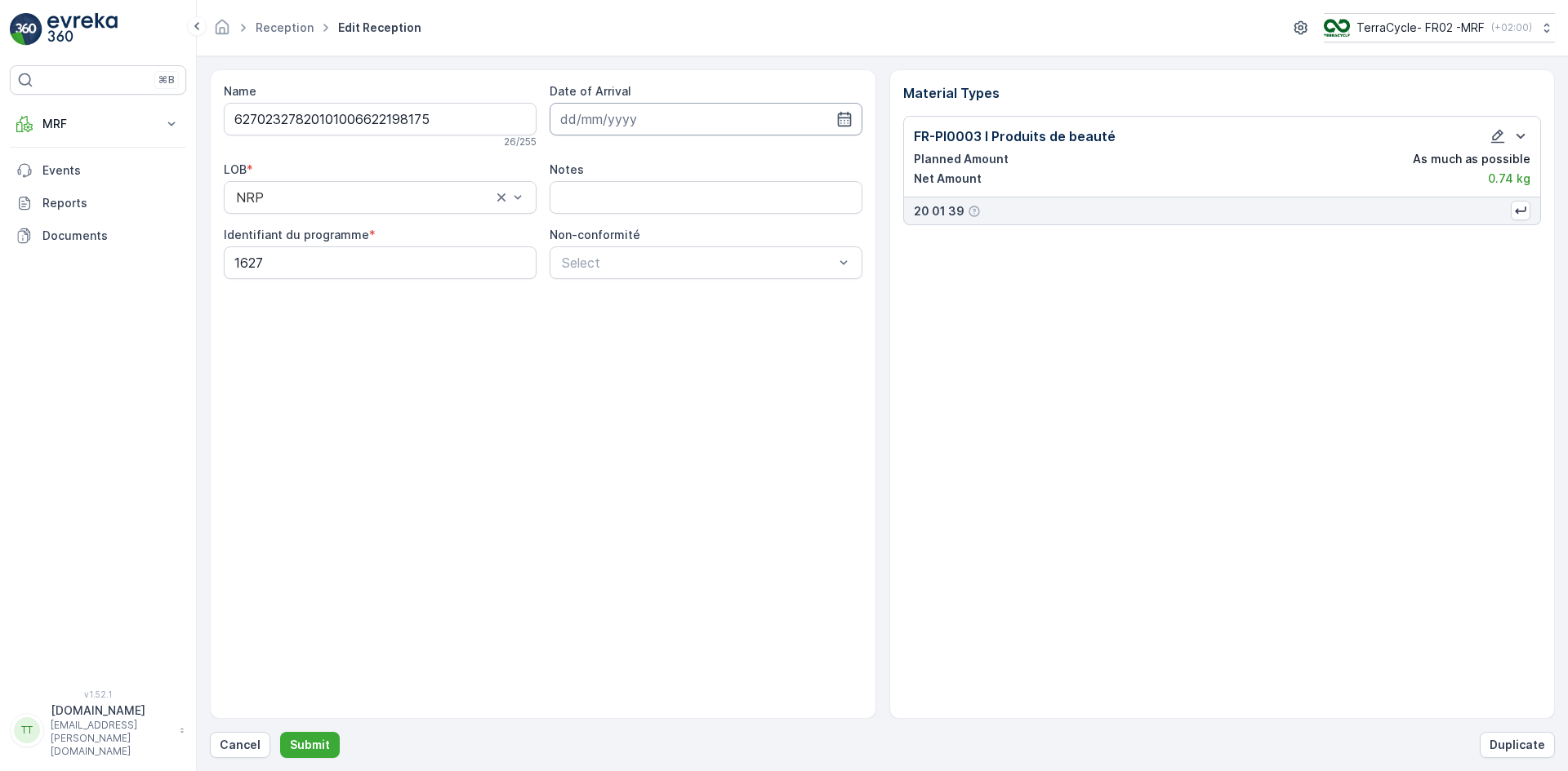
click at [648, 115] on input at bounding box center [706, 119] width 312 height 33
click at [703, 252] on div "9" at bounding box center [695, 255] width 26 height 26
type input "[DATE]"
click at [311, 737] on p "Submit" at bounding box center [309, 745] width 40 height 16
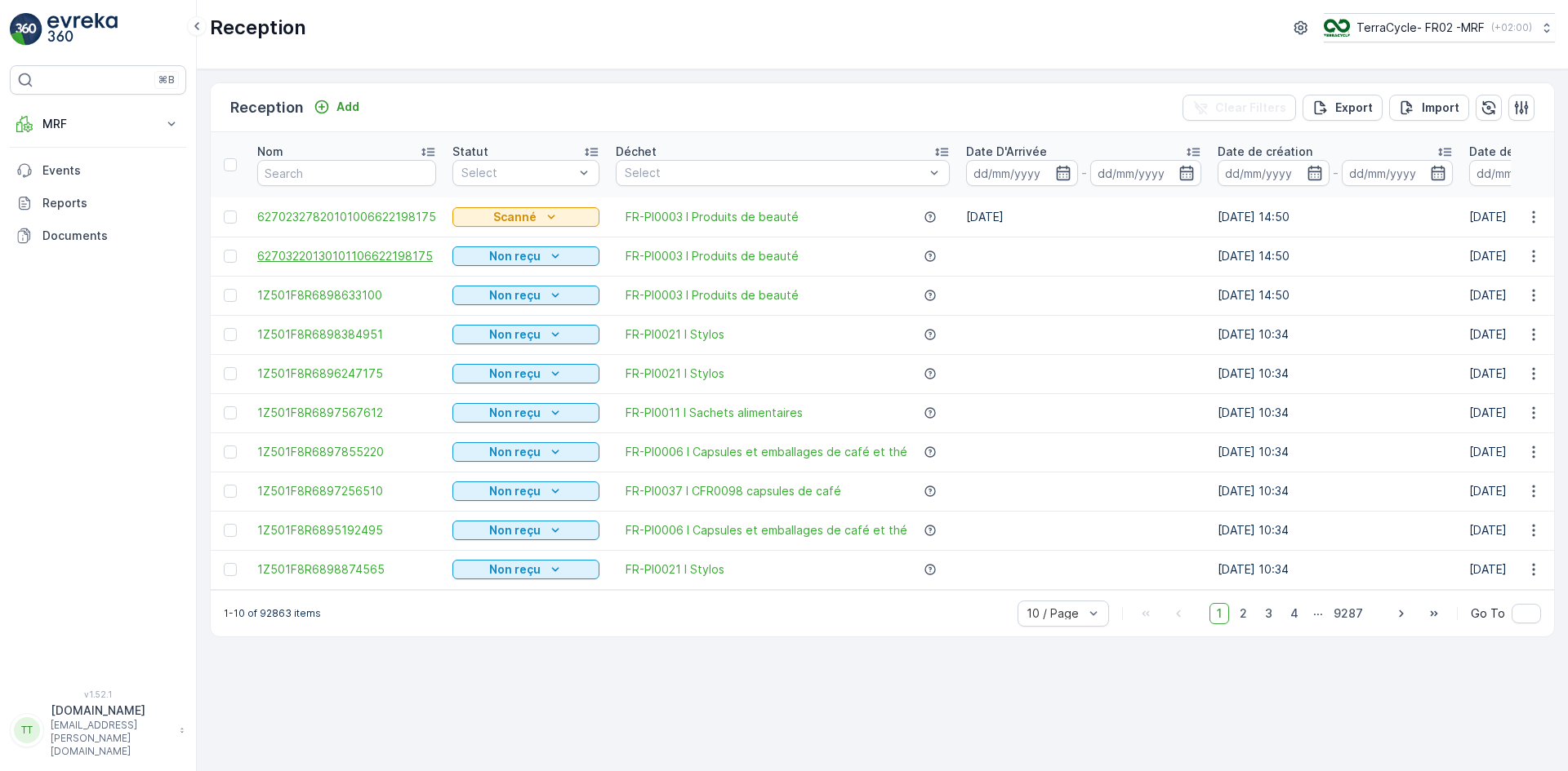
click at [401, 254] on span "62703220130101106622198175" at bounding box center [346, 255] width 179 height 16
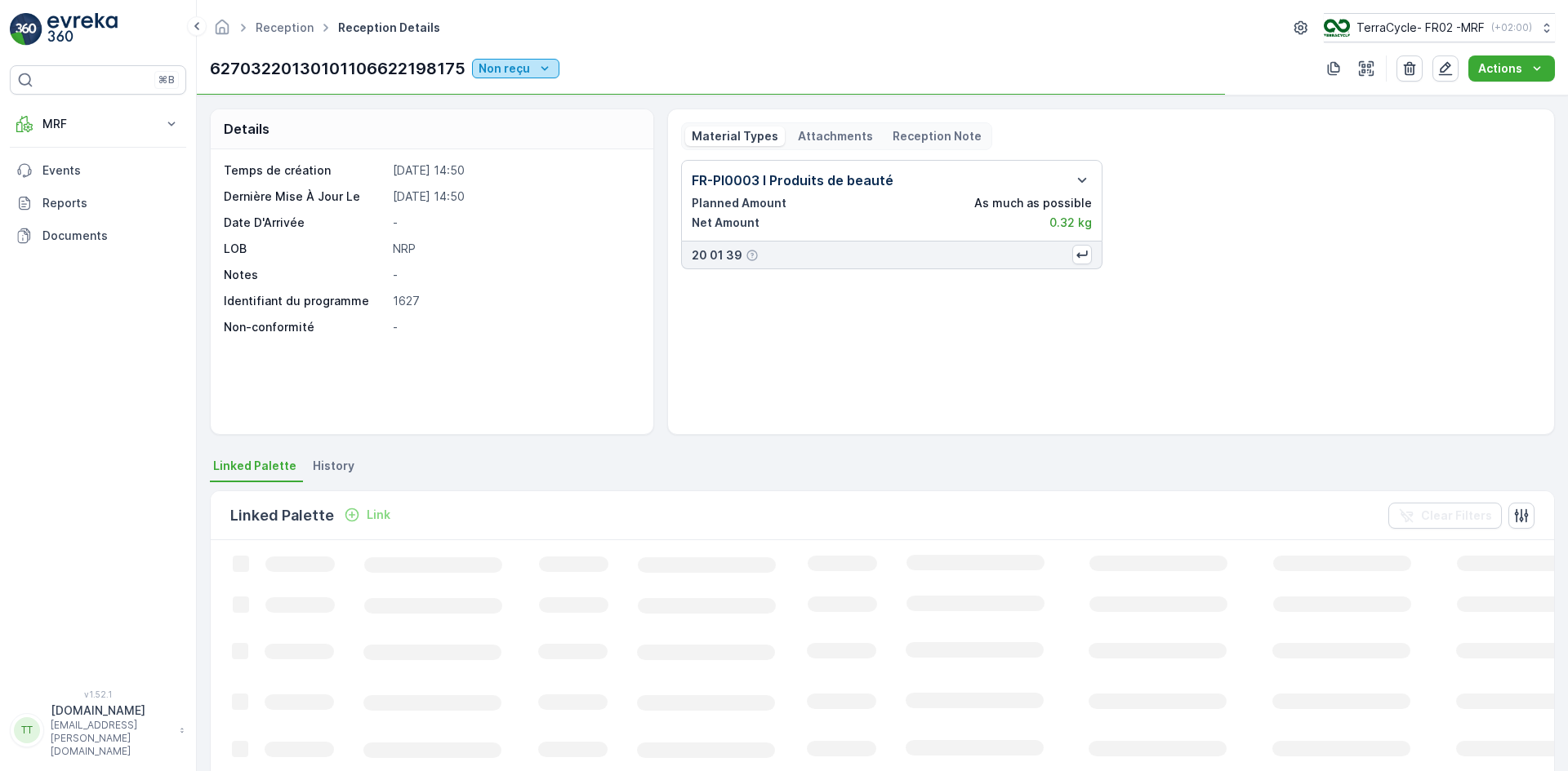
click at [520, 68] on p "Non reçu" at bounding box center [504, 68] width 51 height 16
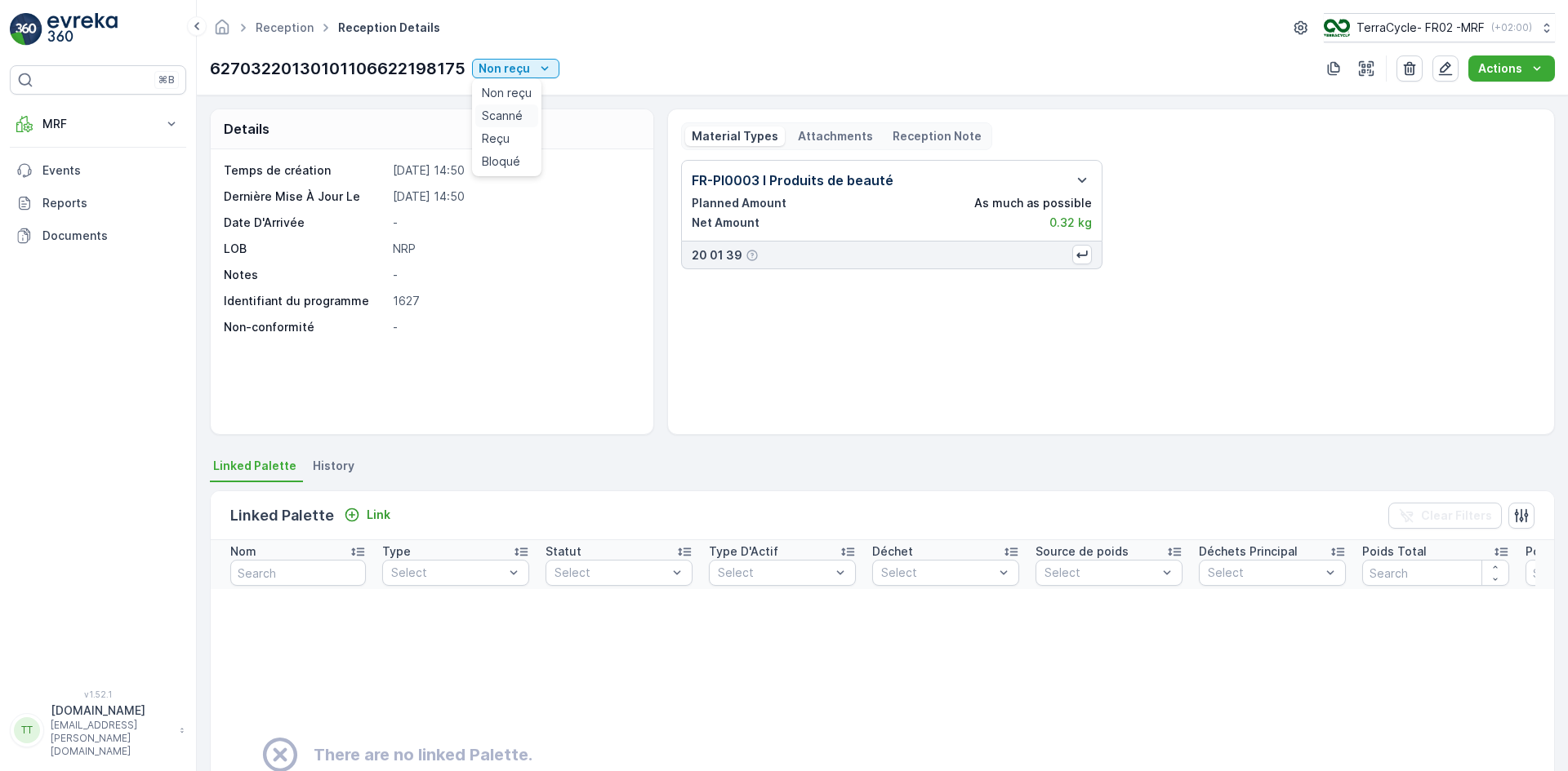
click at [517, 113] on span "Scanné" at bounding box center [502, 115] width 41 height 16
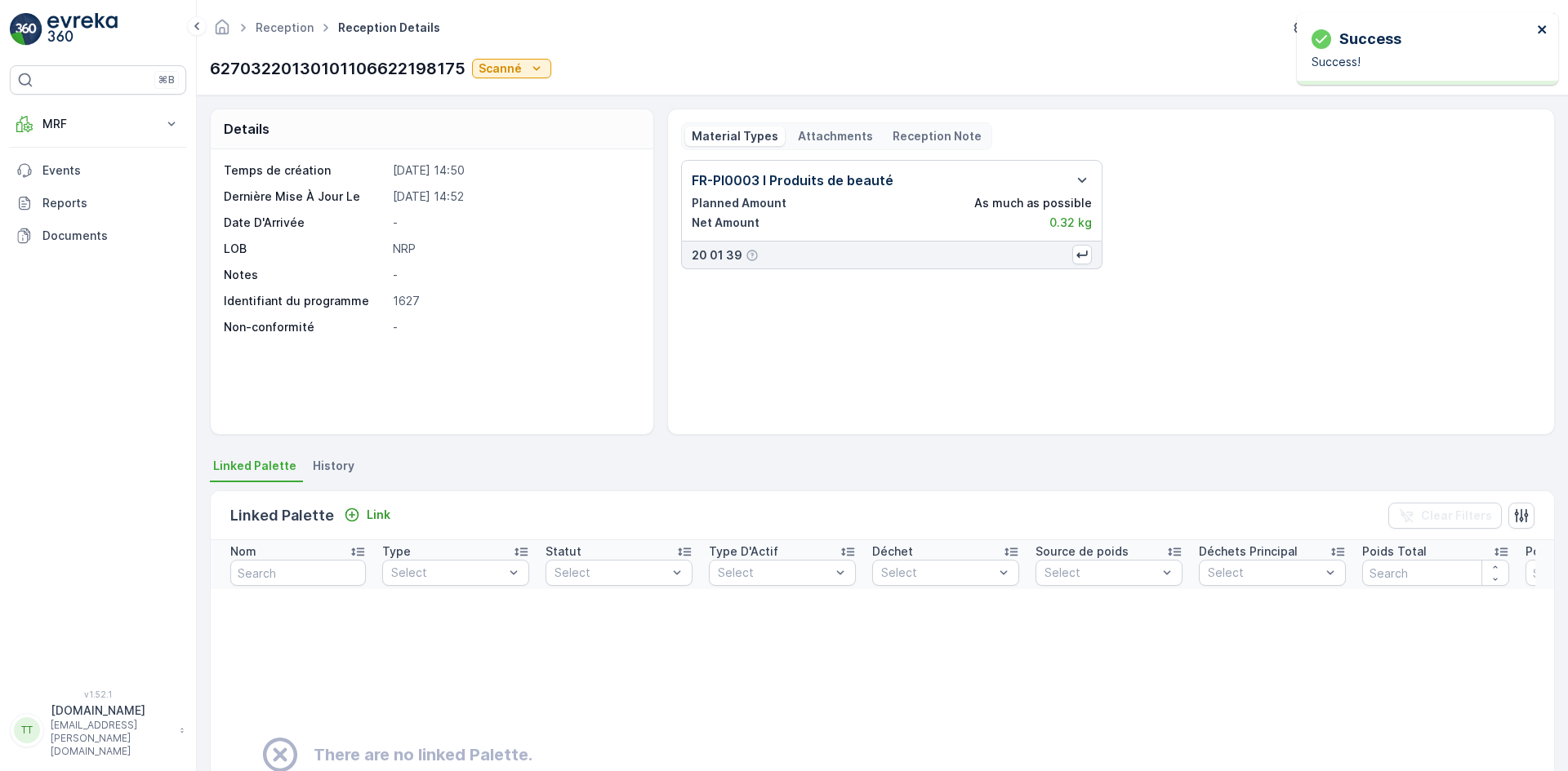
click at [1543, 28] on icon "close" at bounding box center [1541, 29] width 8 height 8
click at [1446, 70] on icon "button" at bounding box center [1445, 68] width 16 height 16
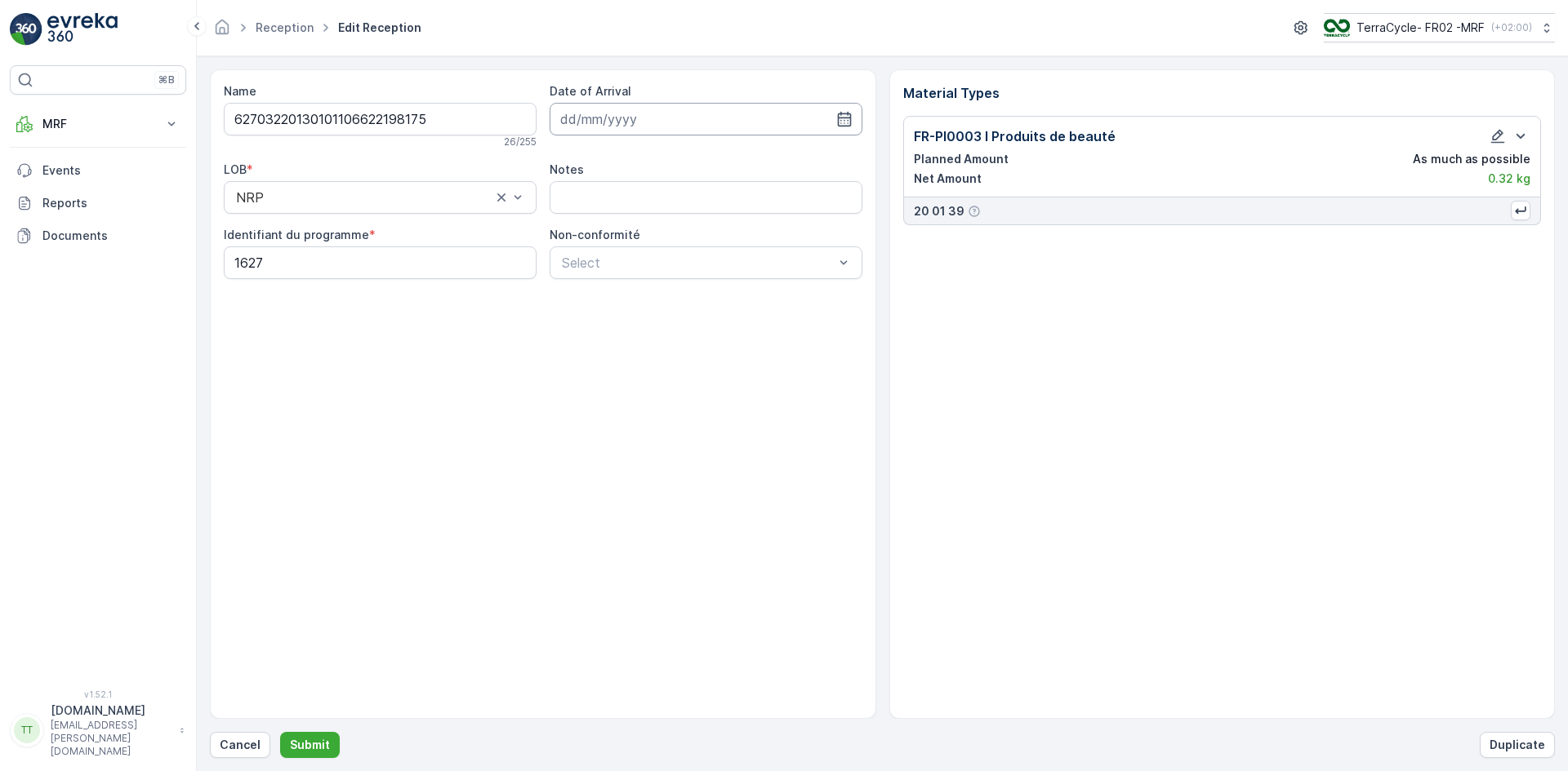
click at [717, 121] on input at bounding box center [706, 119] width 312 height 33
click at [696, 256] on div "9" at bounding box center [695, 255] width 26 height 26
type input "[DATE]"
click at [324, 739] on p "Submit" at bounding box center [309, 745] width 40 height 16
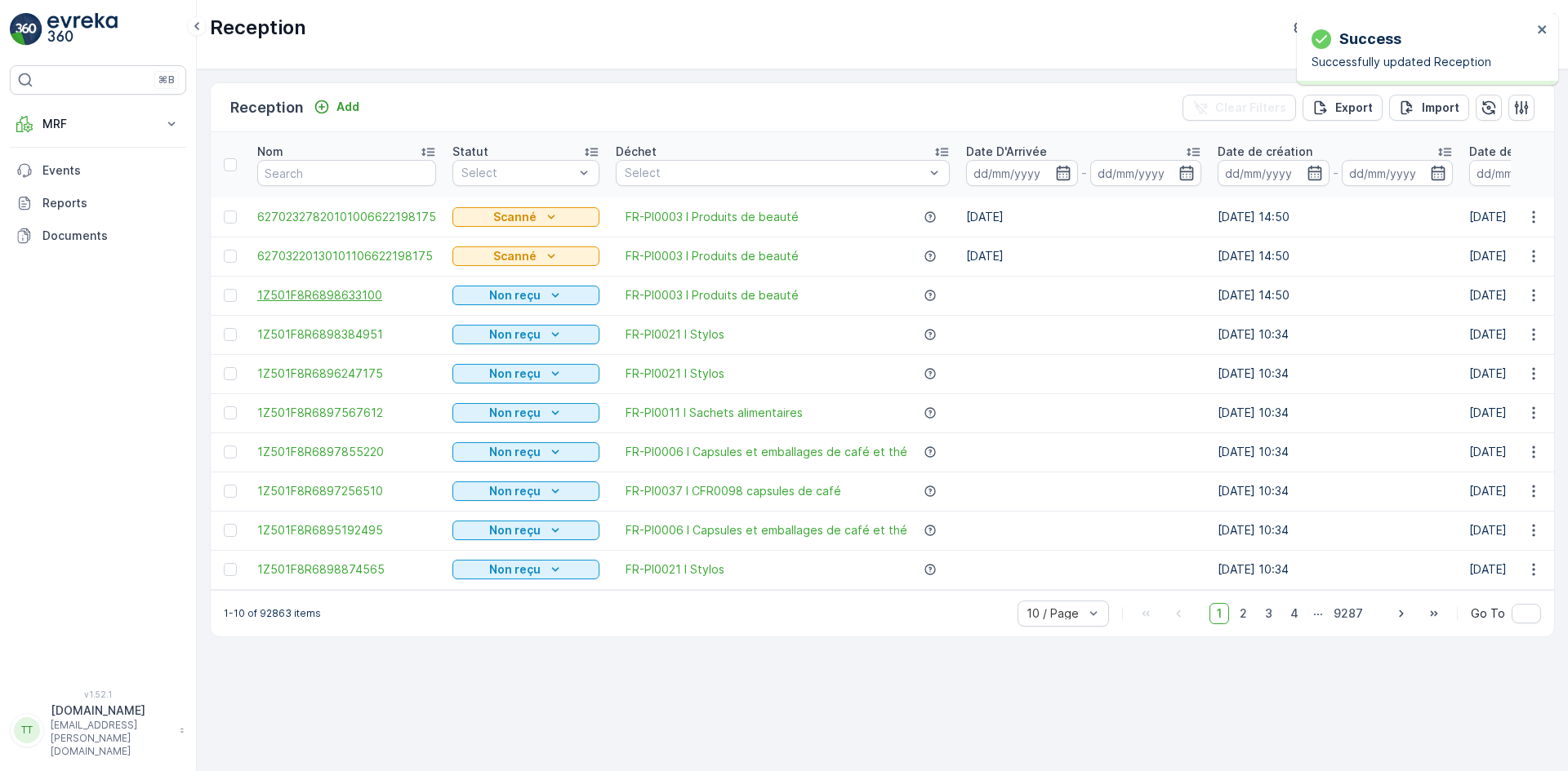
click at [328, 293] on span "1Z501F8R6898633100" at bounding box center [346, 294] width 179 height 16
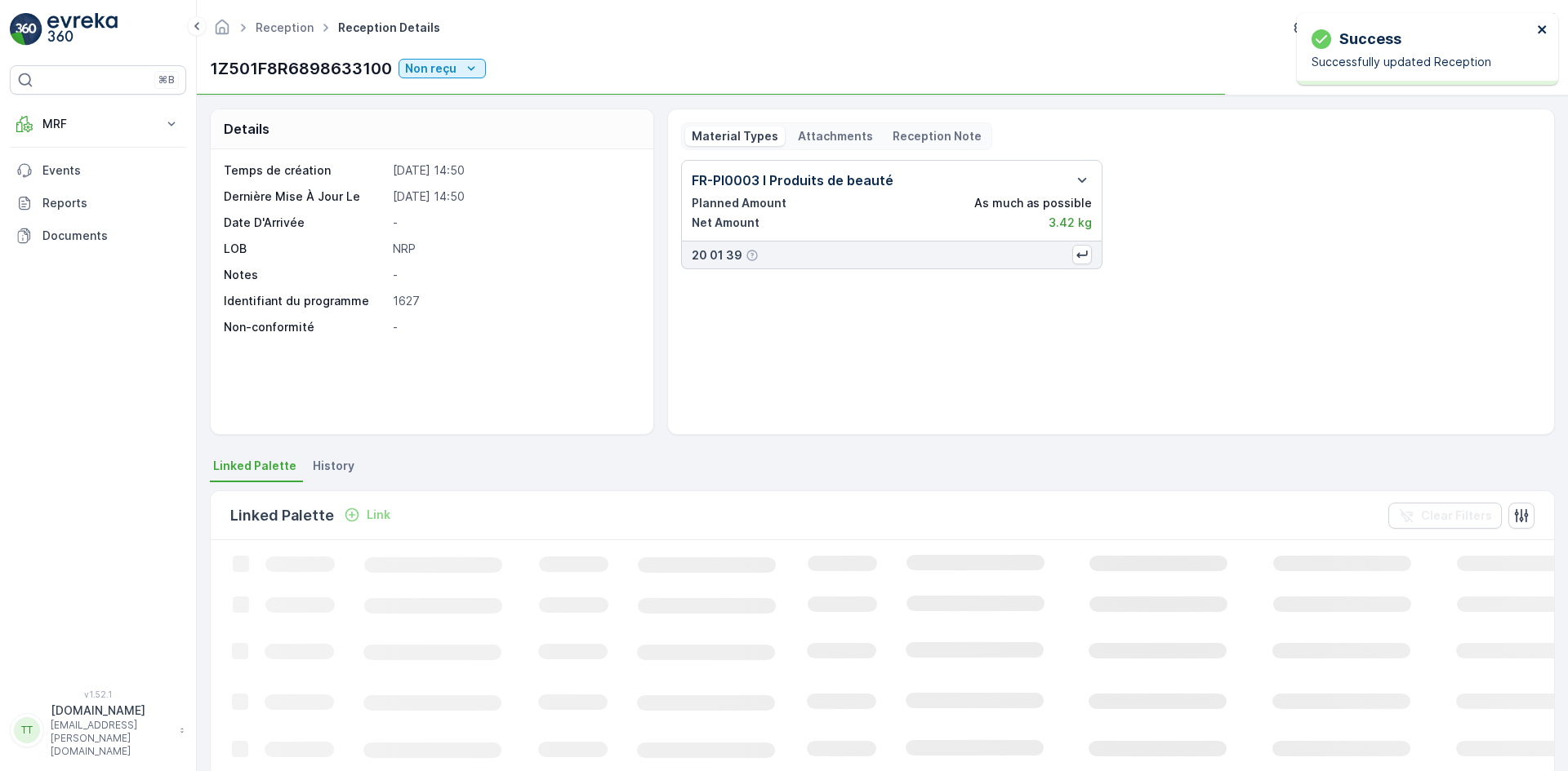
click at [1541, 29] on icon "close" at bounding box center [1541, 29] width 8 height 8
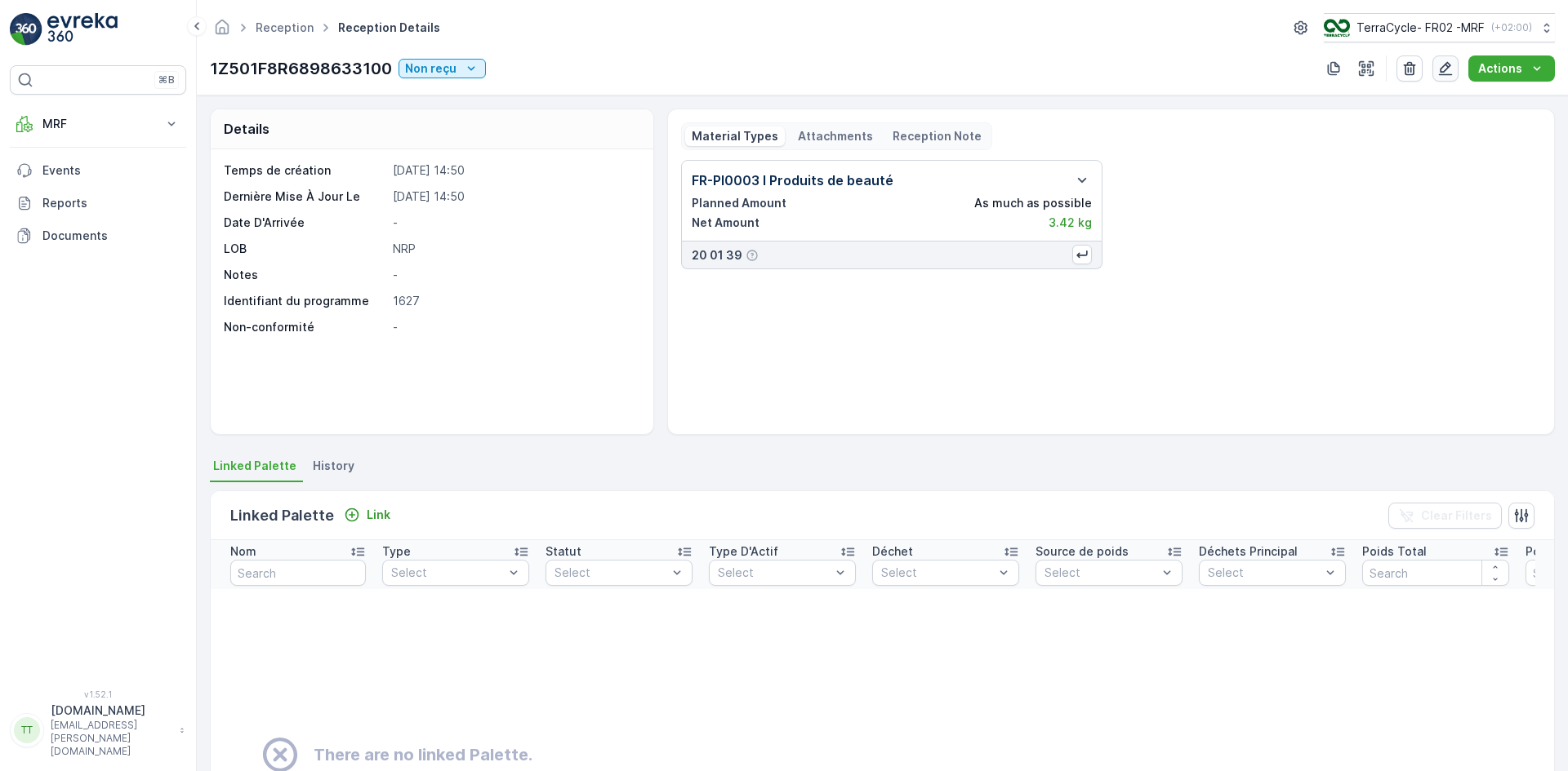
click at [1447, 66] on icon "button" at bounding box center [1445, 68] width 16 height 16
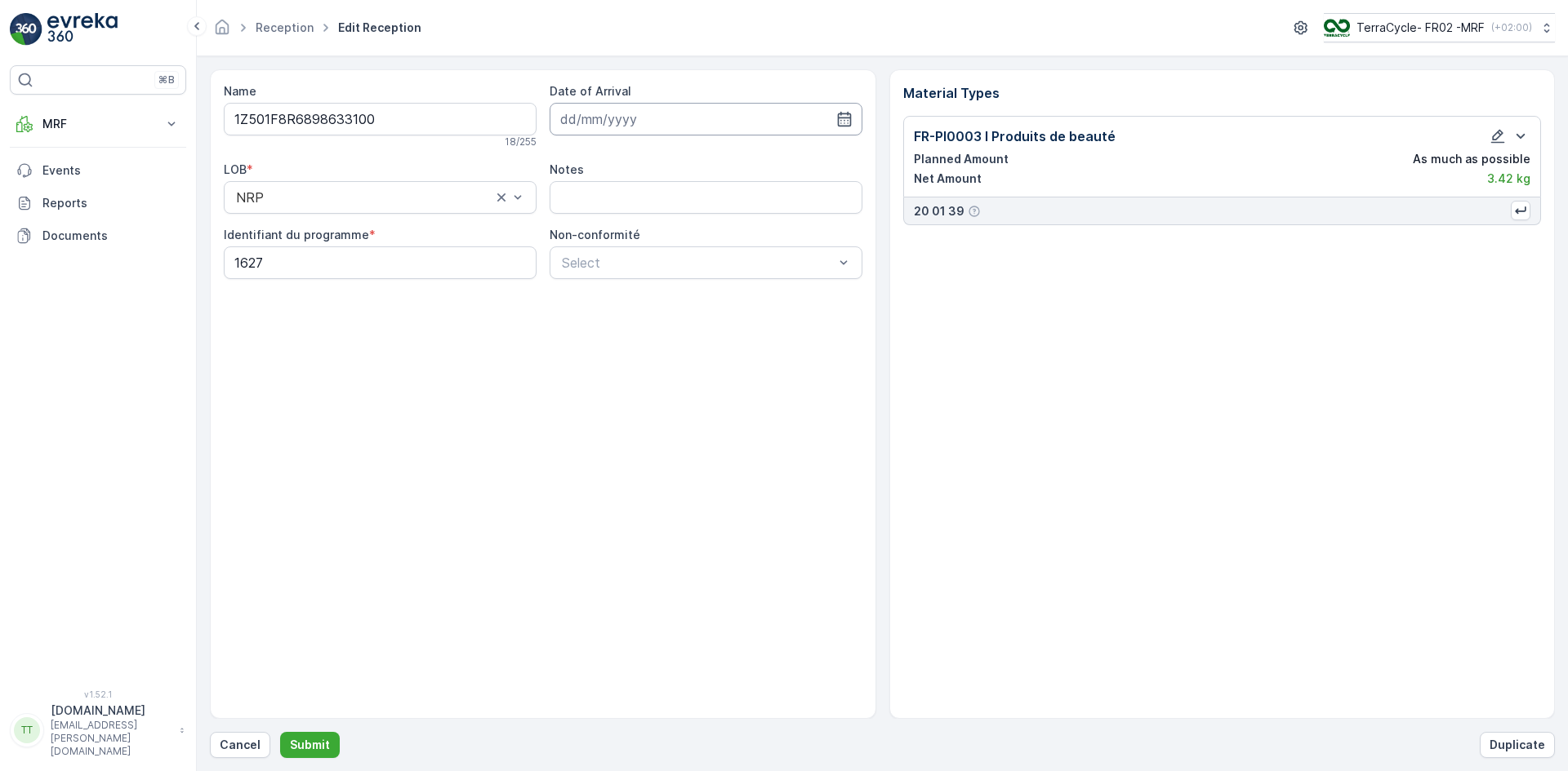
click at [641, 125] on input at bounding box center [706, 119] width 312 height 33
click at [687, 253] on div "9" at bounding box center [695, 255] width 26 height 26
type input "[DATE]"
click at [317, 746] on p "Submit" at bounding box center [309, 745] width 40 height 16
